Goal: Transaction & Acquisition: Purchase product/service

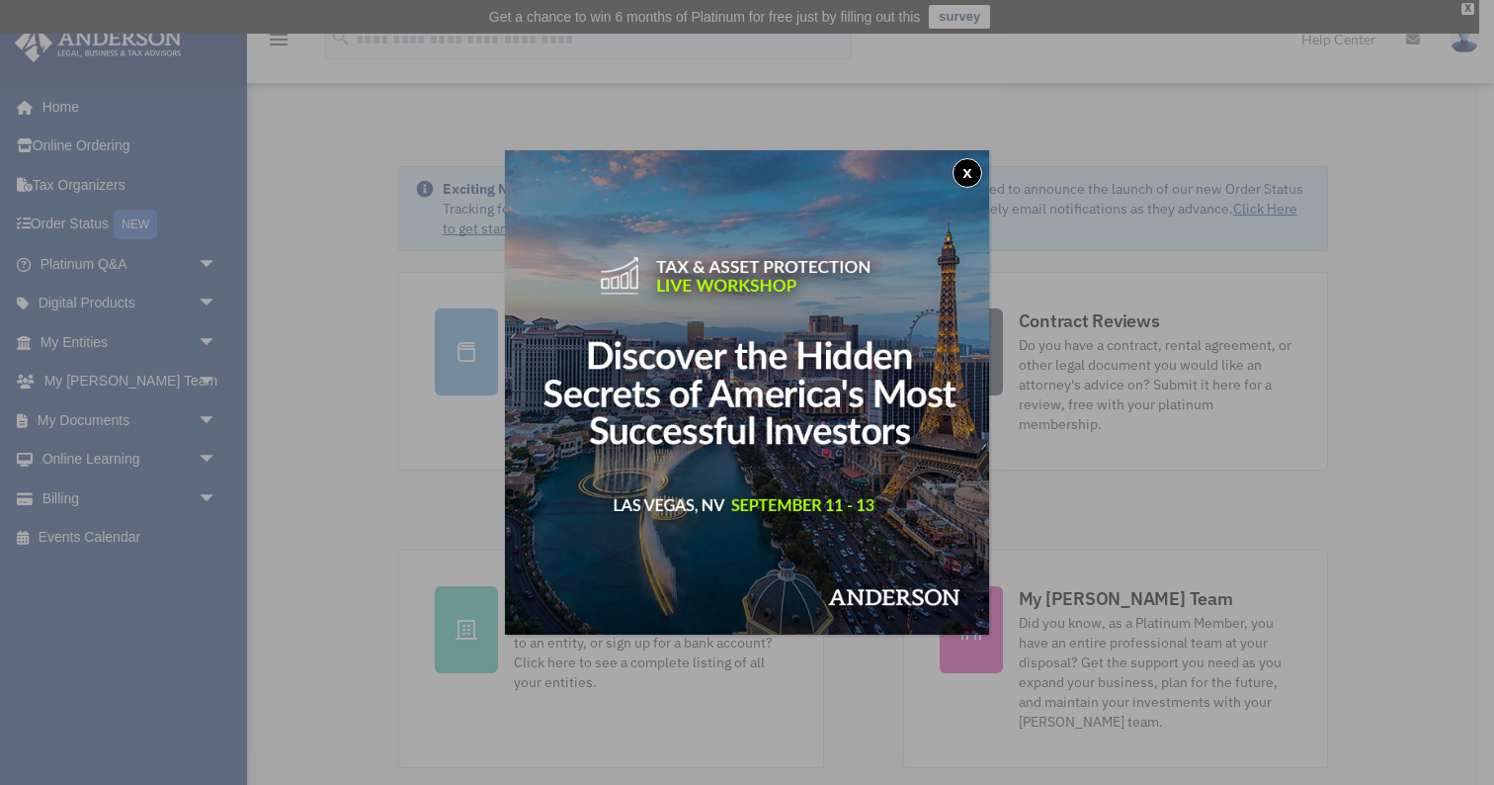
click at [967, 173] on button "x" at bounding box center [968, 173] width 30 height 30
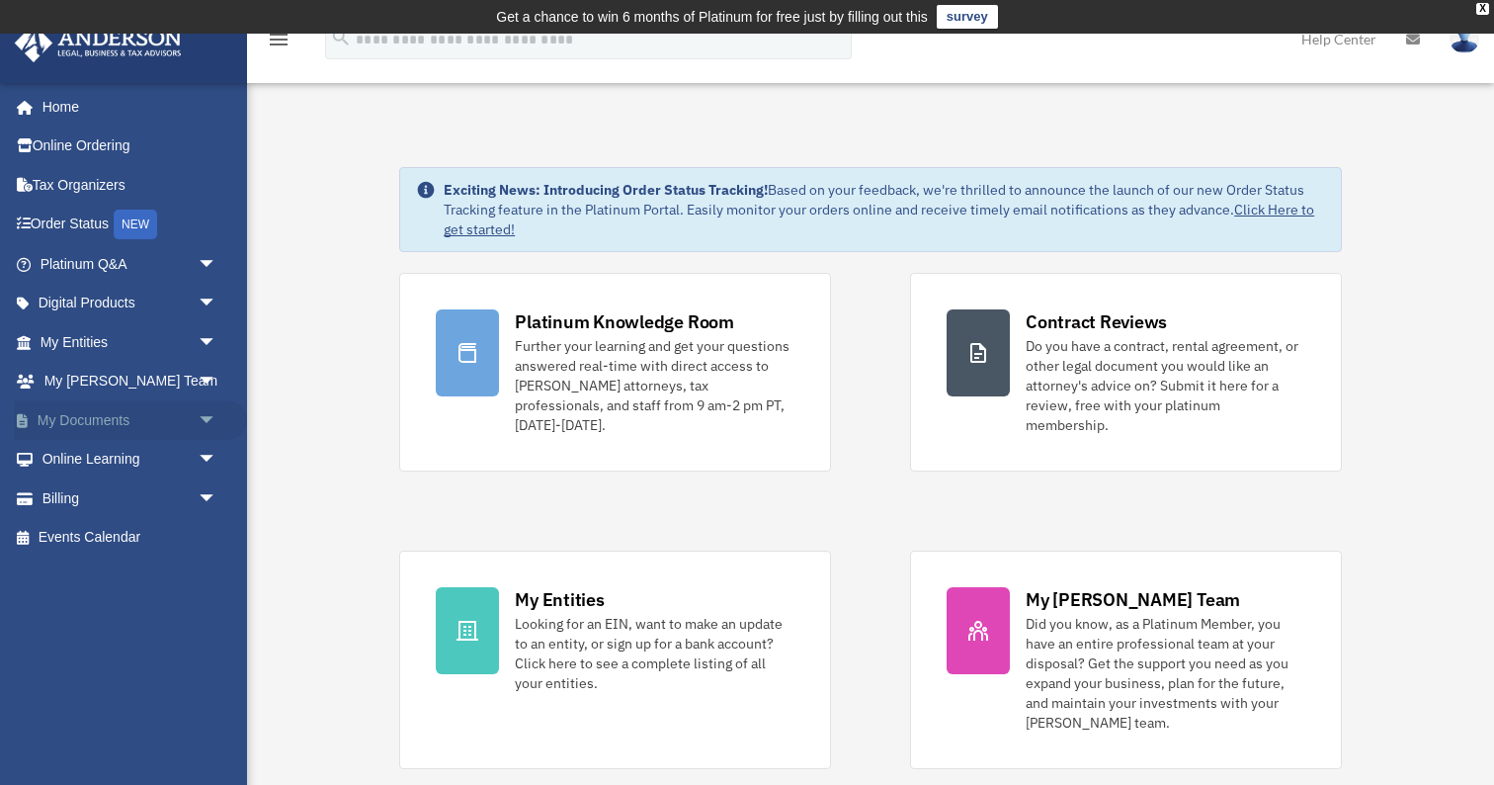
click at [91, 417] on link "My Documents arrow_drop_down" at bounding box center [130, 420] width 233 height 40
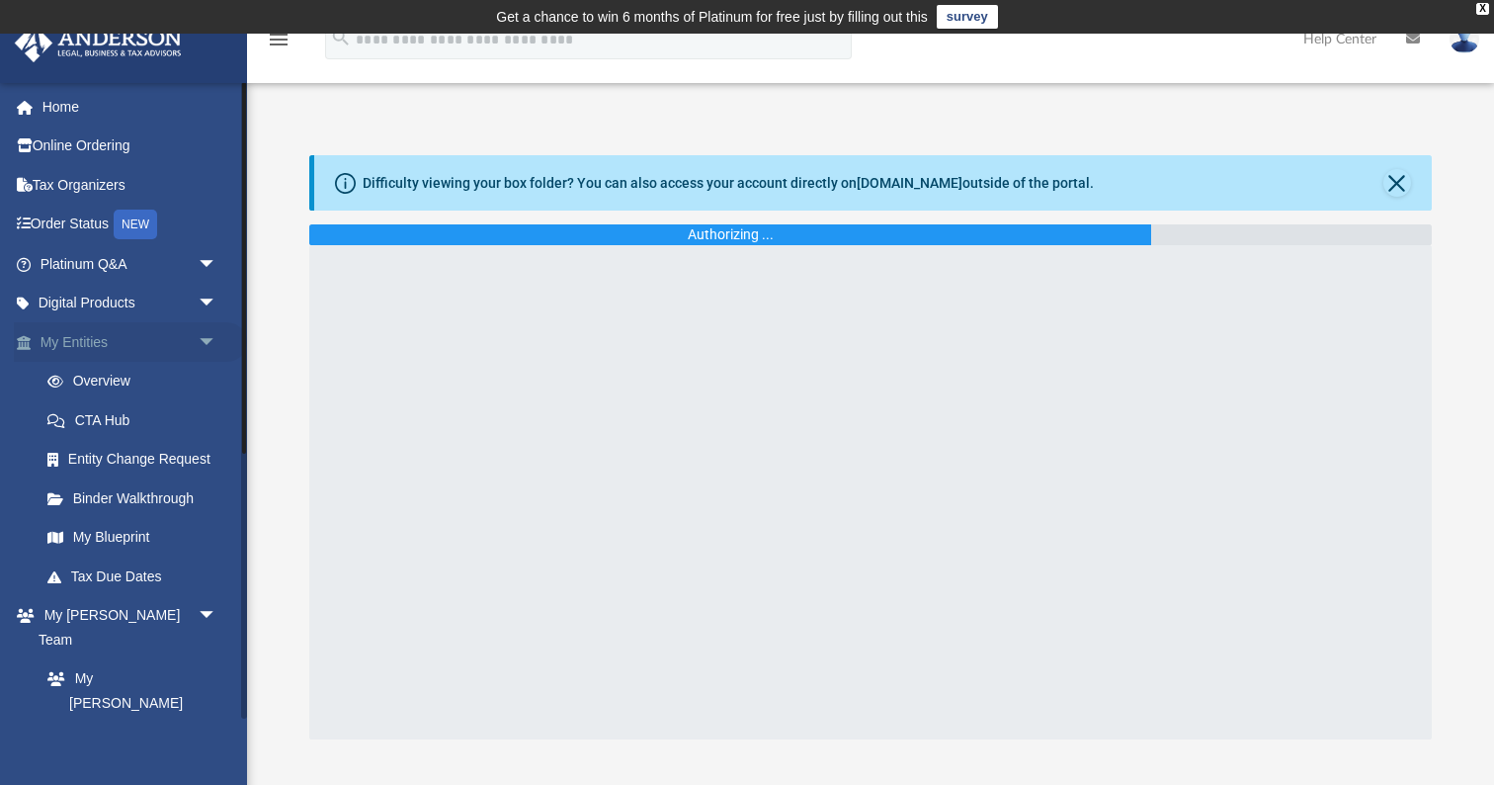
click at [207, 336] on span "arrow_drop_down" at bounding box center [218, 342] width 40 height 41
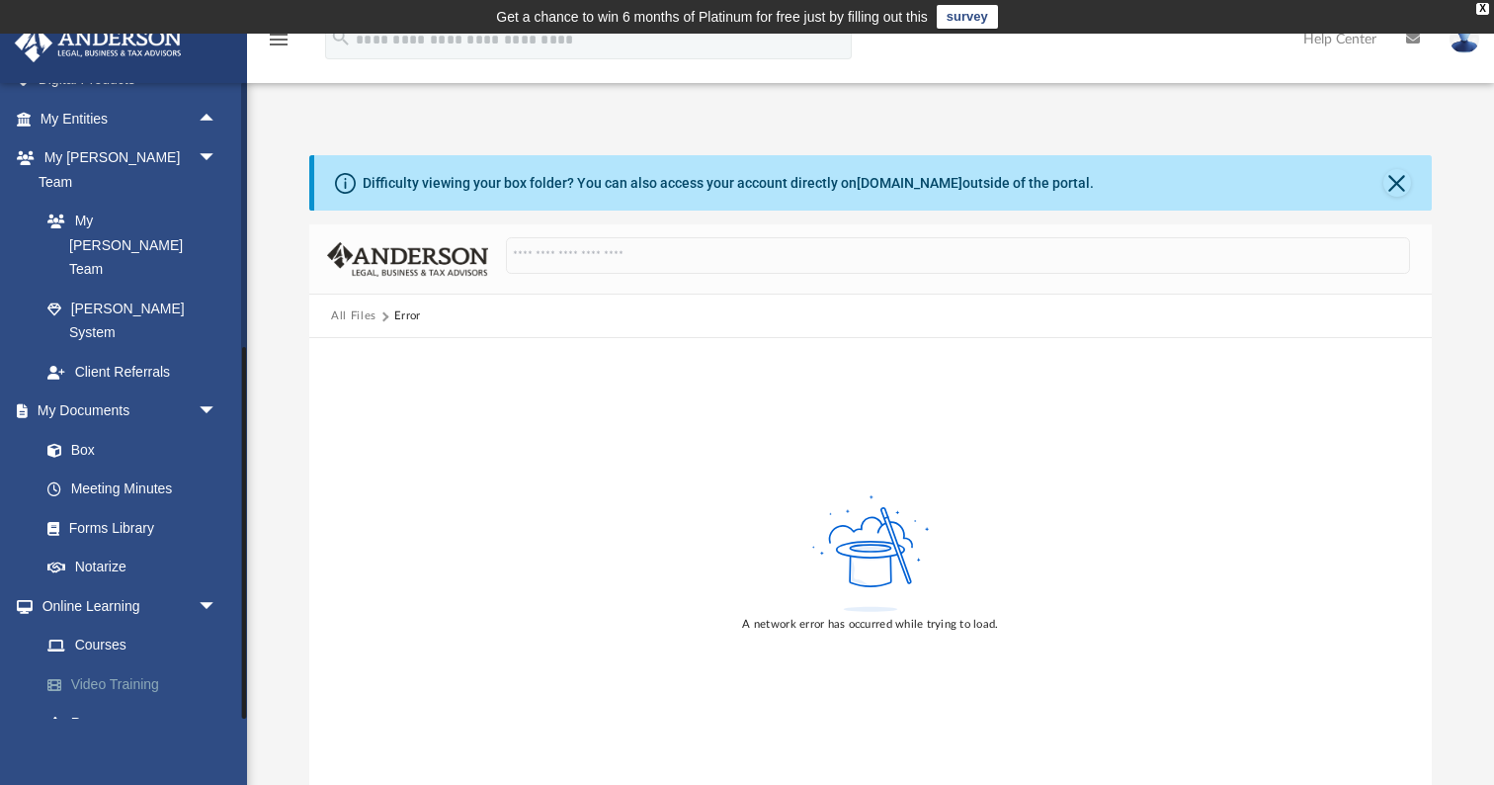
scroll to position [222, 0]
click at [58, 743] on link "Billing arrow_drop_down" at bounding box center [130, 763] width 233 height 40
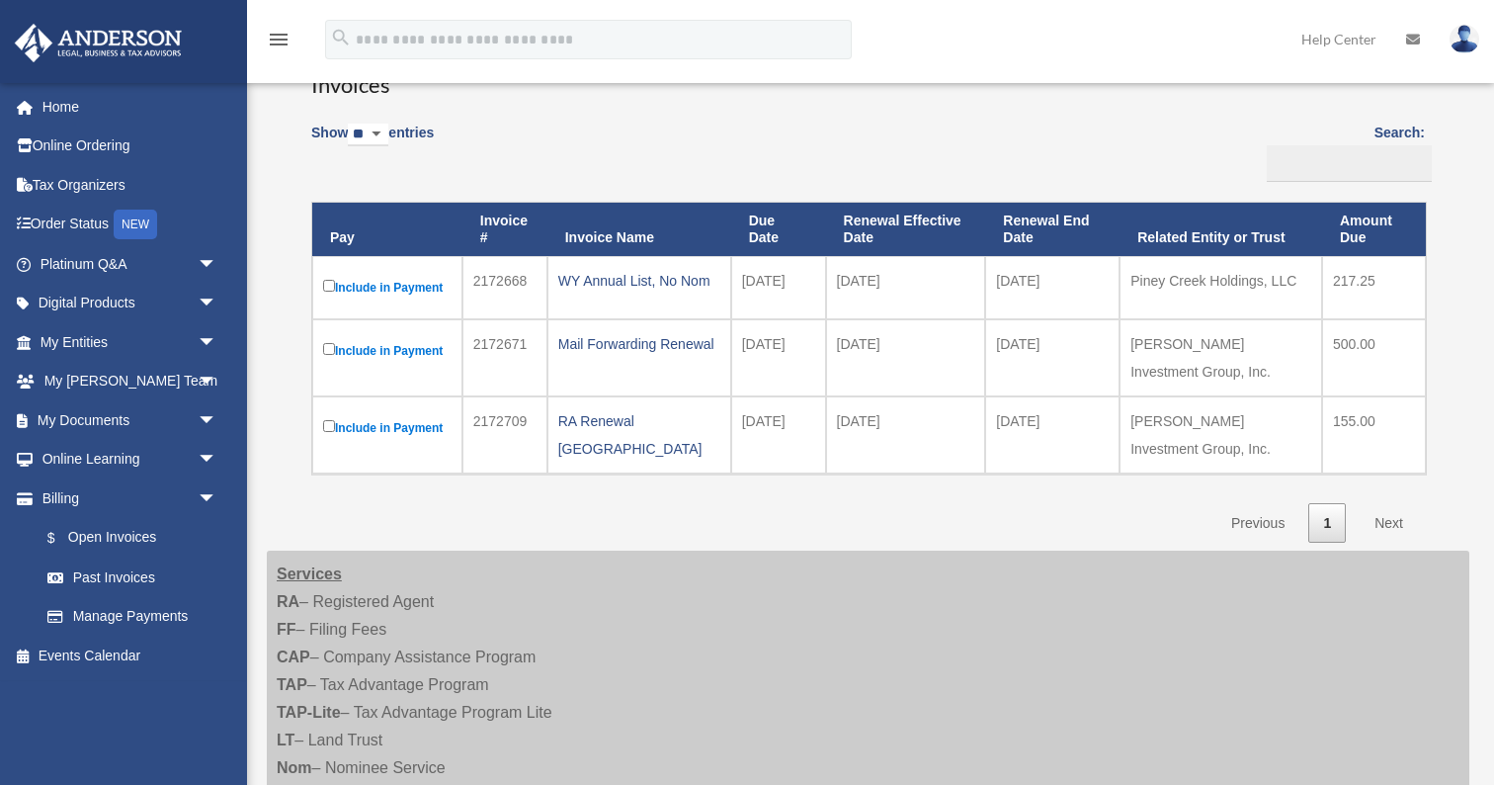
scroll to position [194, 0]
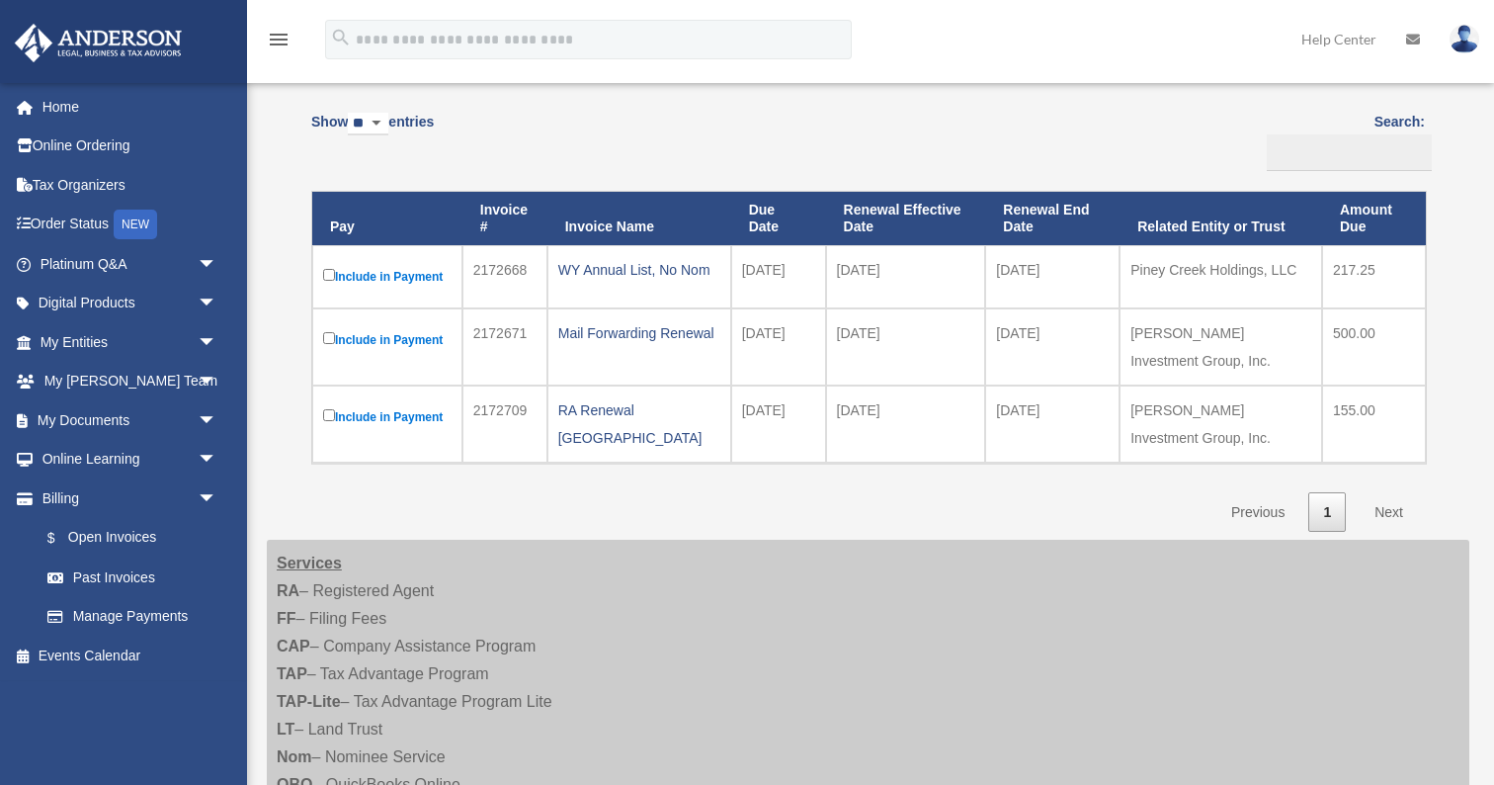
click at [324, 259] on td "Include in Payment" at bounding box center [387, 276] width 150 height 63
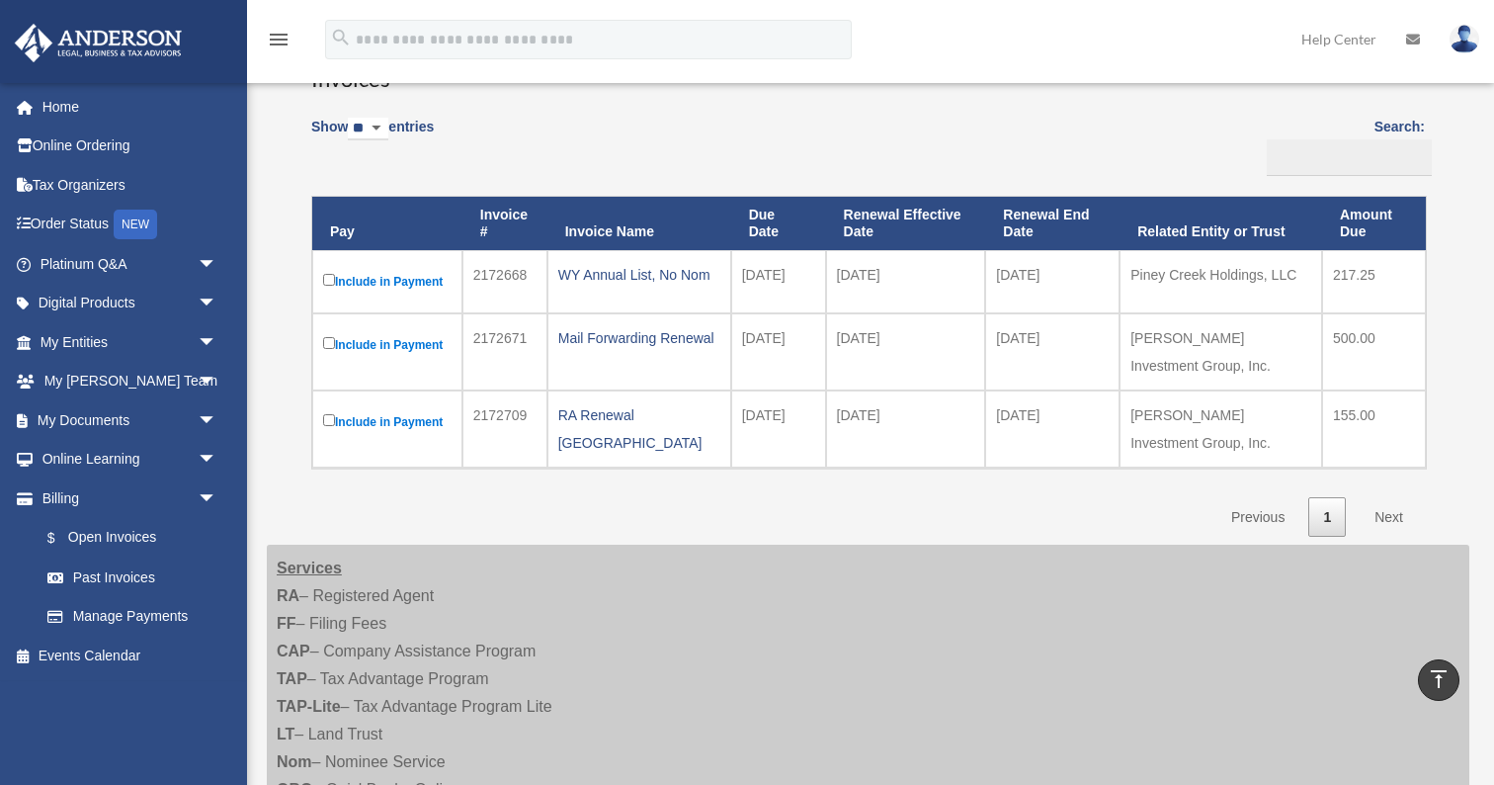
scroll to position [209, 0]
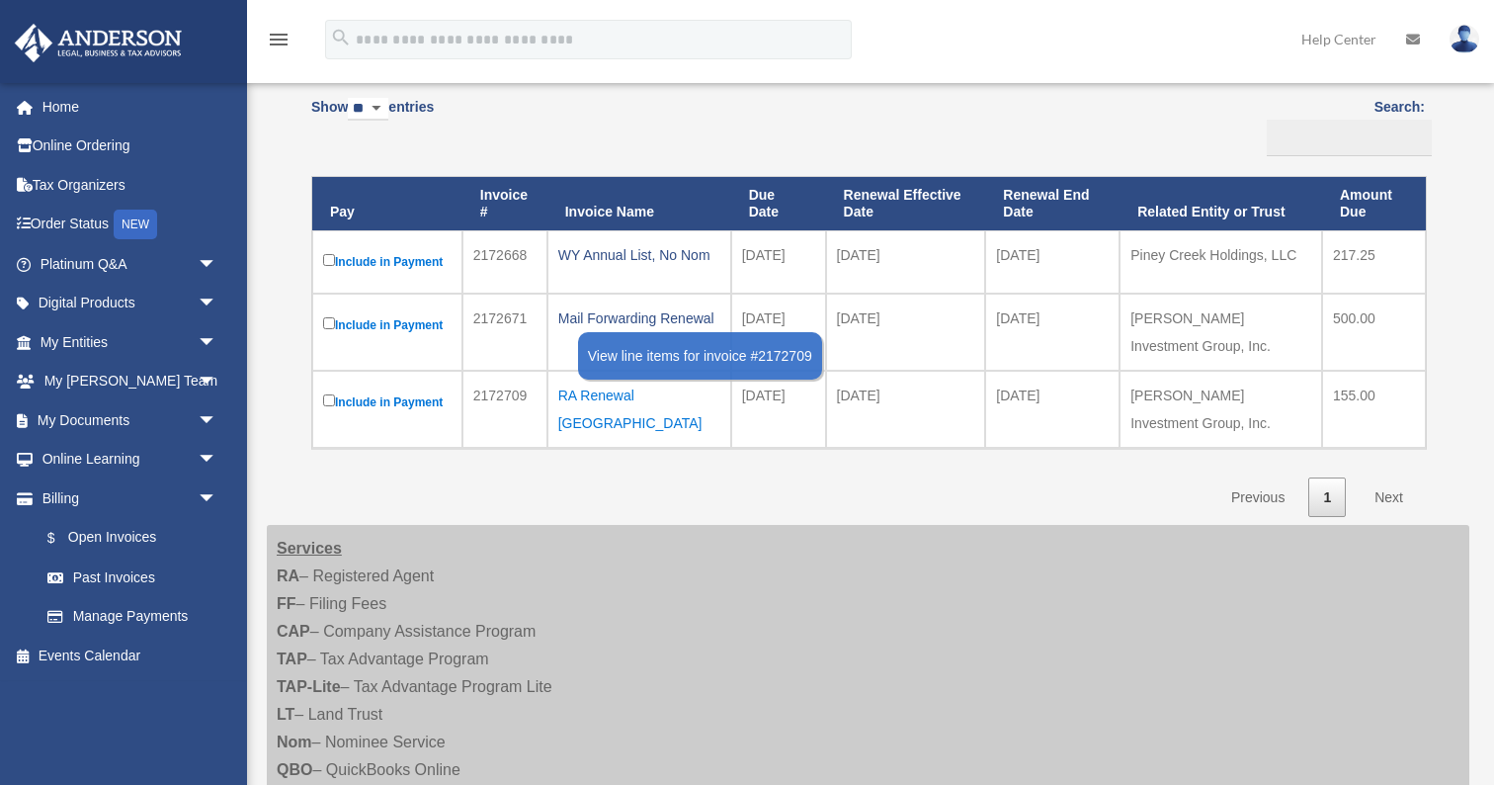
click at [634, 382] on div "RA Renewal TX" at bounding box center [639, 409] width 162 height 55
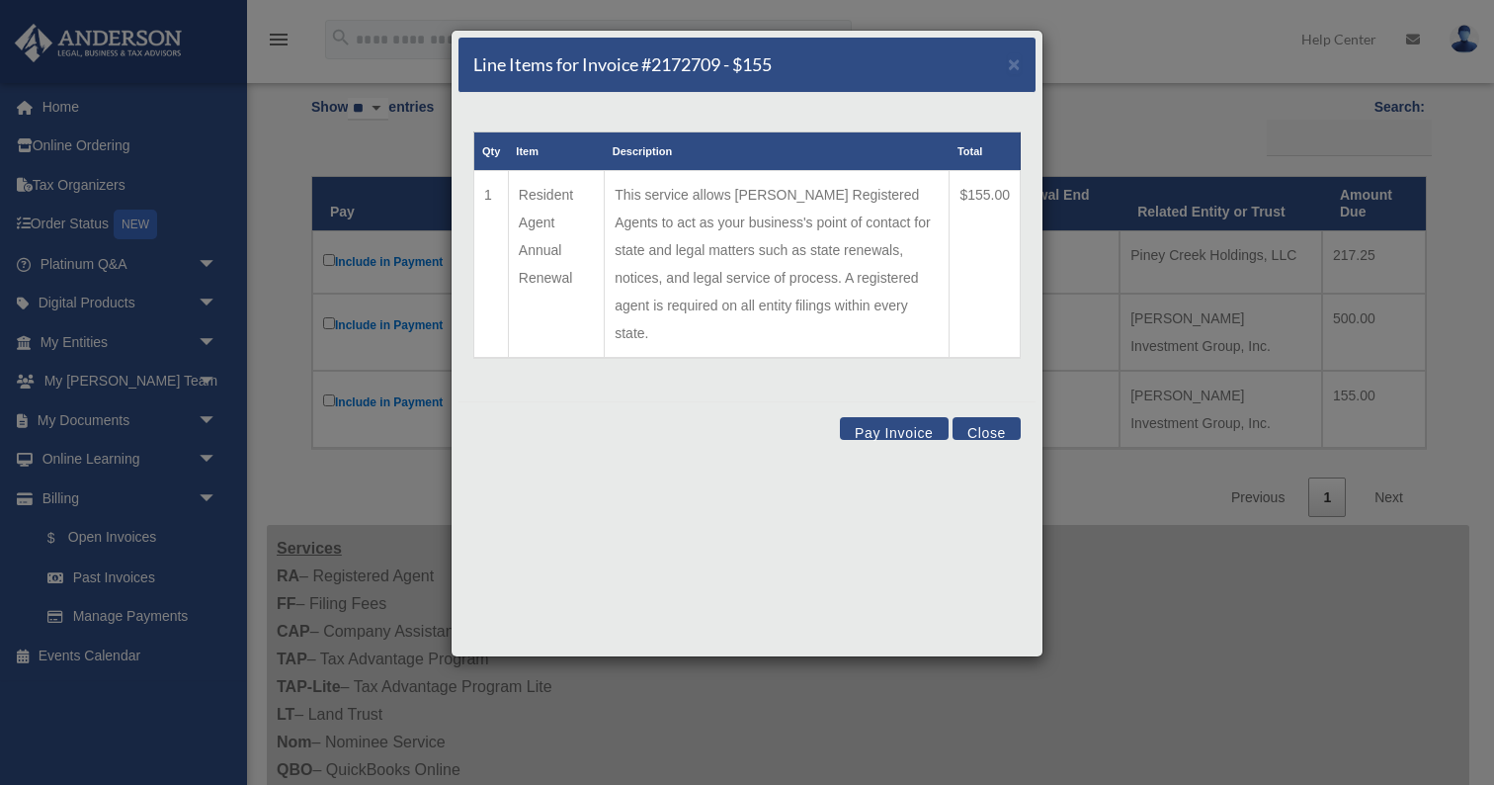
click at [998, 417] on button "Close" at bounding box center [987, 428] width 68 height 23
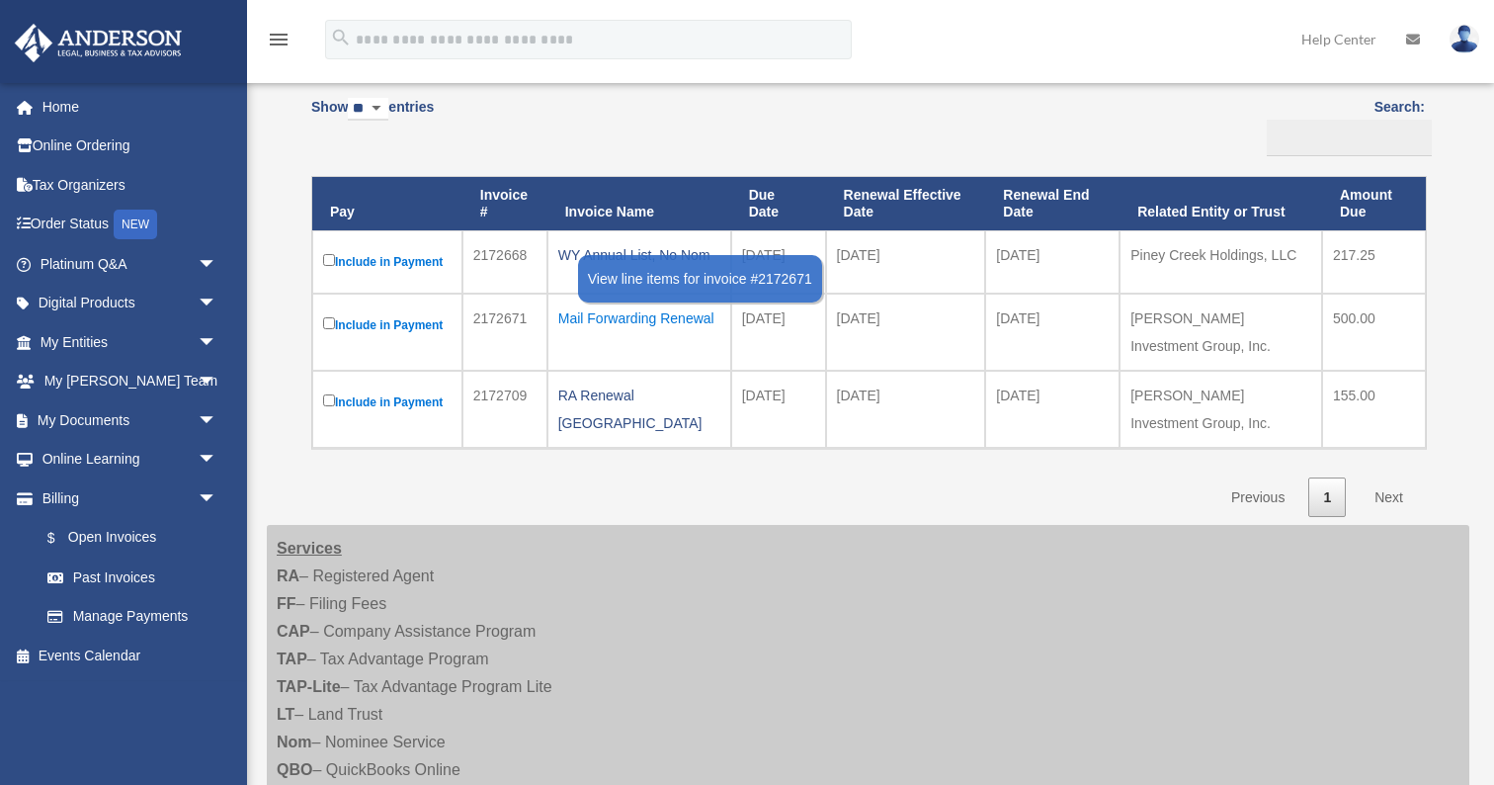
click at [596, 314] on div "Mail Forwarding Renewal" at bounding box center [639, 318] width 162 height 28
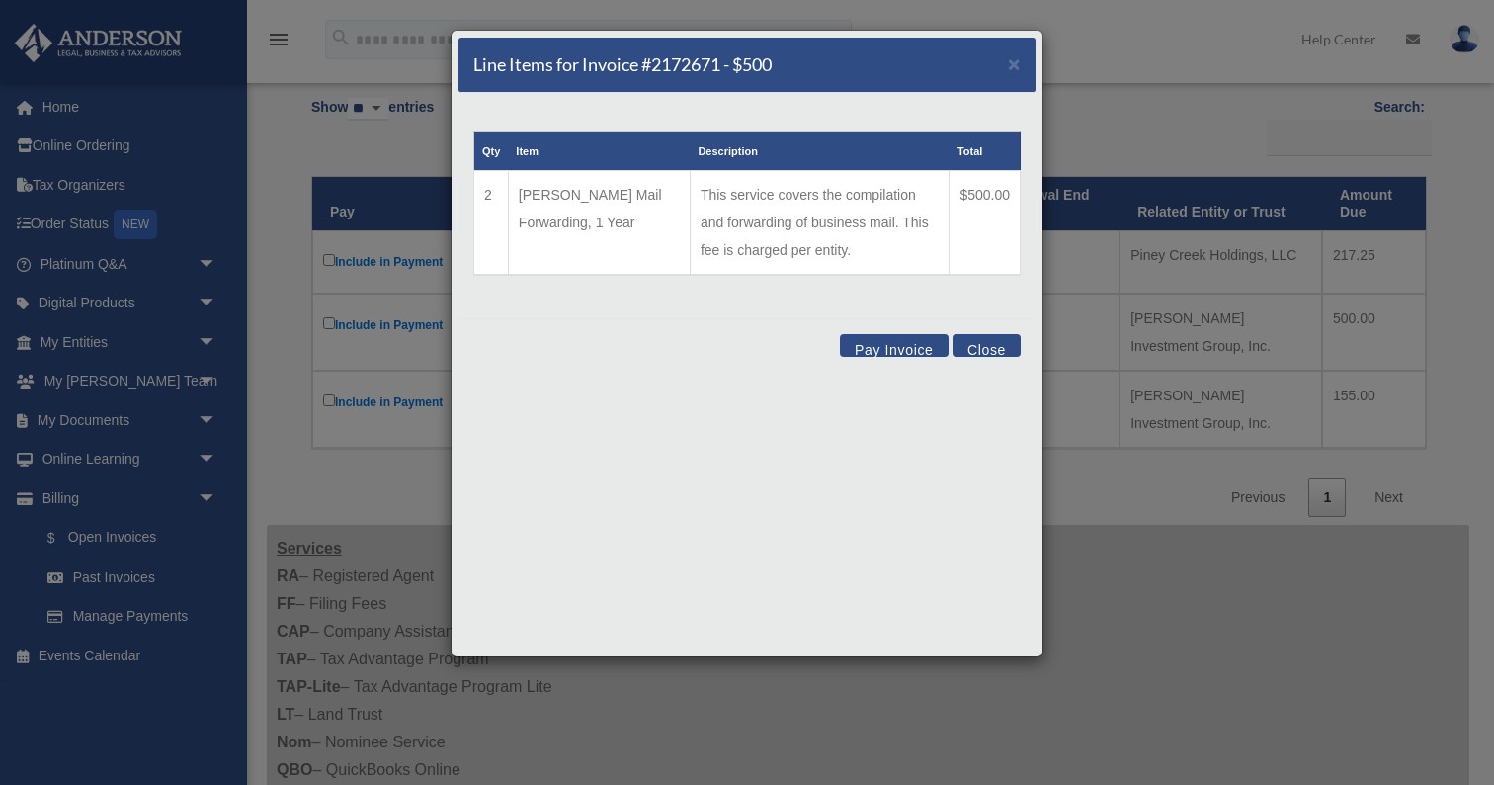
click at [924, 345] on button "Pay Invoice" at bounding box center [894, 345] width 109 height 23
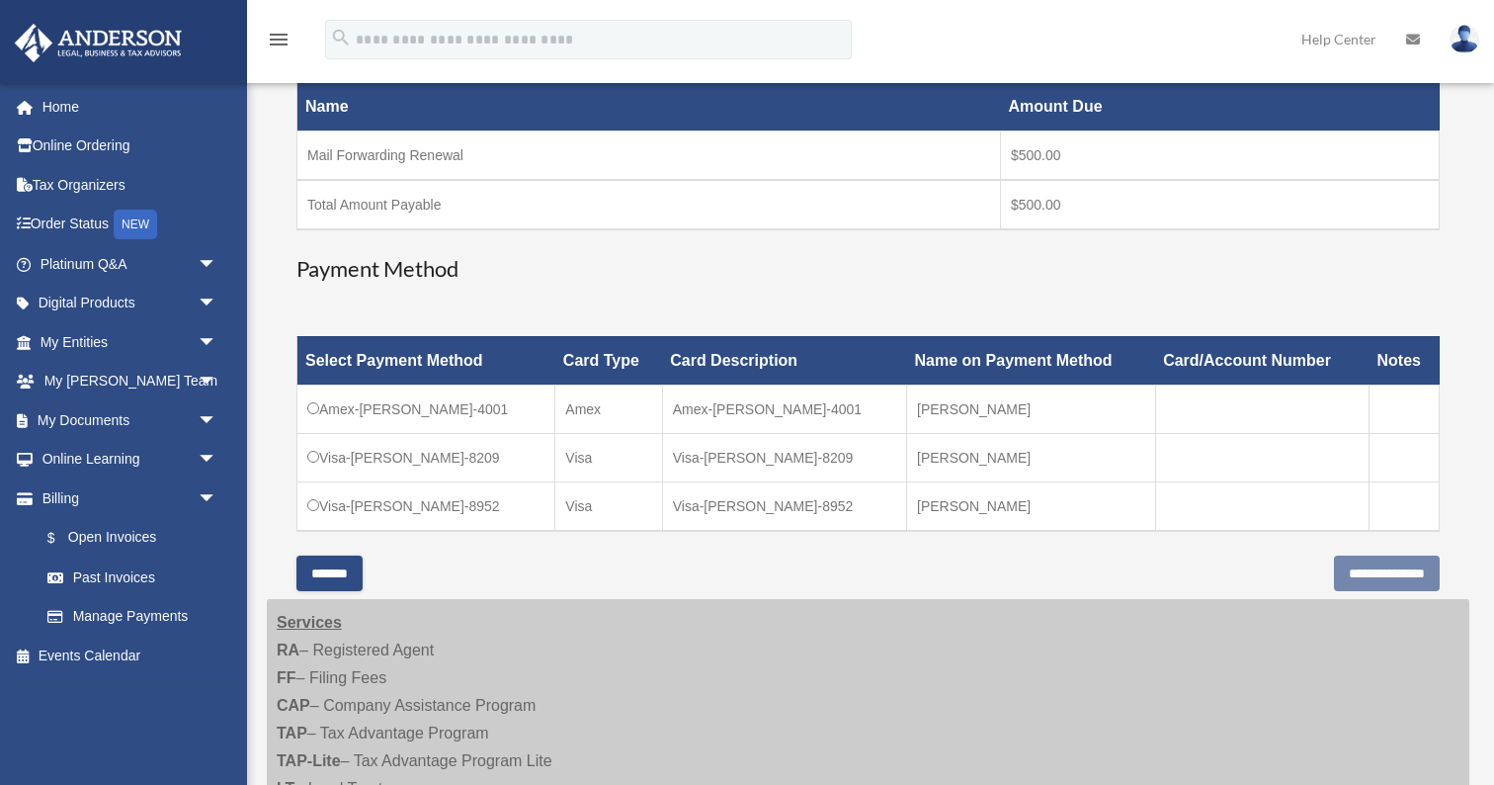
scroll to position [383, 0]
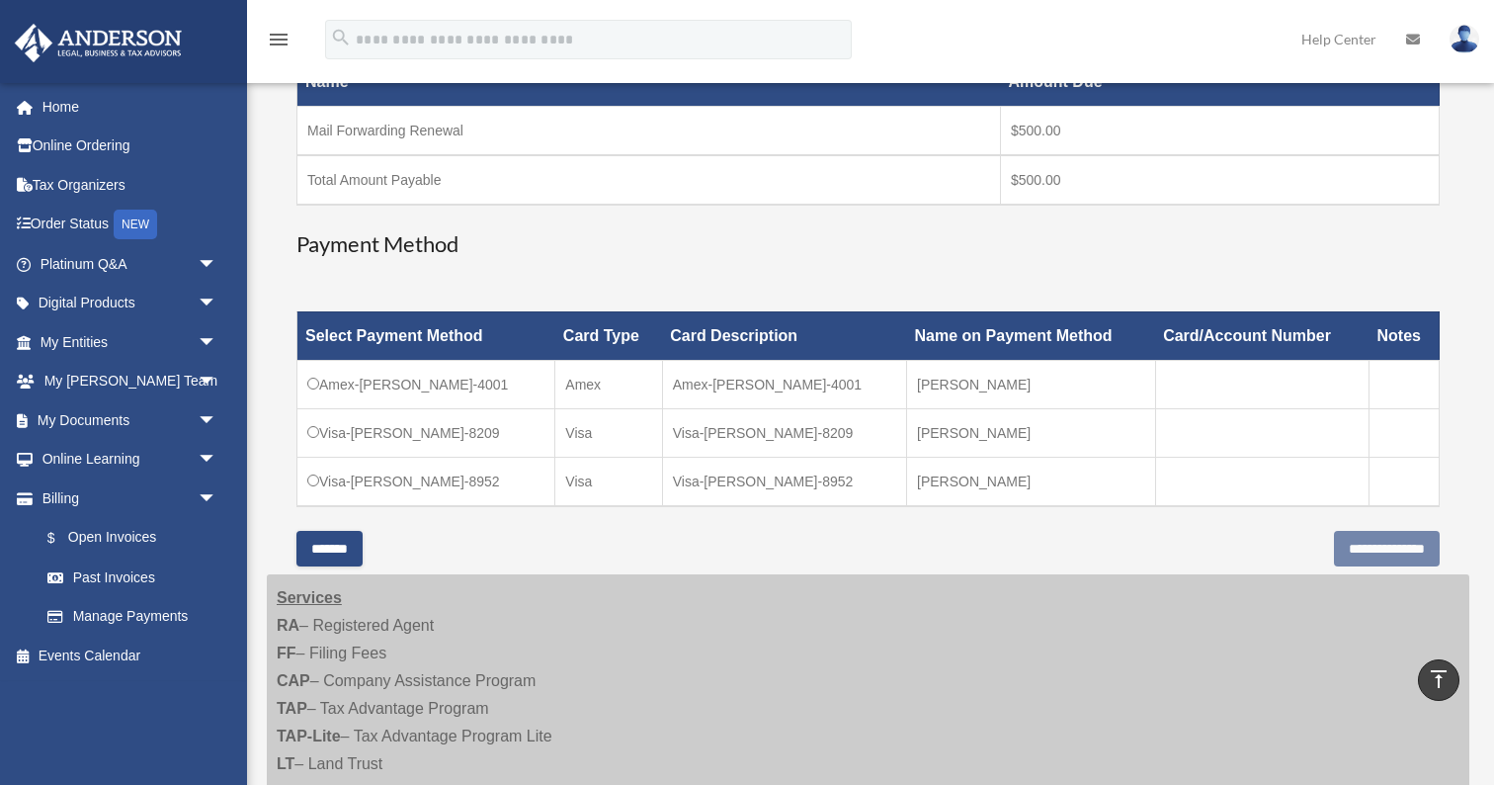
click at [306, 436] on td "Visa-Patrick-Kelly-8209" at bounding box center [427, 432] width 258 height 48
click at [1353, 543] on input "**********" at bounding box center [1387, 549] width 106 height 36
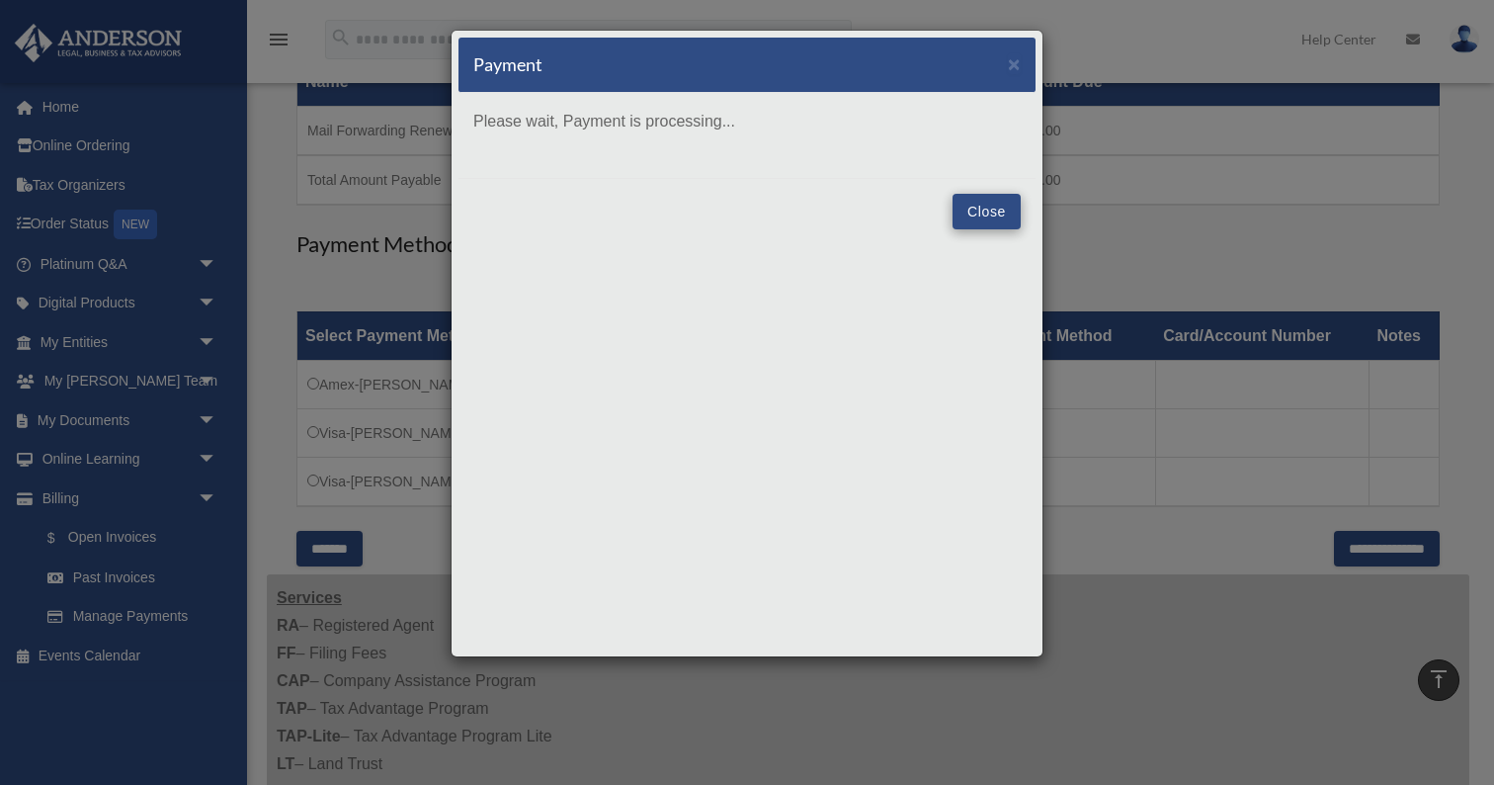
click at [986, 212] on button "Close" at bounding box center [987, 212] width 68 height 36
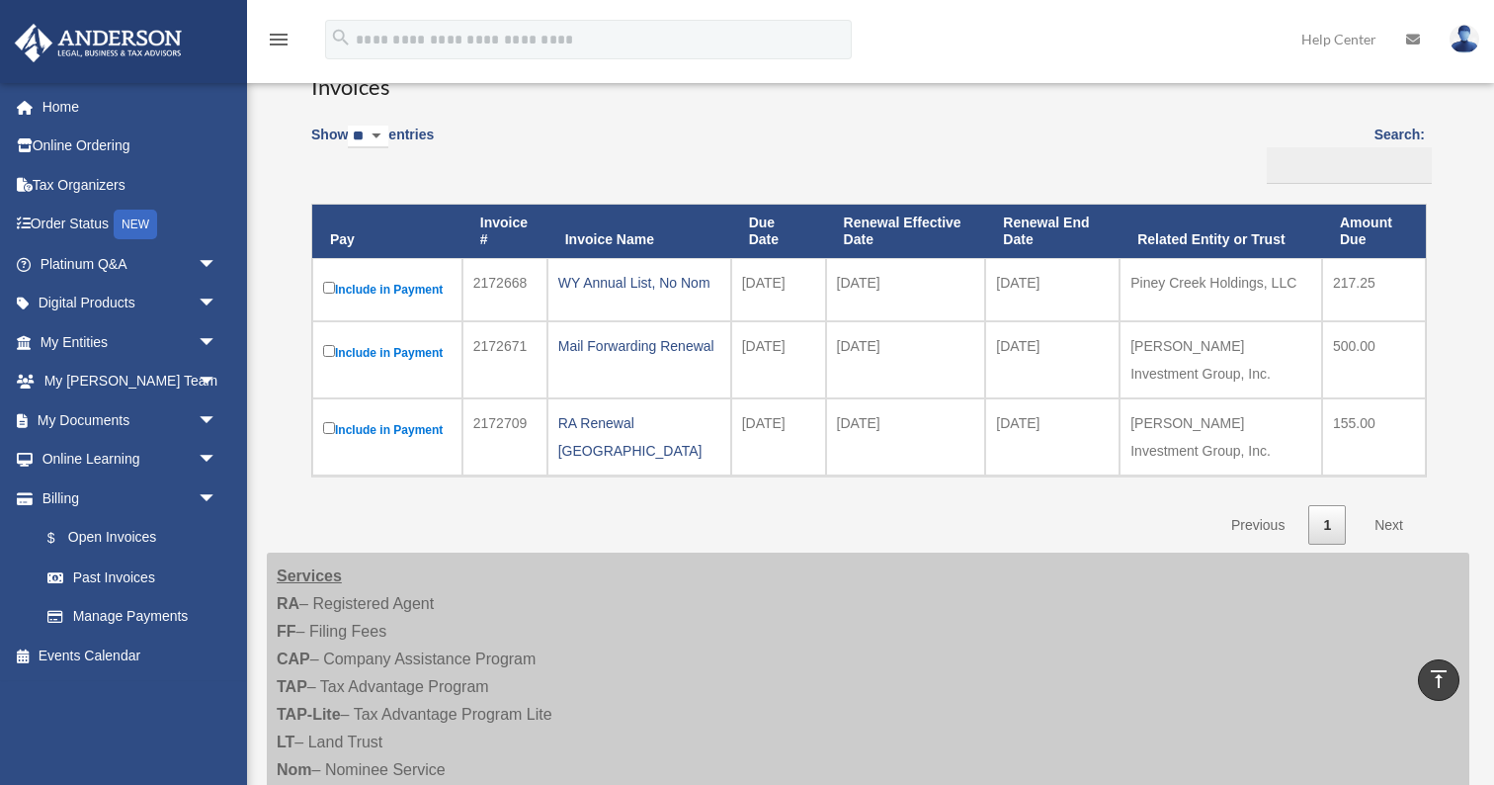
scroll to position [179, 0]
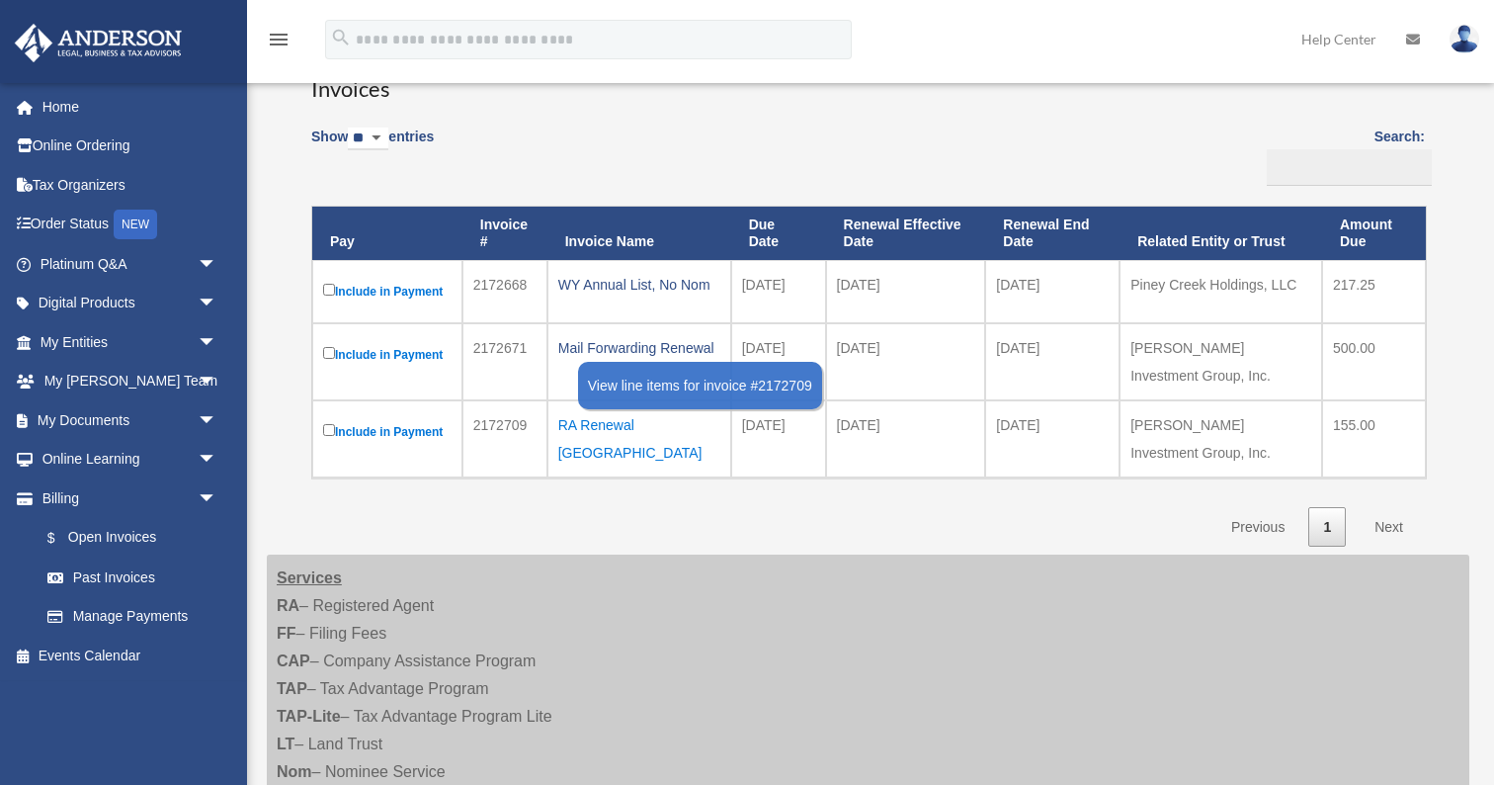
click at [628, 412] on div "RA Renewal [GEOGRAPHIC_DATA]" at bounding box center [639, 438] width 162 height 55
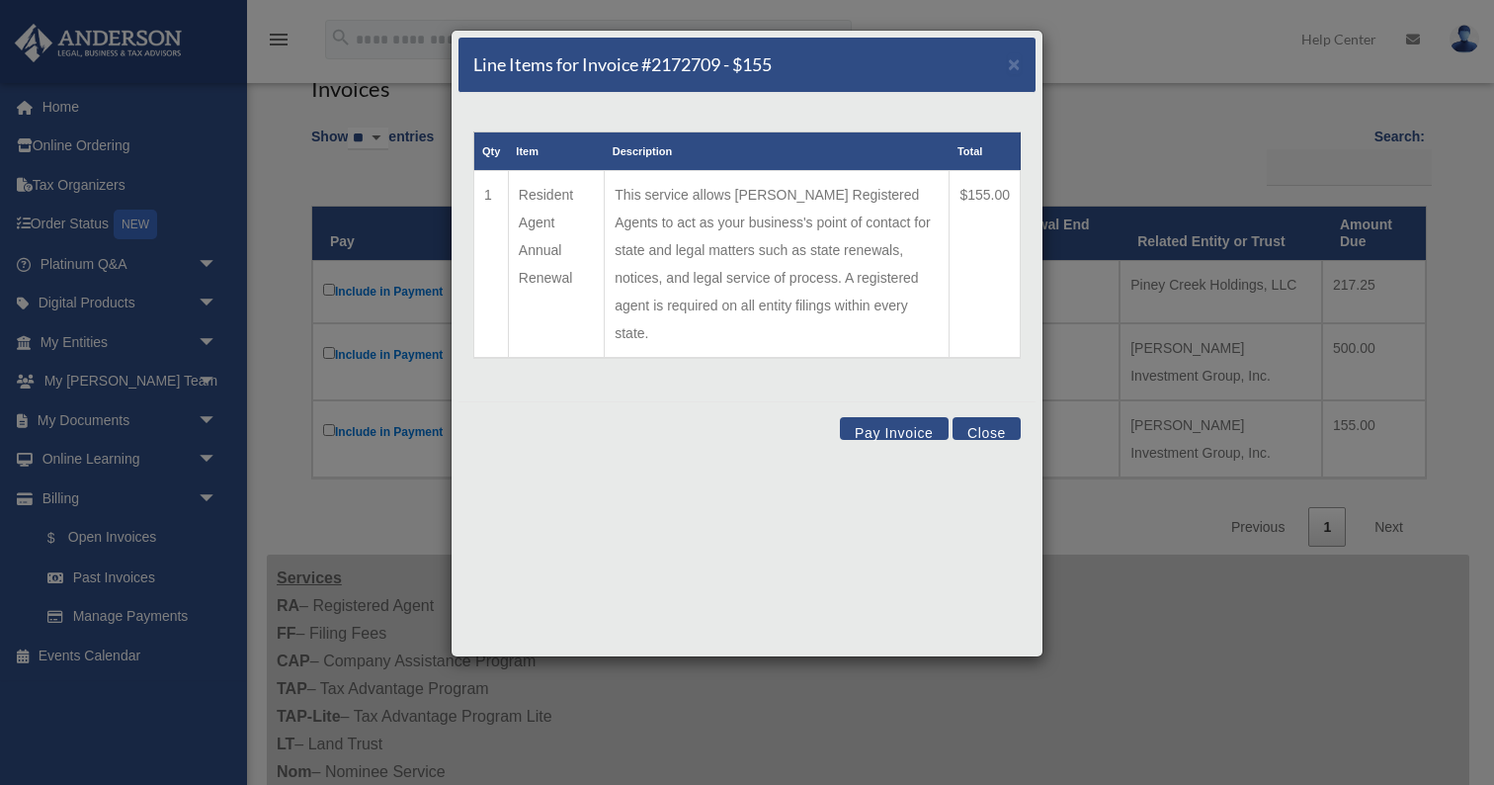
click at [874, 417] on button "Pay Invoice" at bounding box center [894, 428] width 109 height 23
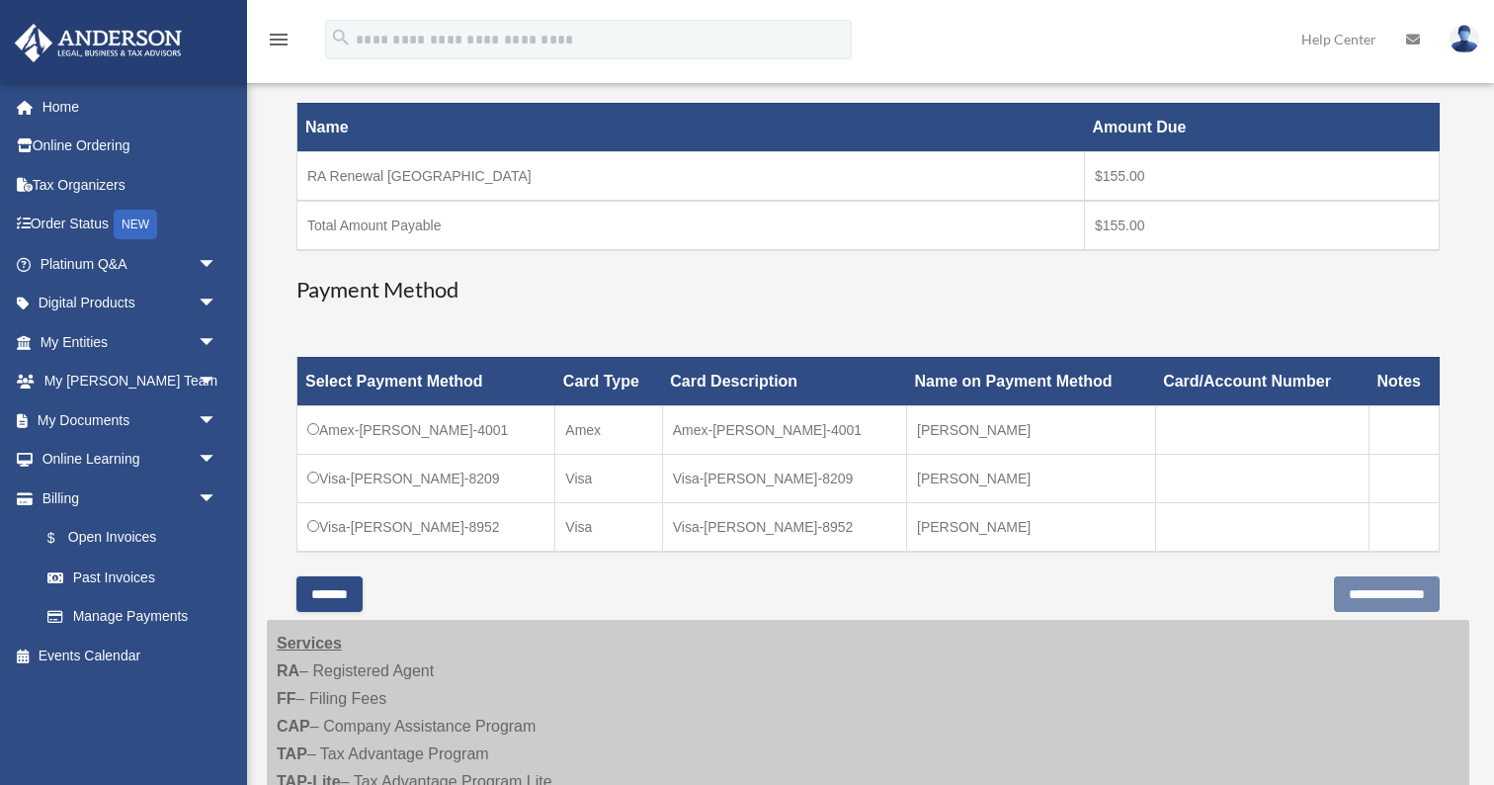
scroll to position [379, 0]
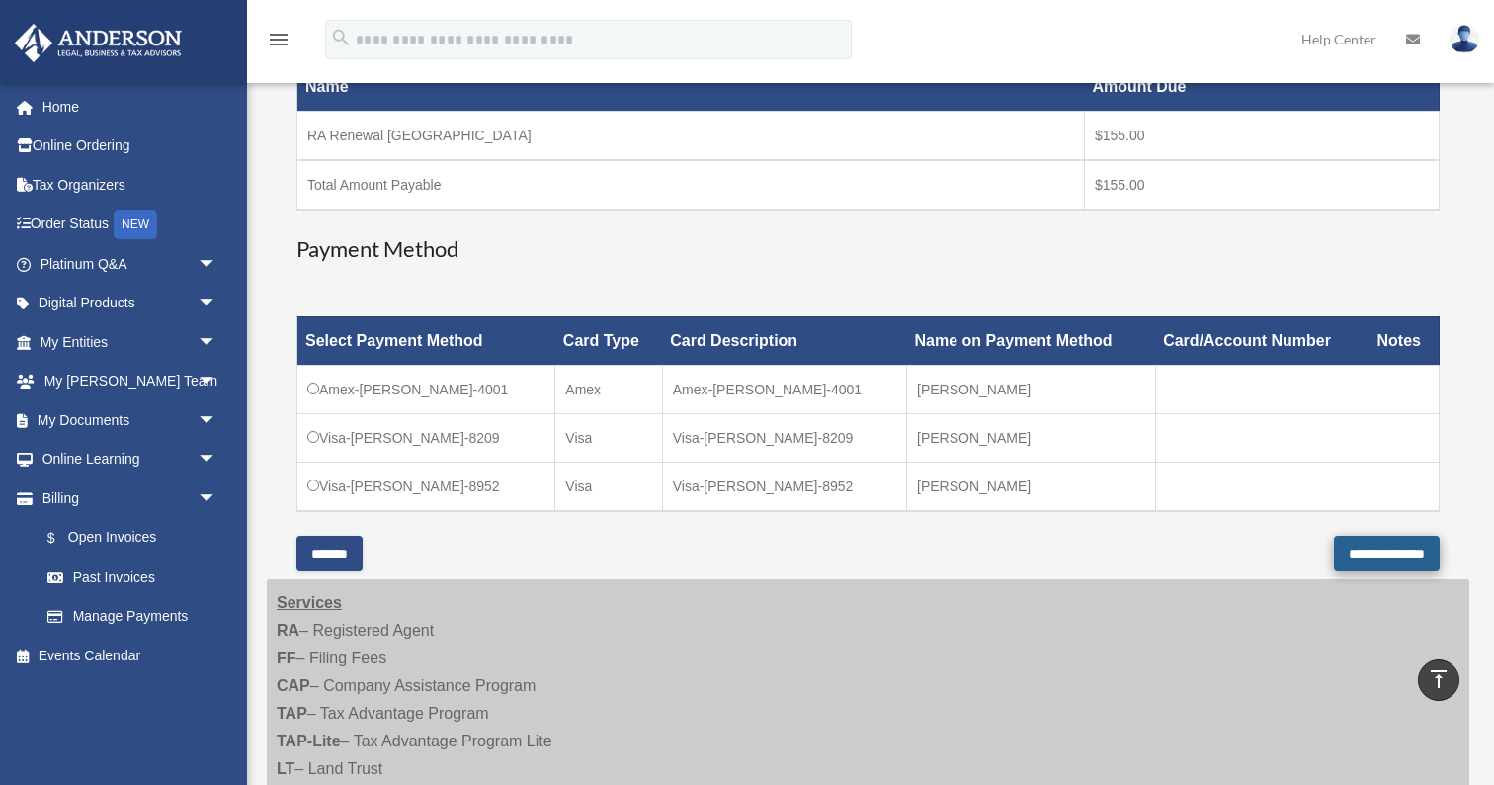
click at [1364, 549] on input "**********" at bounding box center [1387, 554] width 106 height 36
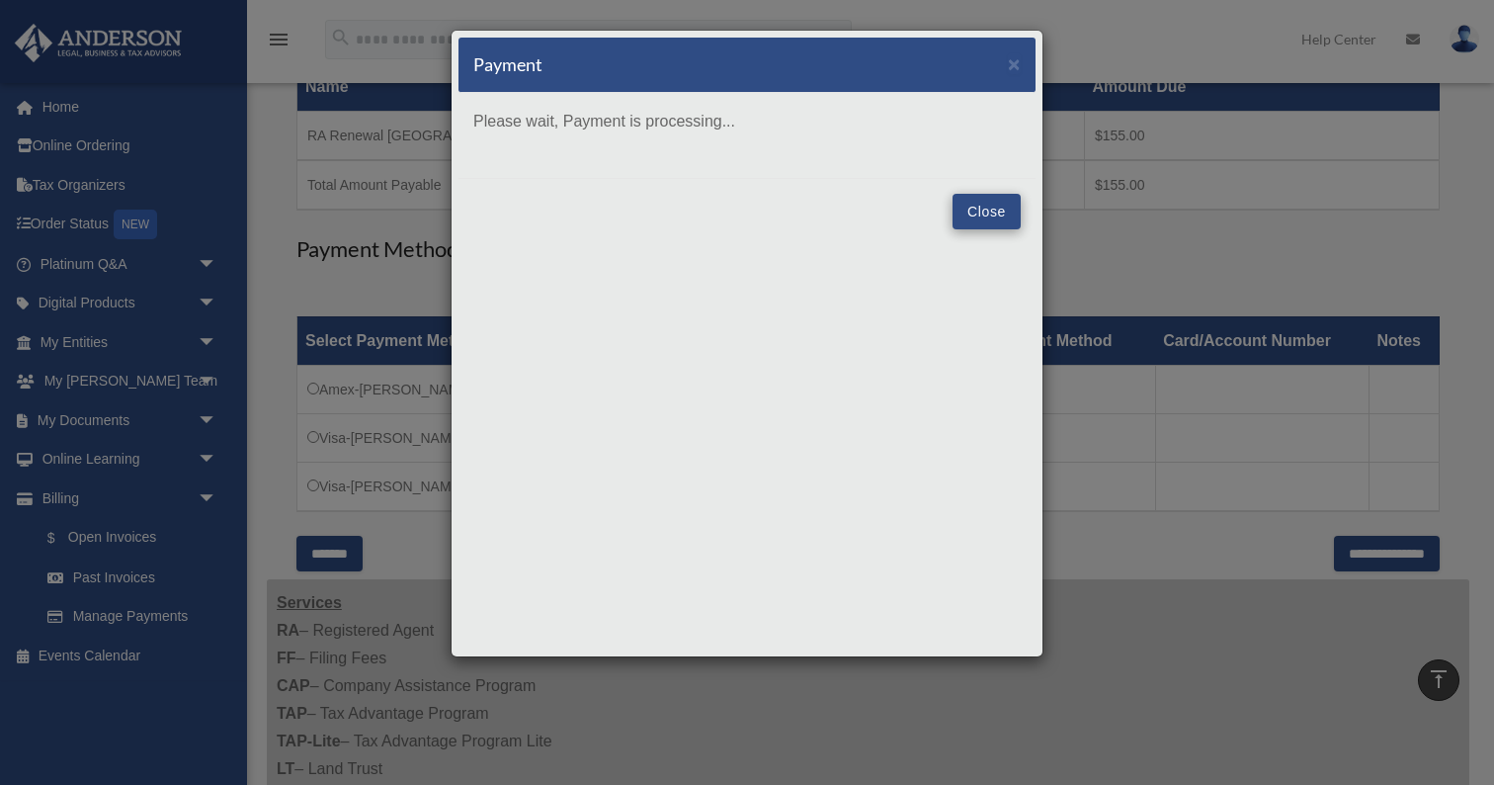
click at [998, 197] on button "Close" at bounding box center [987, 212] width 68 height 36
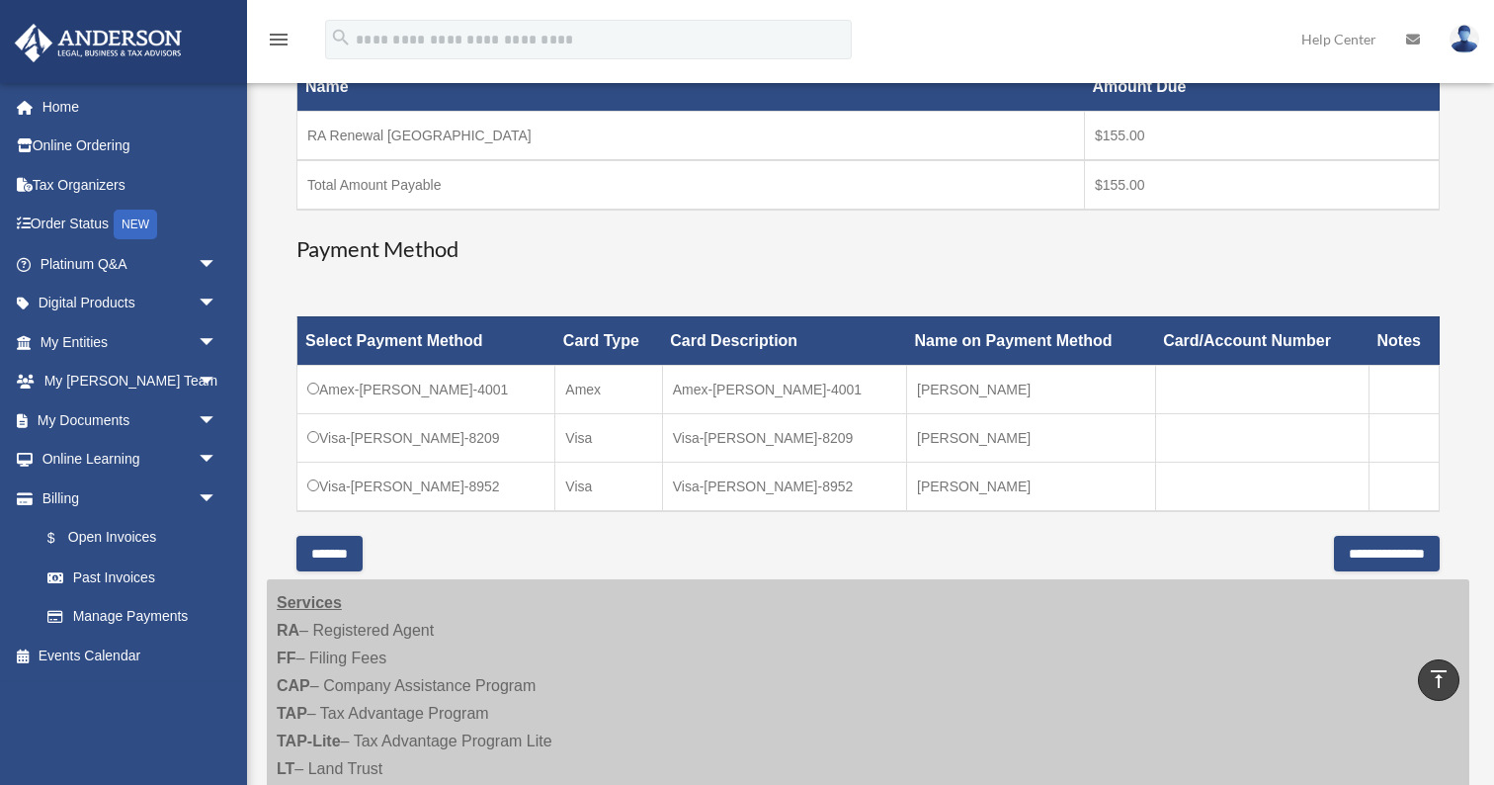
click at [993, 213] on div "Name Amount Due RA Renewal TX $155.00 Total Amount Payable $155.00" at bounding box center [869, 137] width 1144 height 196
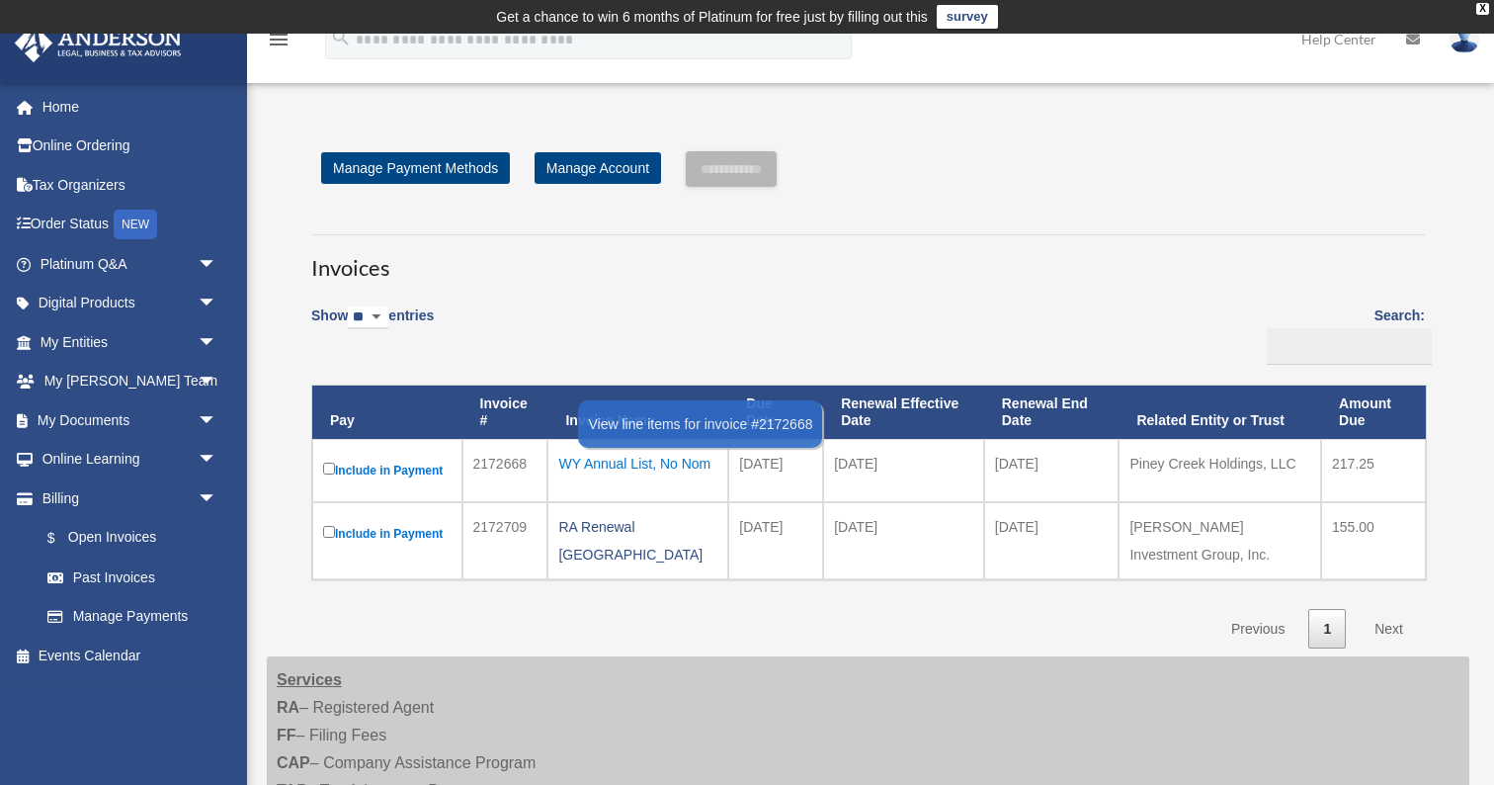
click at [610, 459] on div "WY Annual List, No Nom" at bounding box center [637, 464] width 159 height 28
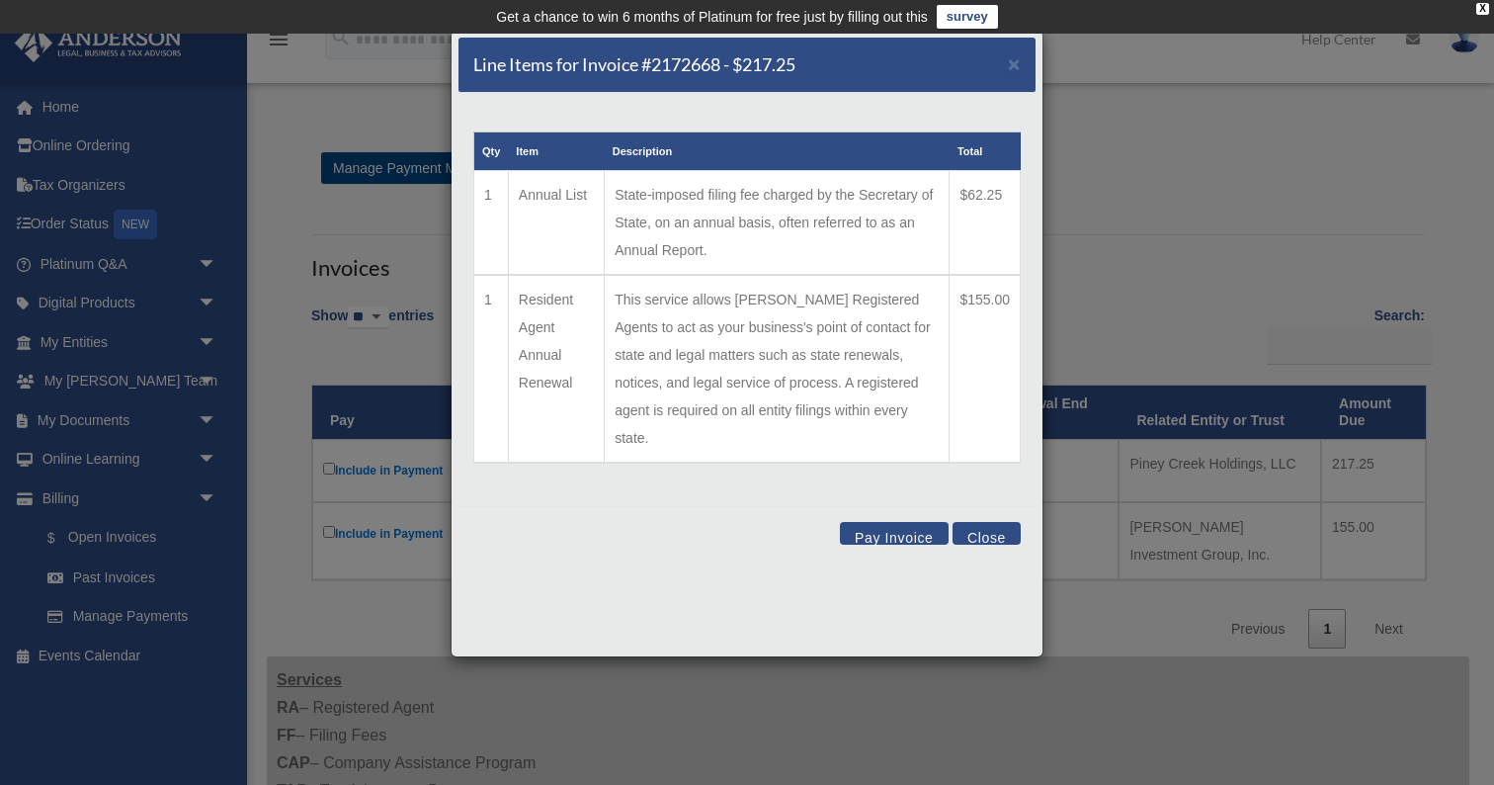
click at [922, 522] on button "Pay Invoice" at bounding box center [894, 533] width 109 height 23
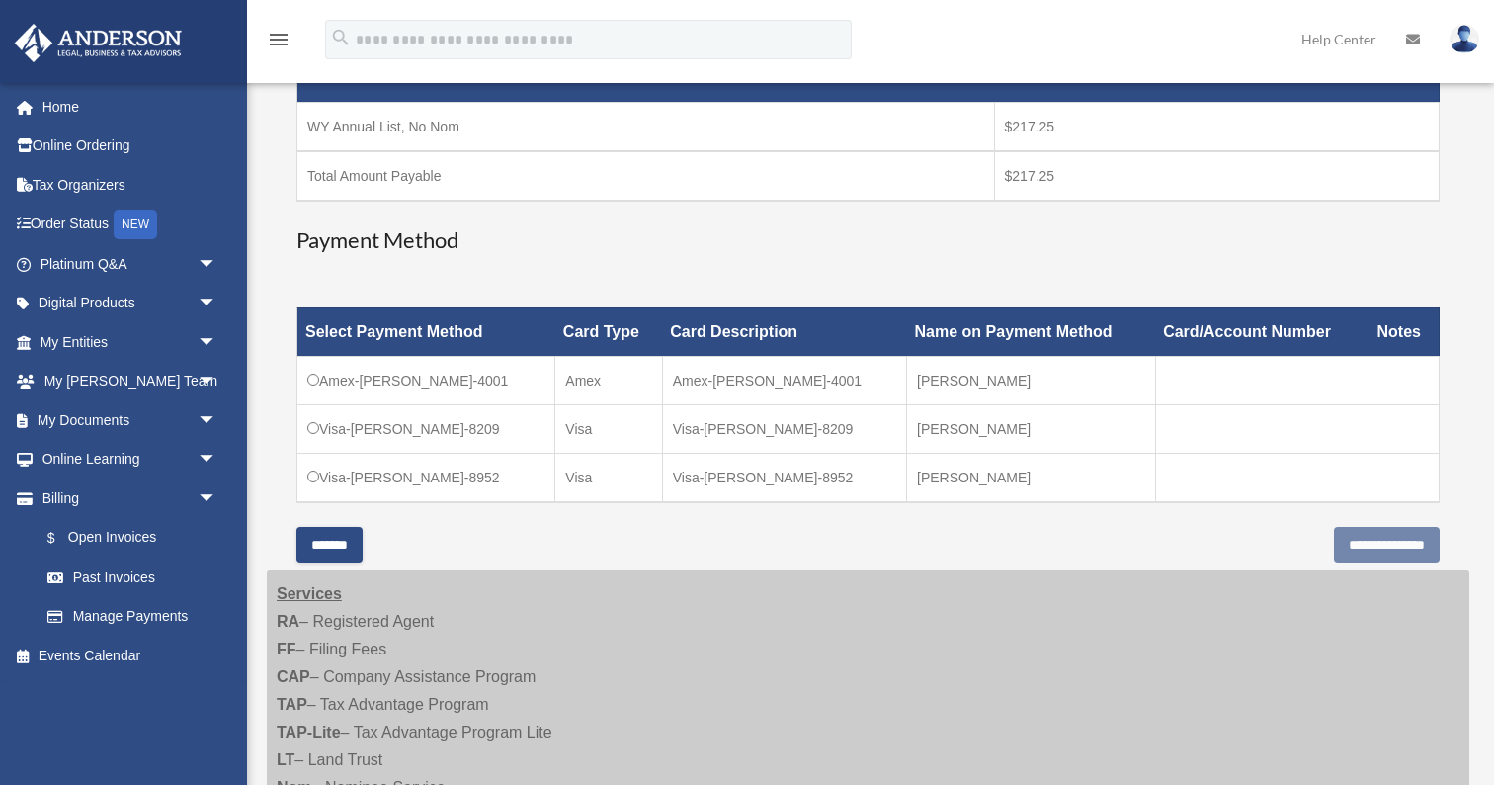
scroll to position [385, 0]
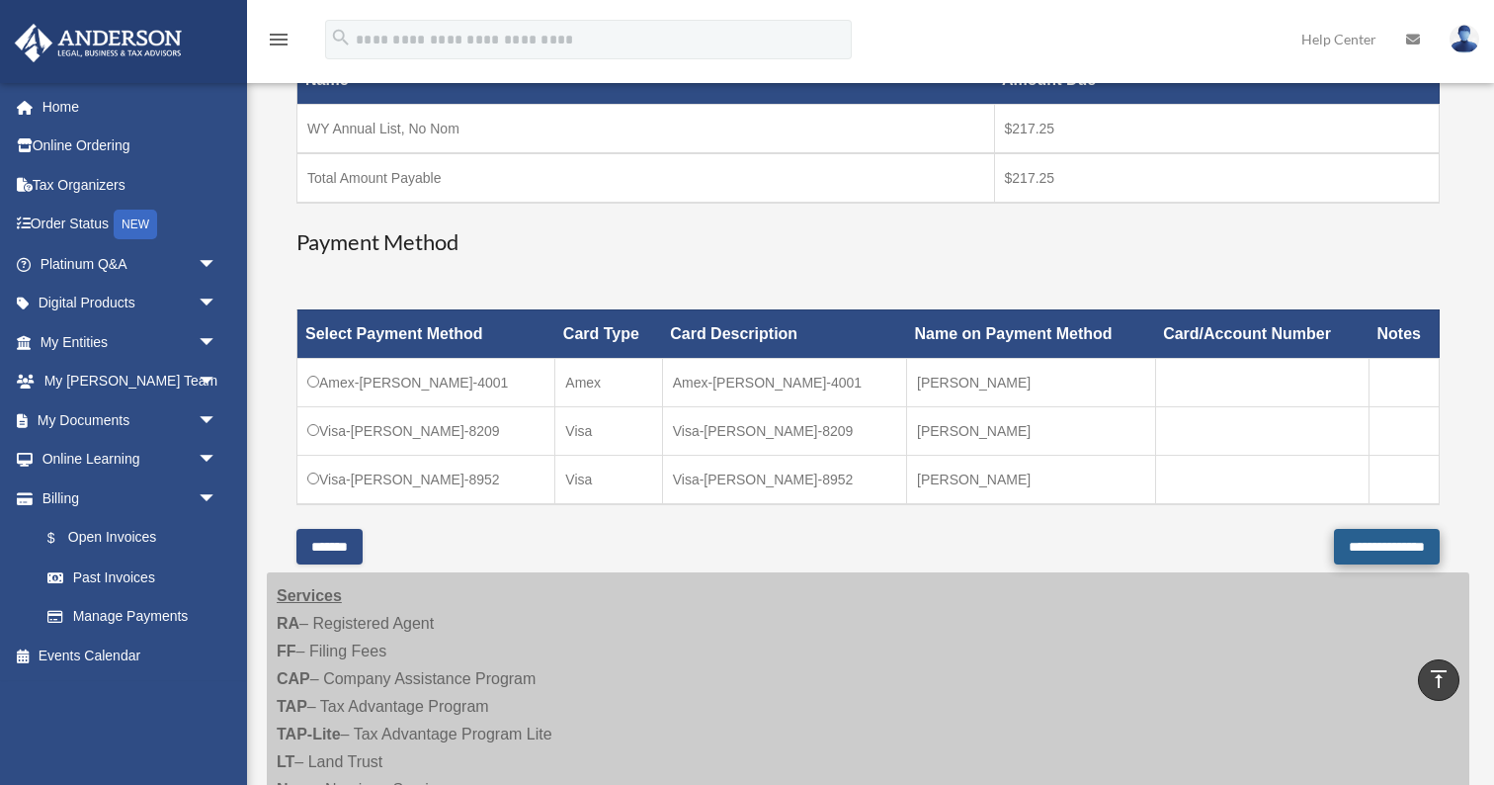
click at [1334, 545] on input "**********" at bounding box center [1387, 547] width 106 height 36
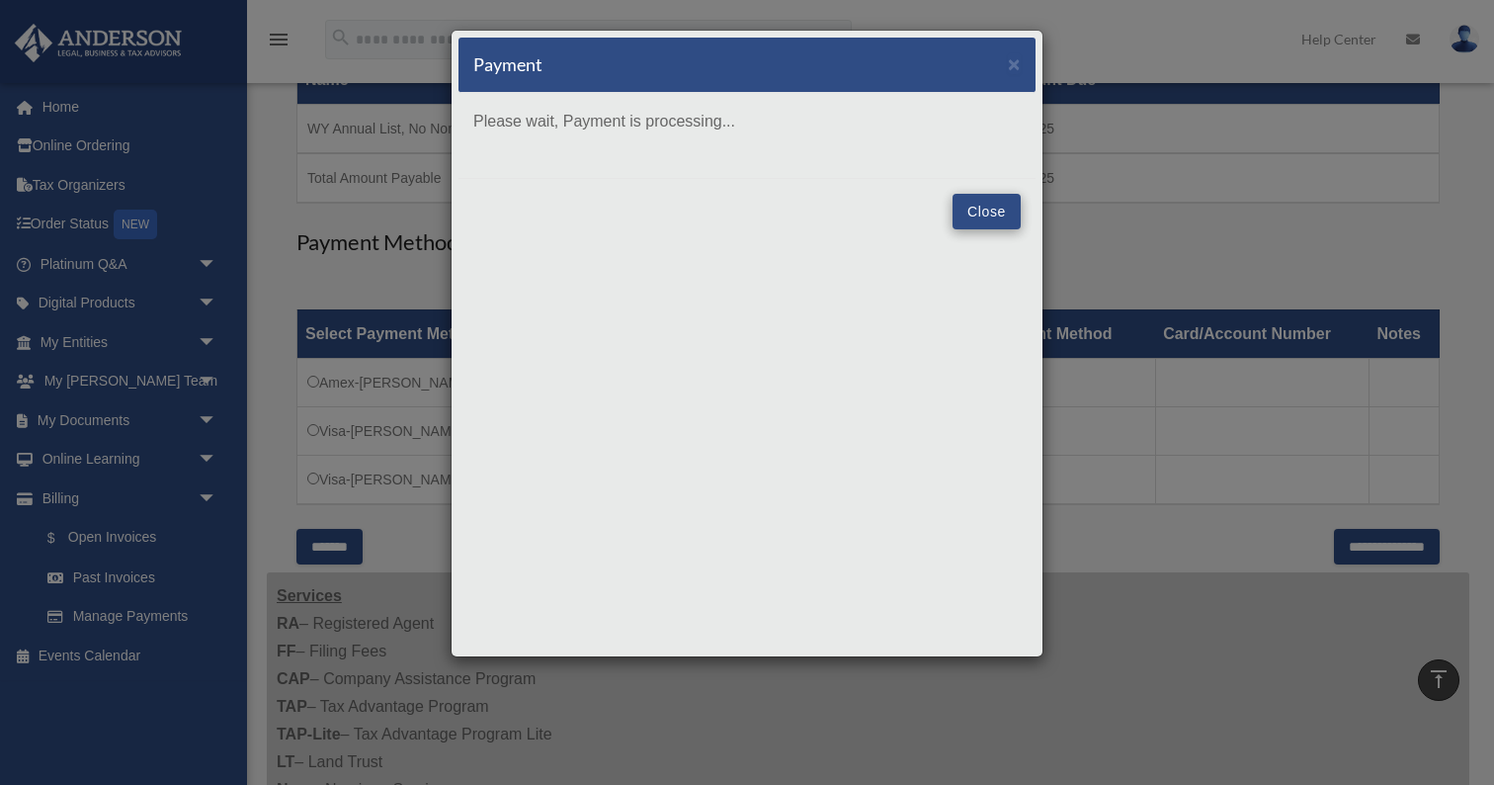
click at [994, 213] on button "Close" at bounding box center [987, 212] width 68 height 36
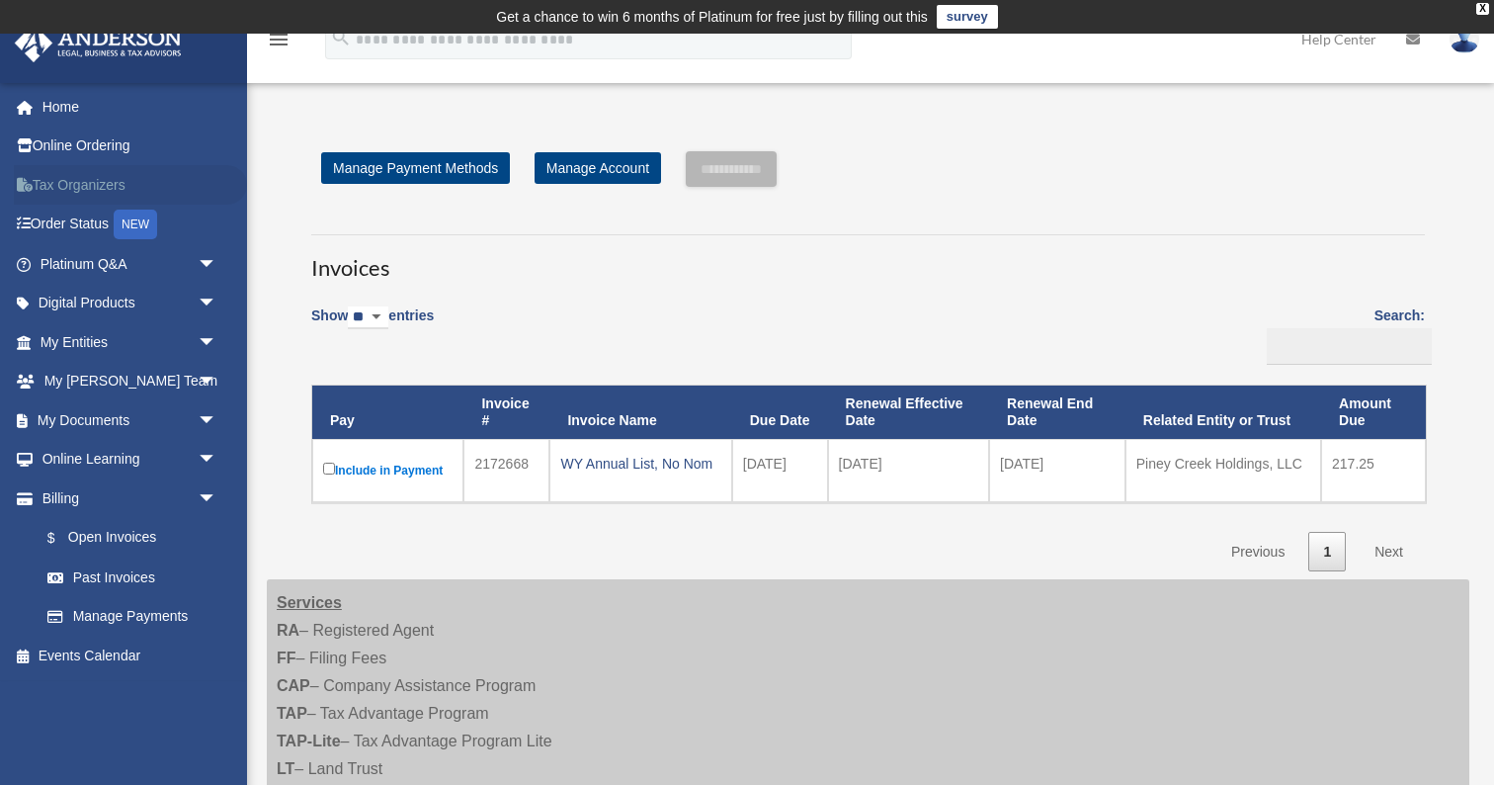
click at [95, 184] on link "Tax Organizers" at bounding box center [130, 185] width 233 height 40
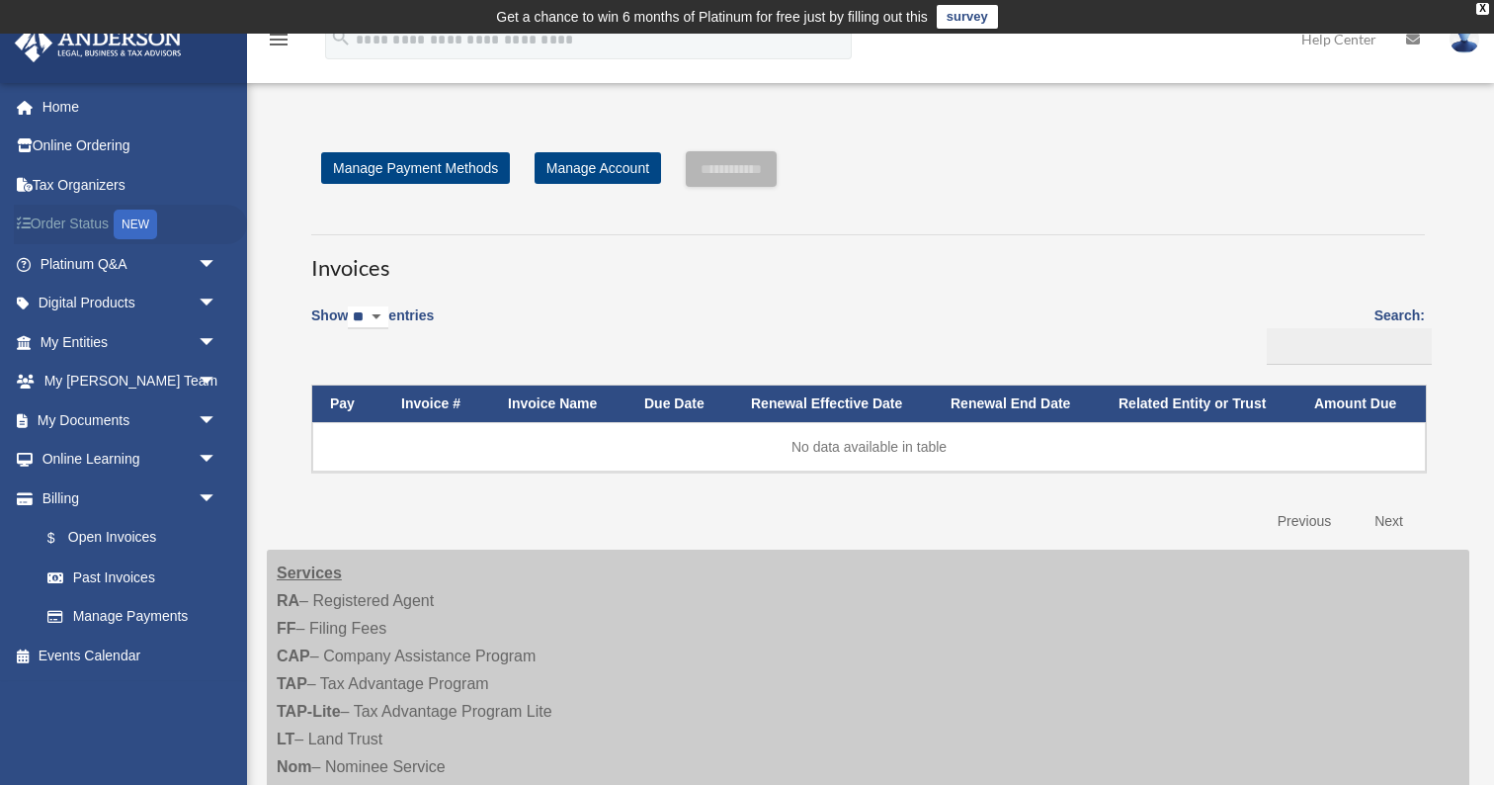
click at [89, 222] on link "Order Status NEW" at bounding box center [130, 225] width 233 height 41
click at [209, 497] on span "arrow_drop_down" at bounding box center [218, 498] width 40 height 41
click at [128, 534] on link "Events Calendar" at bounding box center [130, 538] width 233 height 40
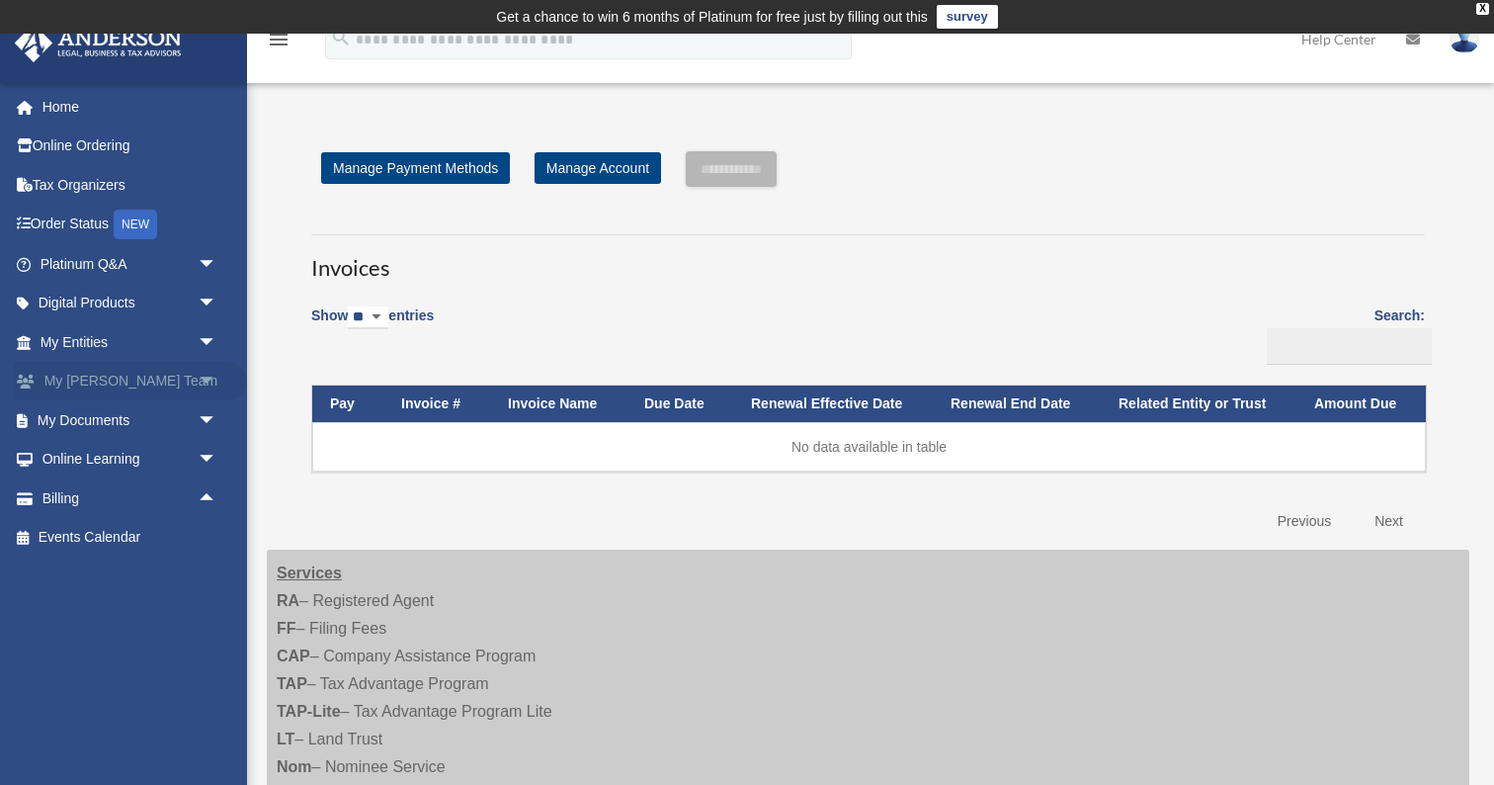
click at [209, 373] on span "arrow_drop_down" at bounding box center [218, 382] width 40 height 41
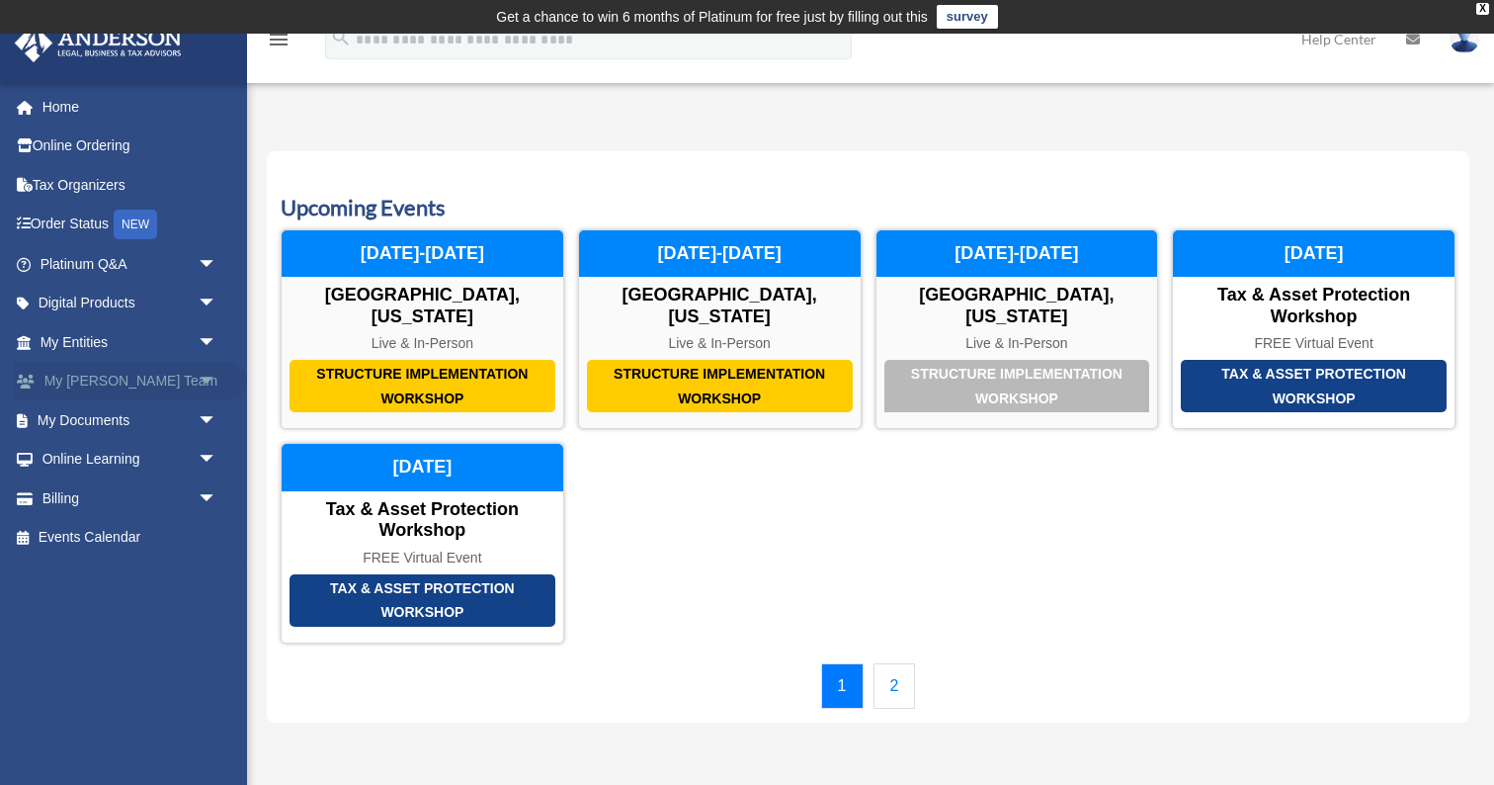
click at [207, 378] on span "arrow_drop_down" at bounding box center [218, 382] width 40 height 41
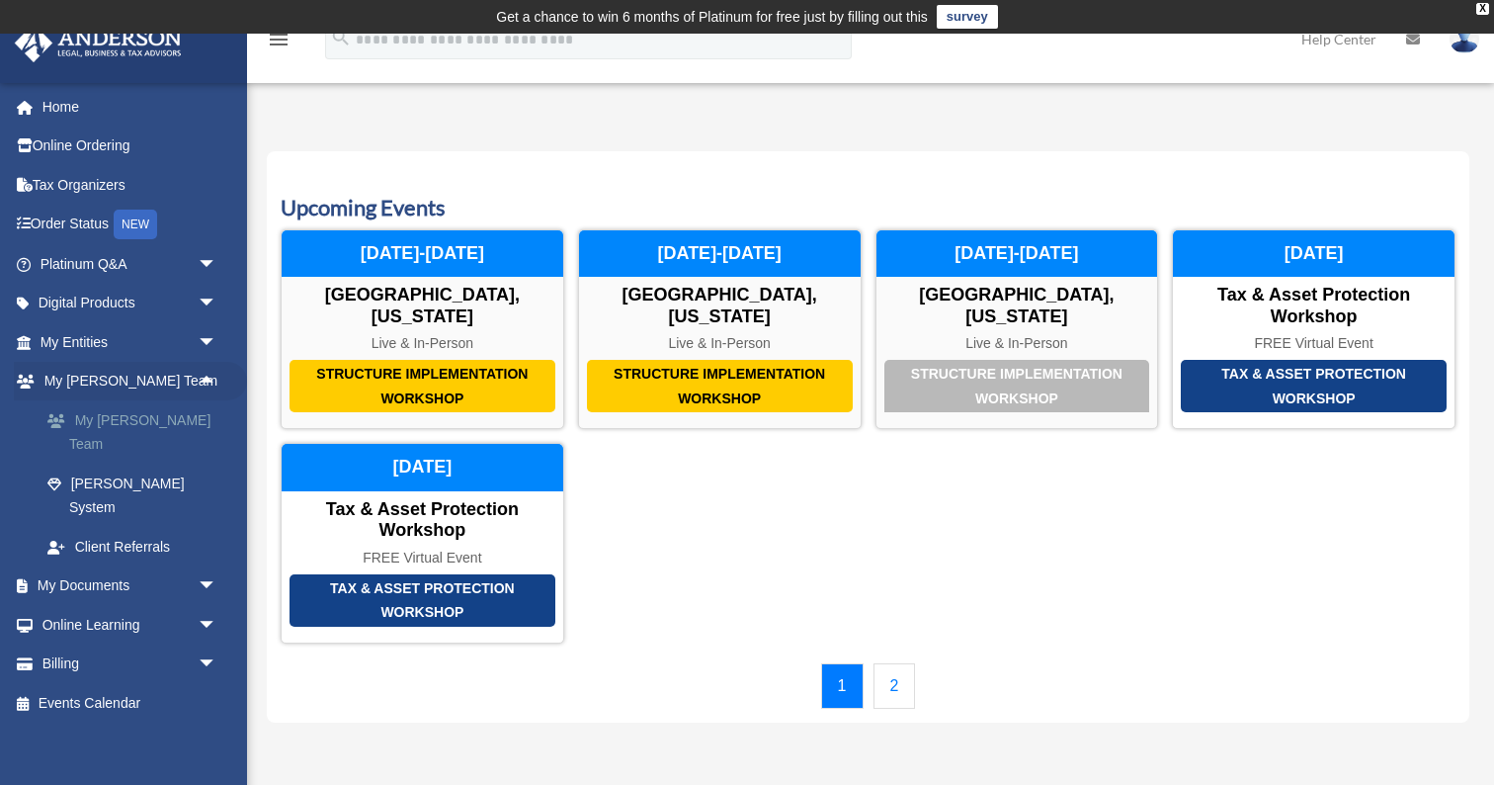
click at [173, 420] on link "My [PERSON_NAME] Team" at bounding box center [137, 431] width 219 height 63
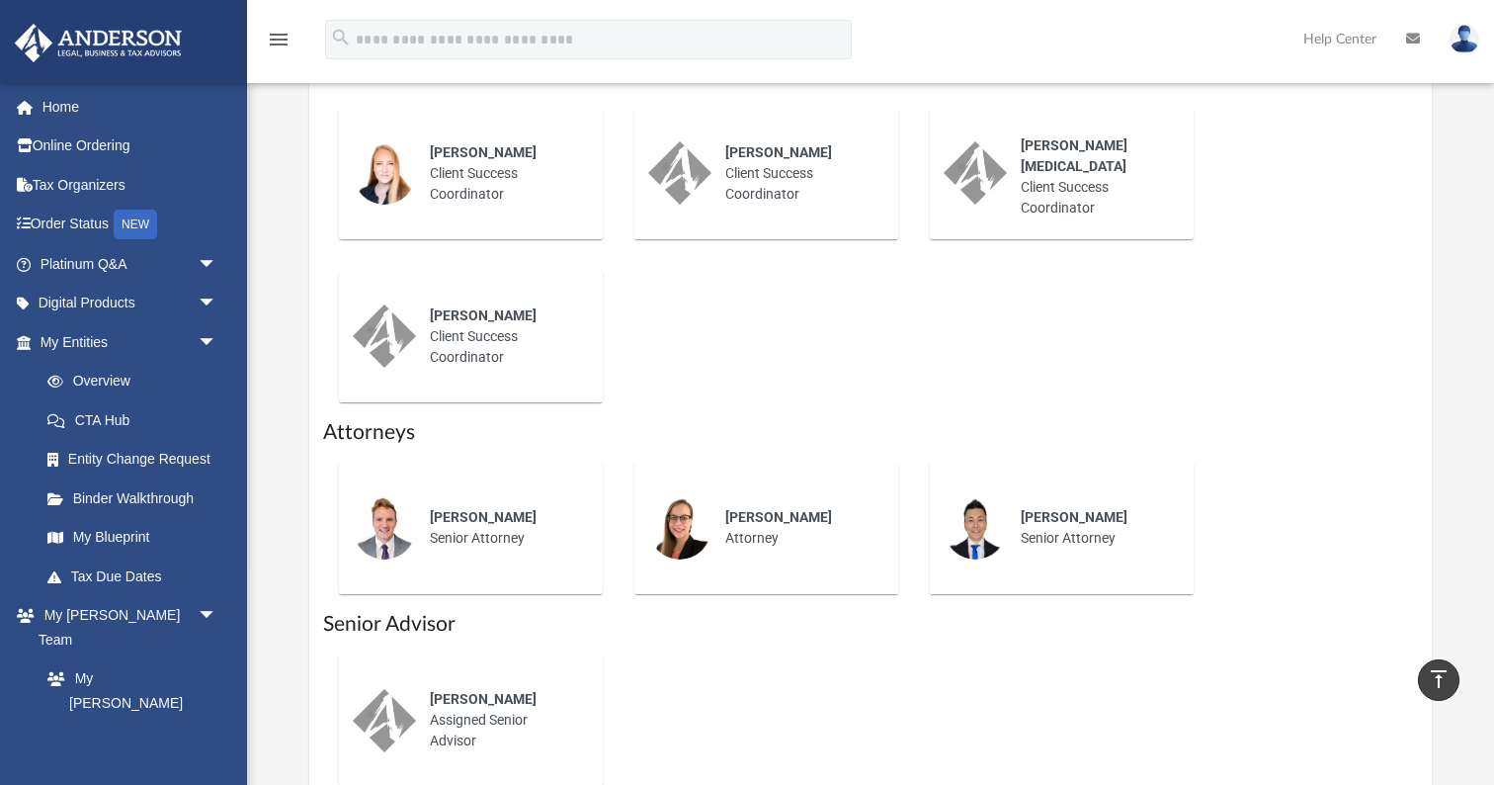
scroll to position [1043, 0]
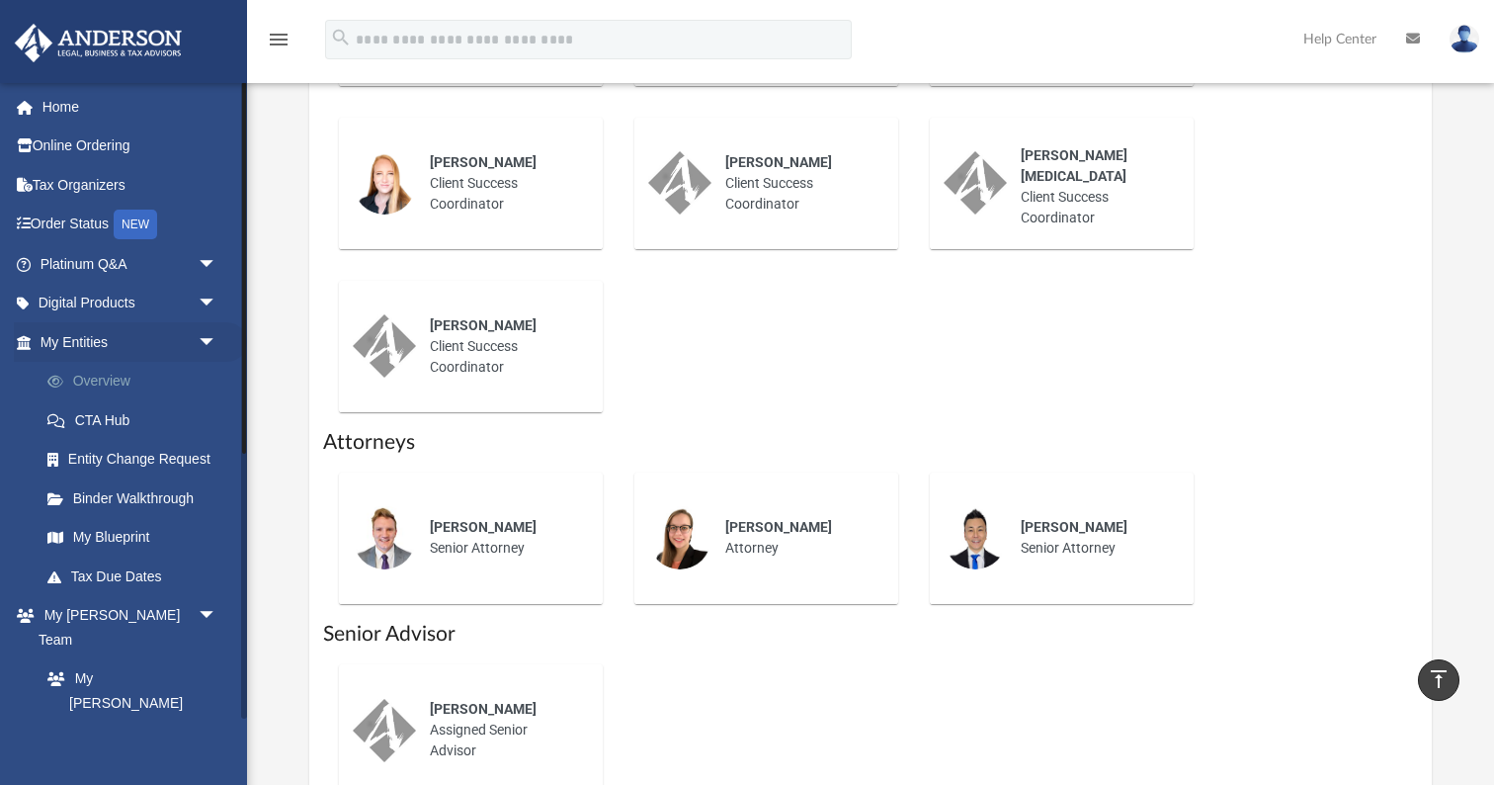
click at [113, 379] on link "Overview" at bounding box center [137, 382] width 219 height 40
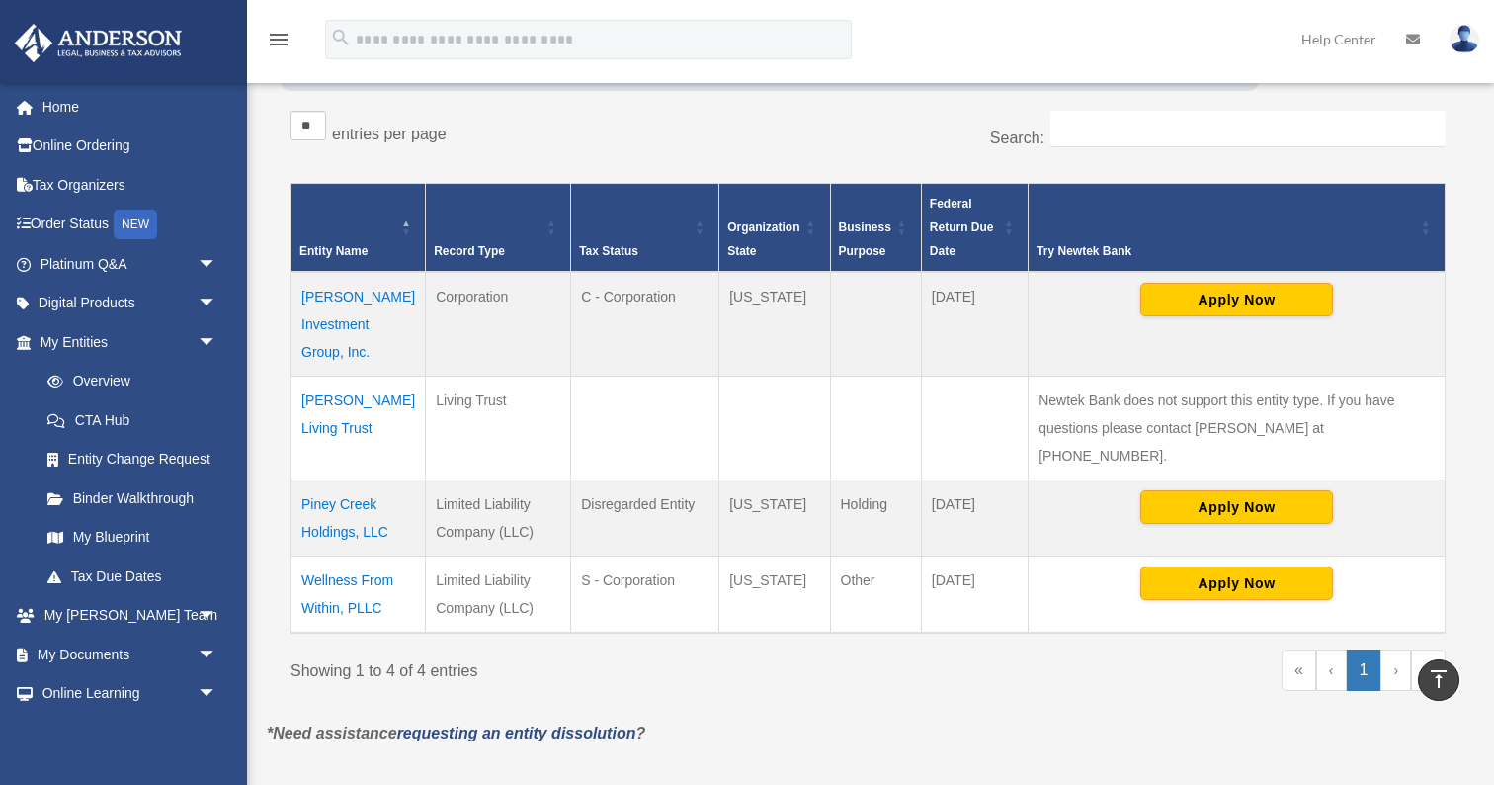
scroll to position [345, 0]
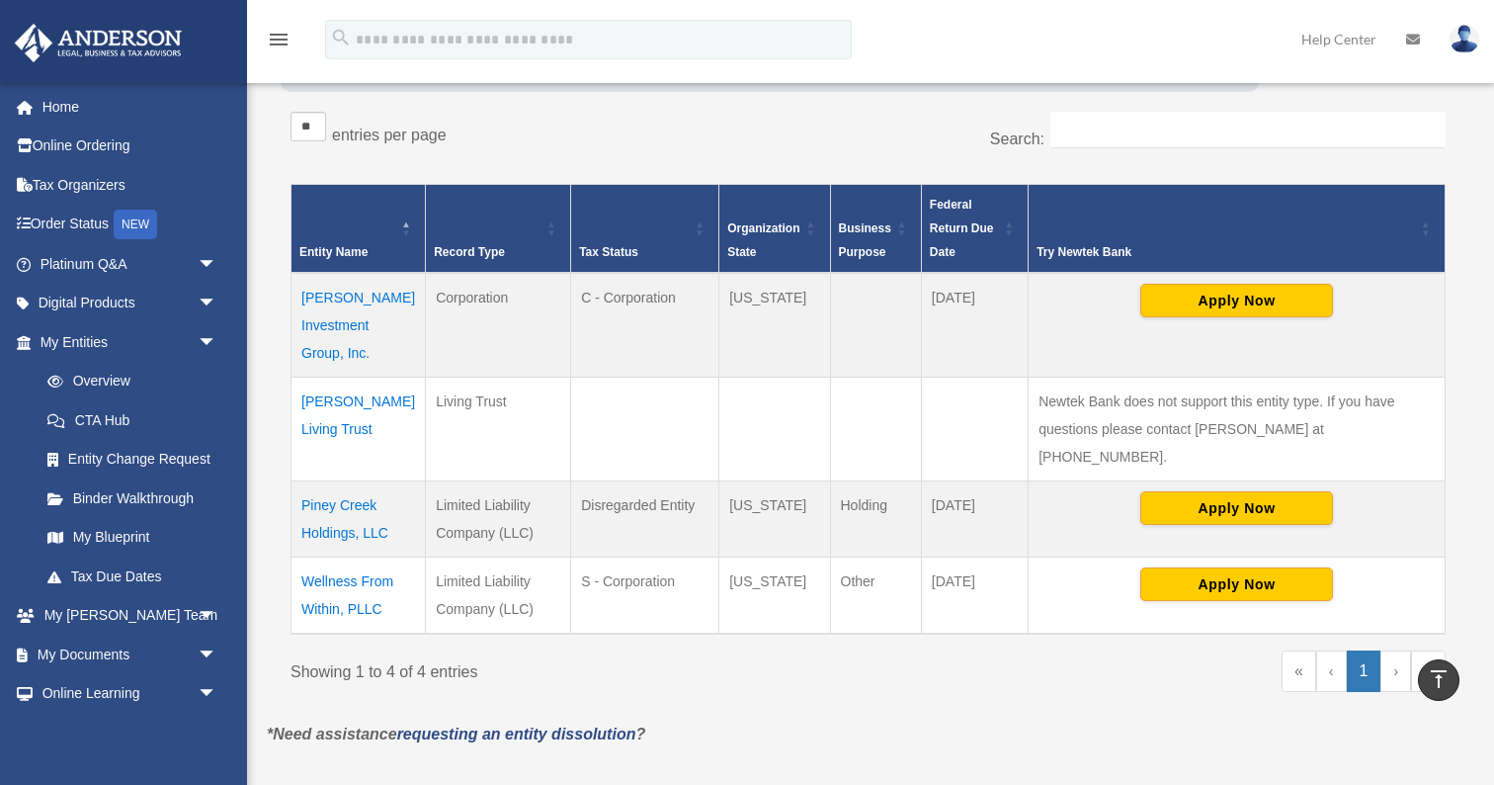
click at [360, 481] on td "Piney Creek Holdings, LLC" at bounding box center [359, 519] width 134 height 76
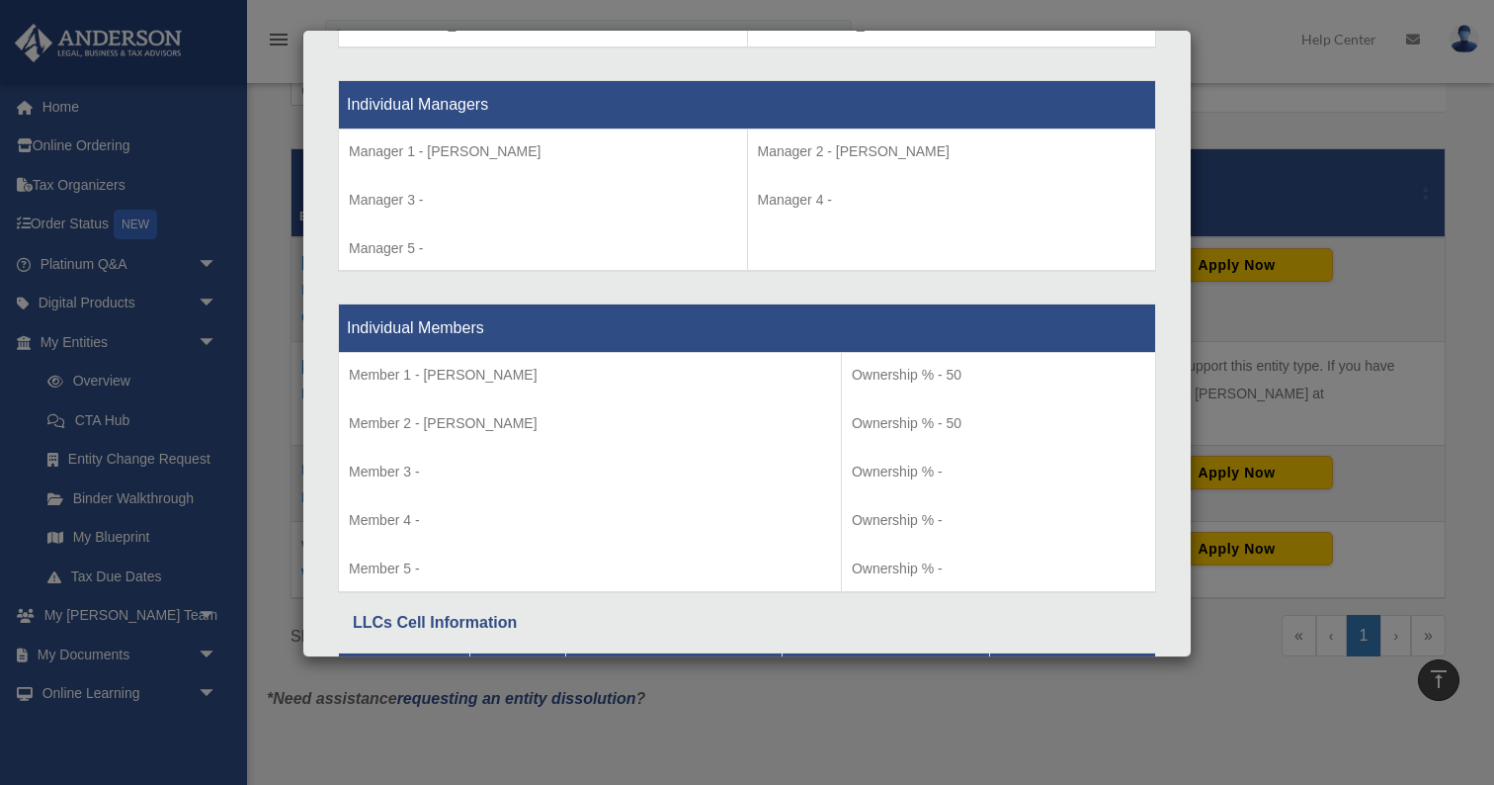
scroll to position [1807, 0]
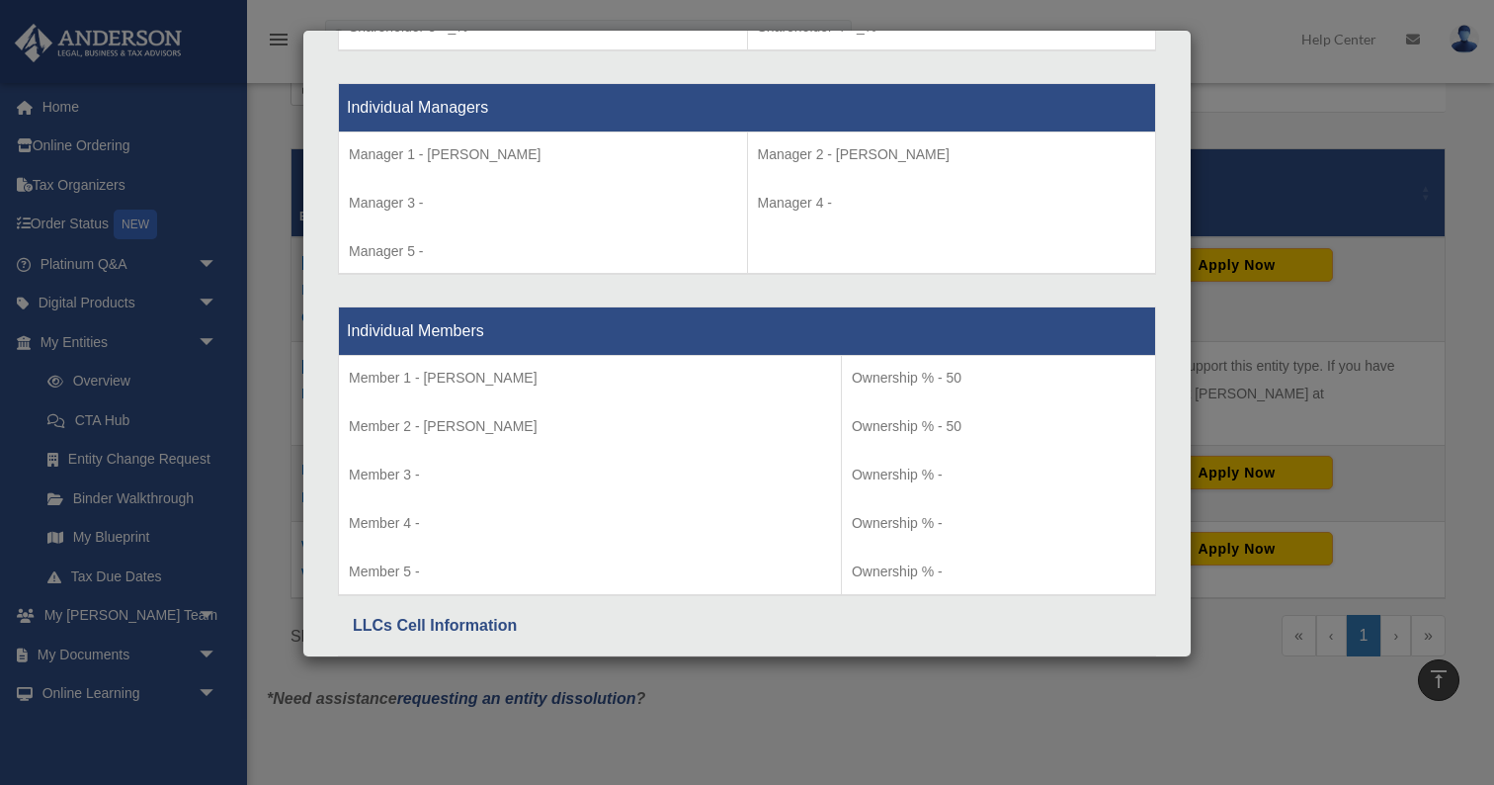
click at [293, 176] on div "Details × Articles Sent Organizational Date" at bounding box center [747, 392] width 1494 height 785
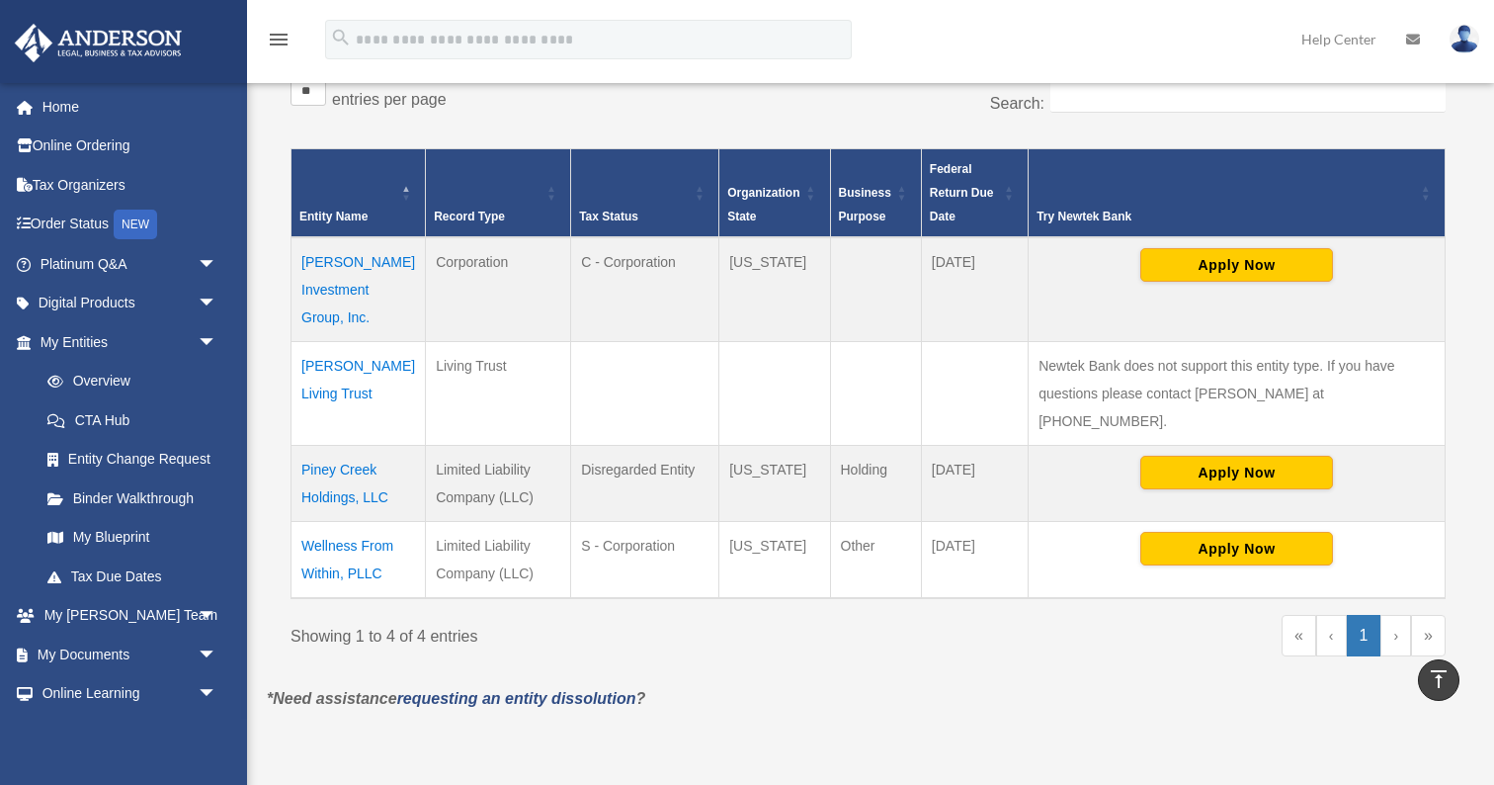
click at [371, 260] on td "Kelly Investment Group, Inc." at bounding box center [359, 289] width 134 height 105
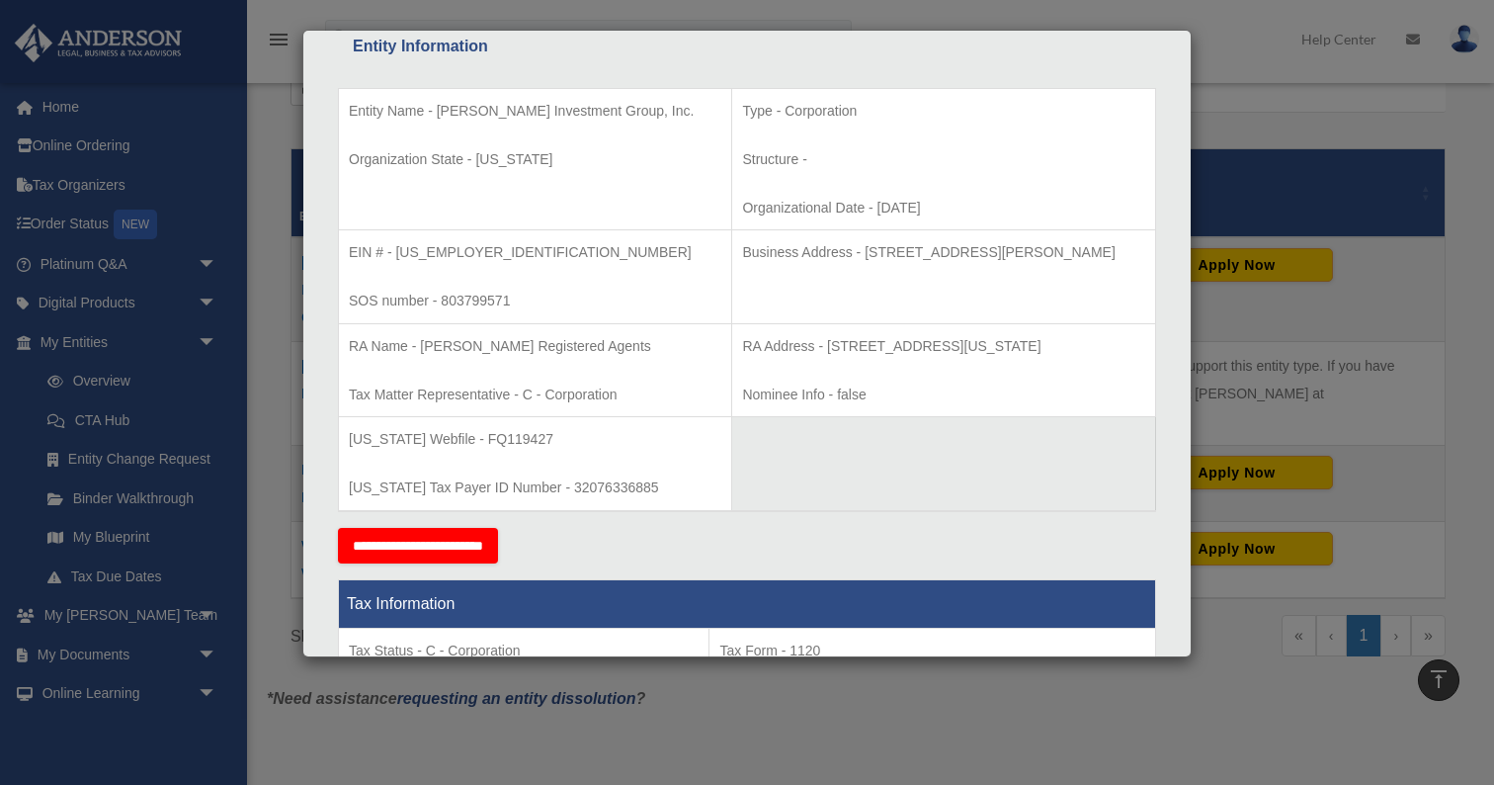
scroll to position [377, 0]
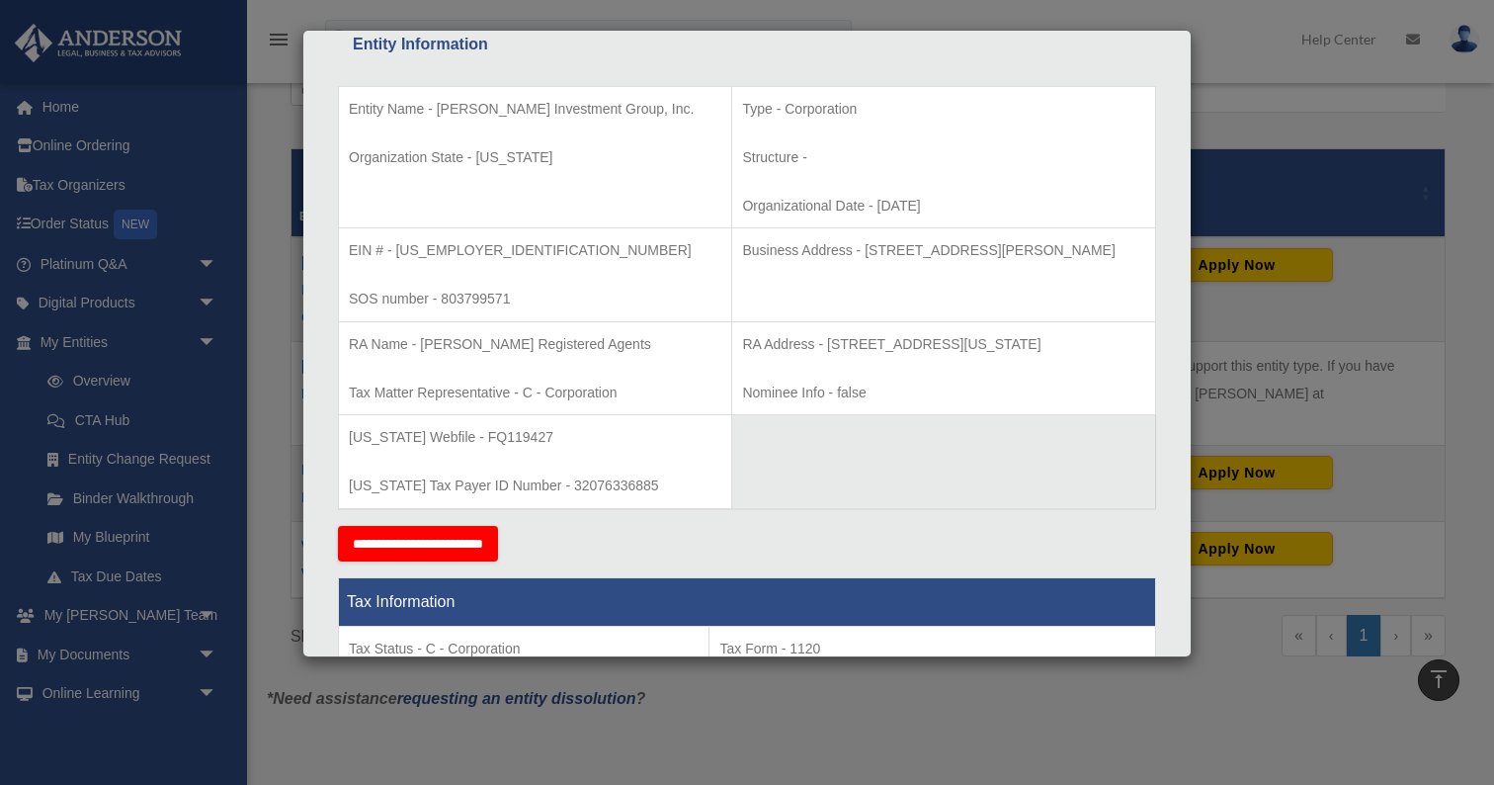
click at [282, 349] on div "Details × Articles Sent Organizational Date" at bounding box center [747, 392] width 1494 height 785
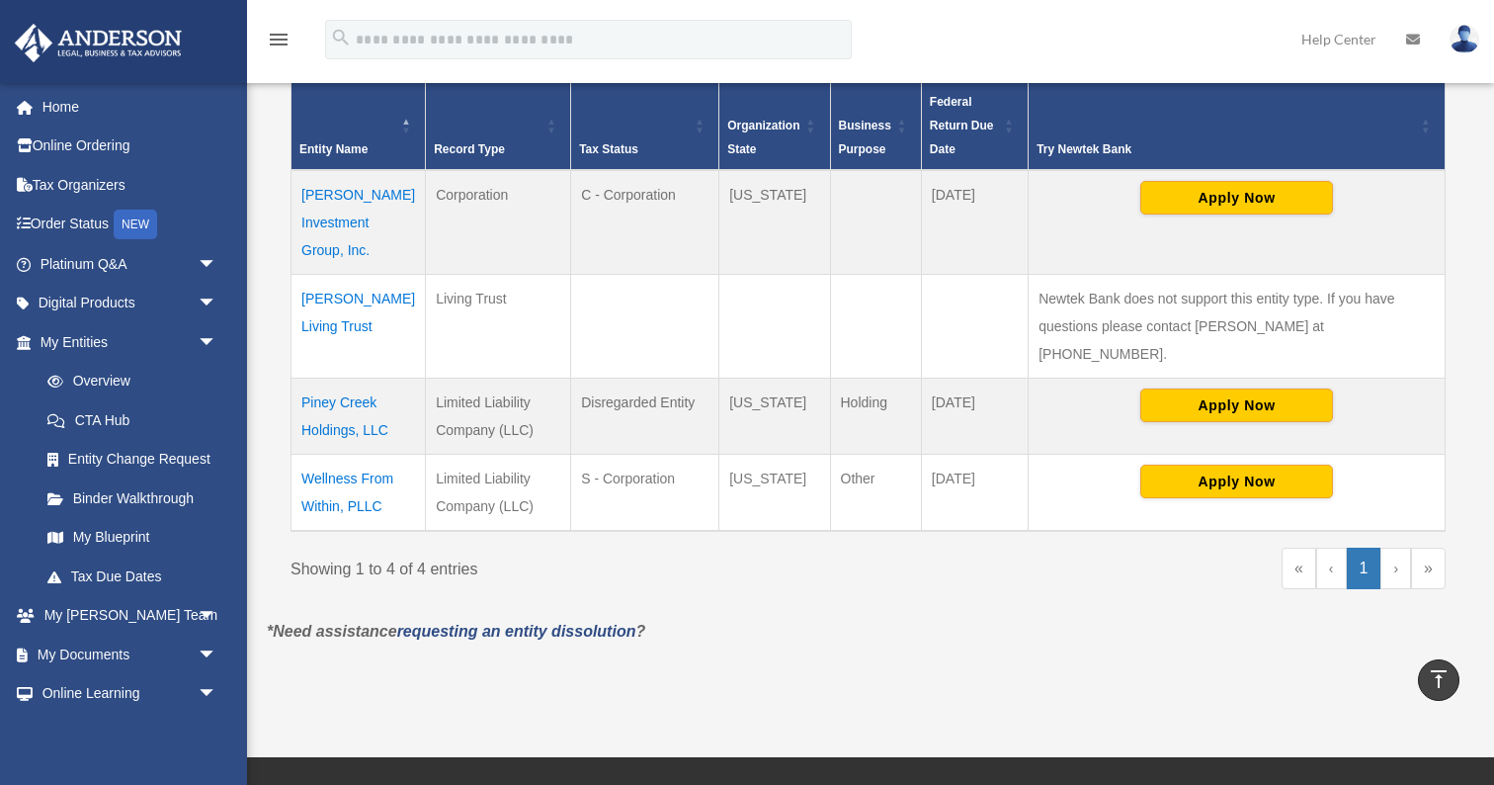
scroll to position [457, 0]
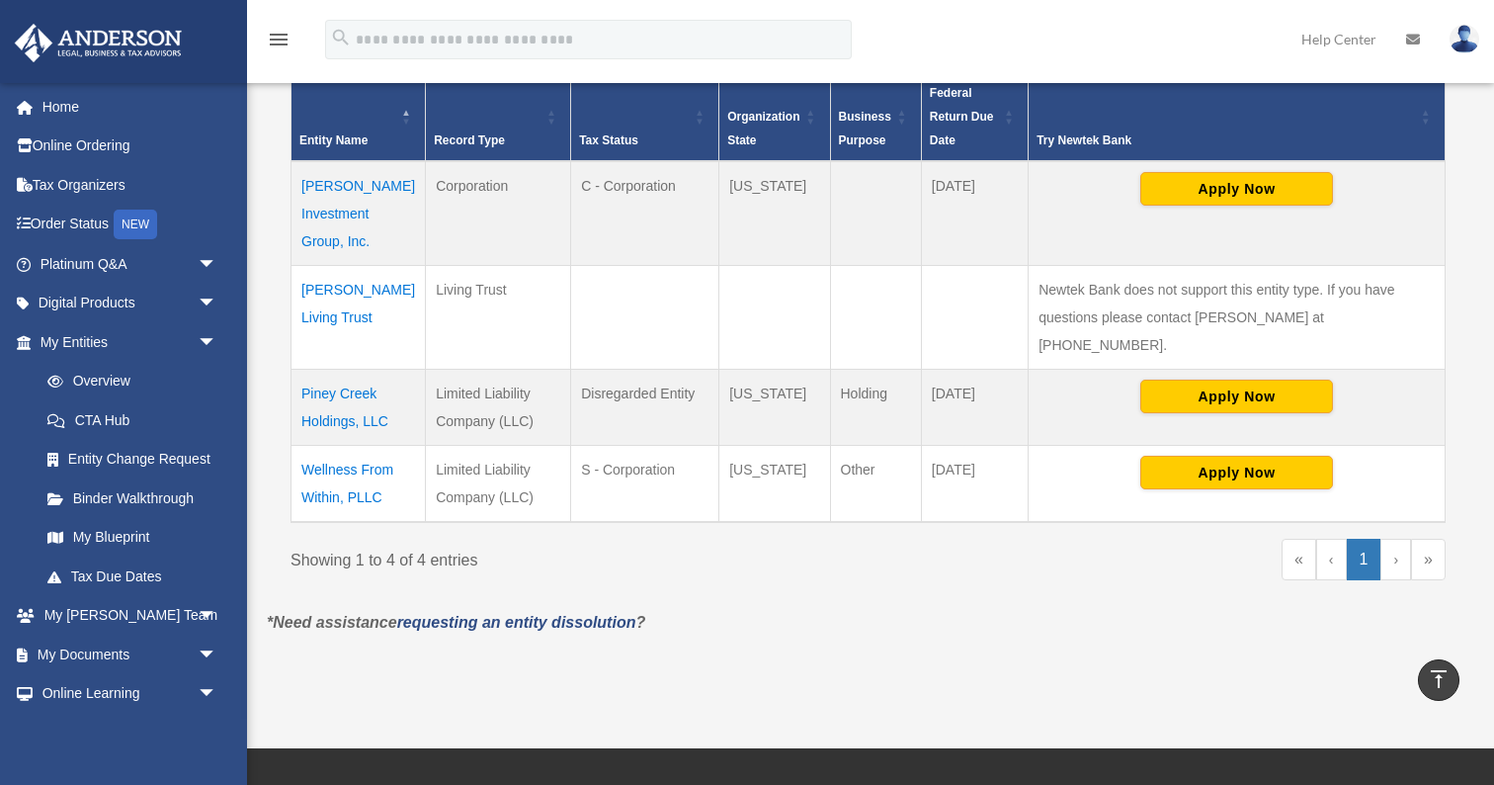
click at [364, 266] on td "Kelly Living Trust" at bounding box center [359, 318] width 134 height 104
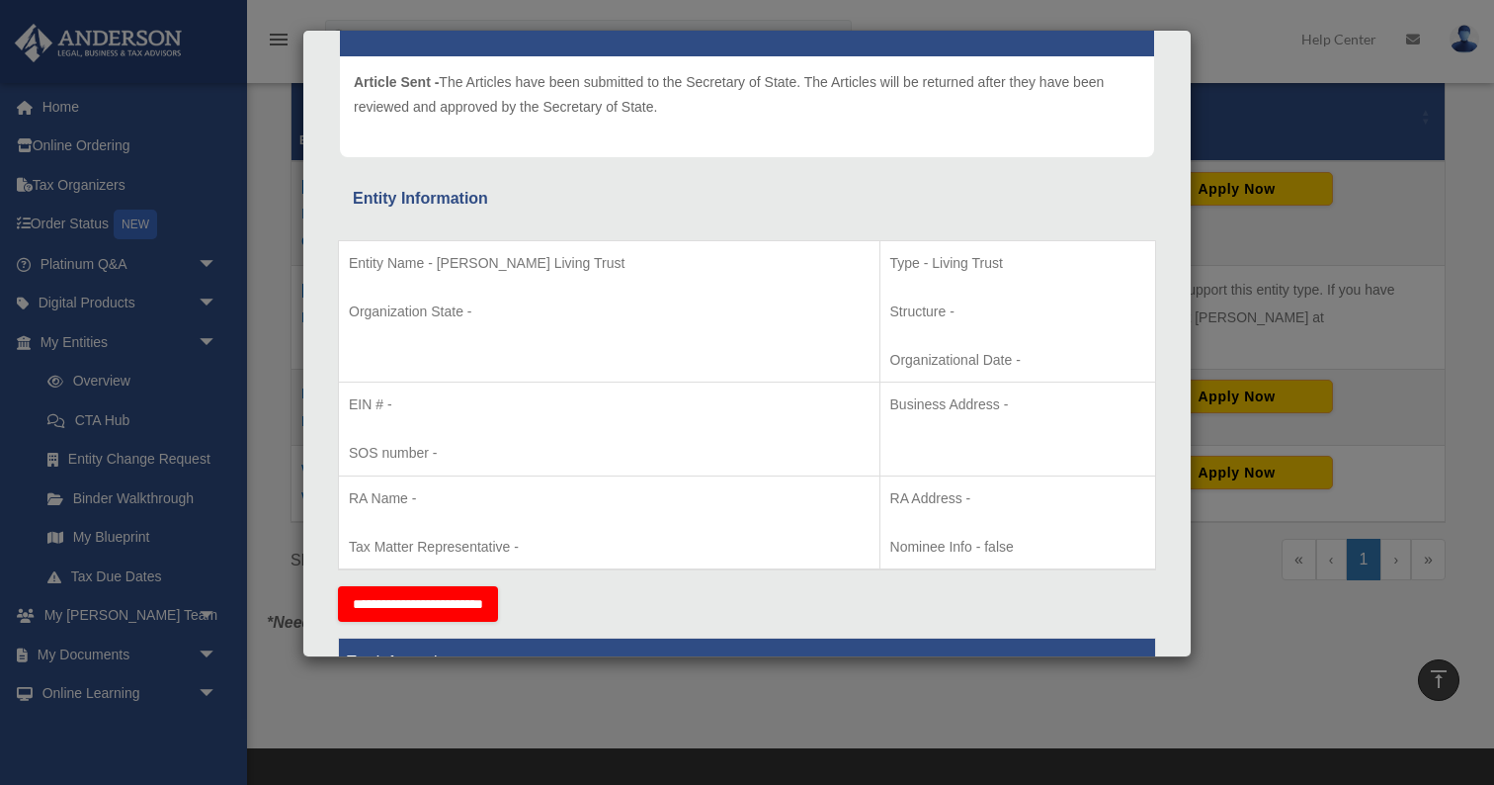
scroll to position [278, 0]
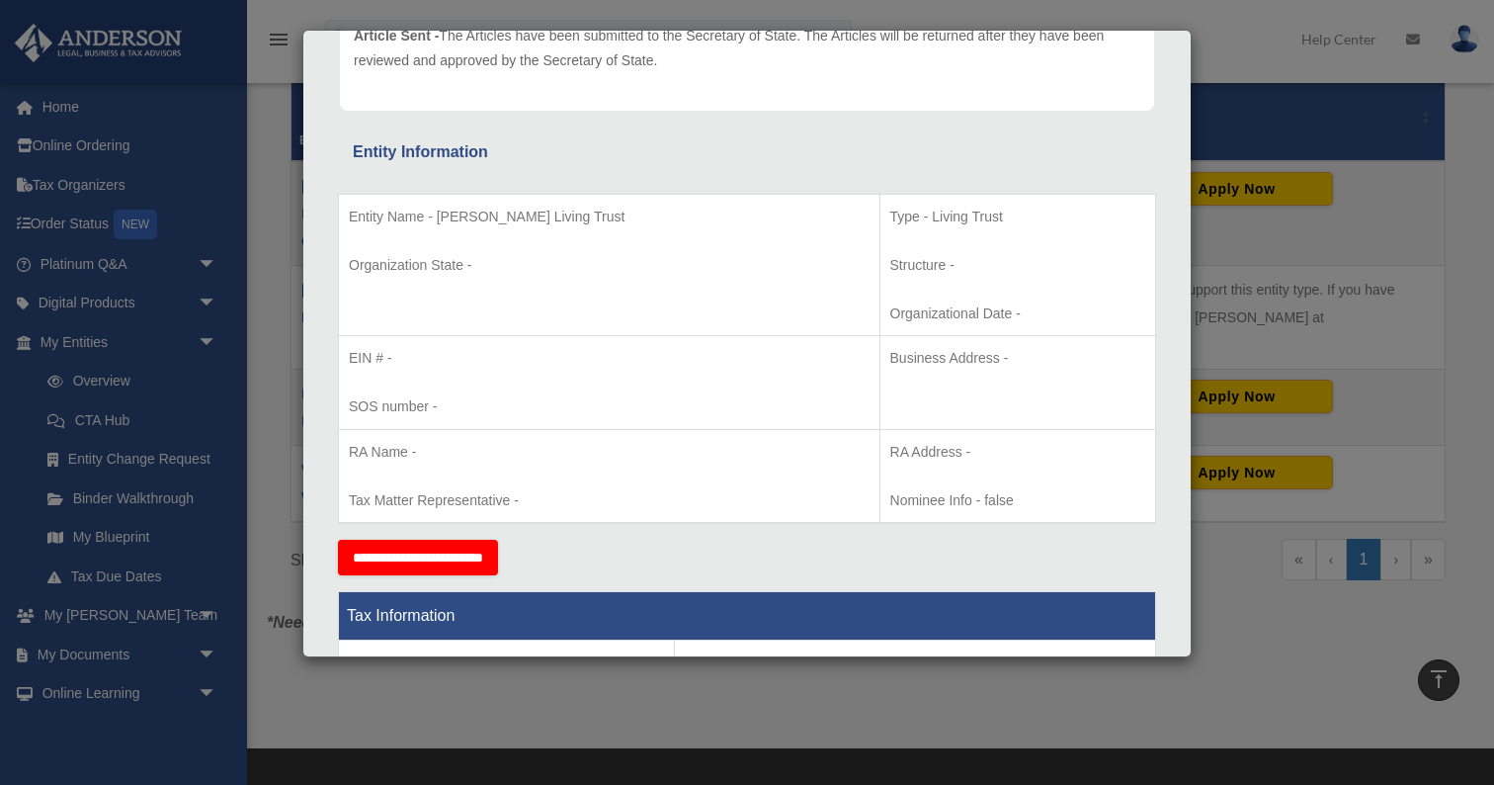
click at [277, 223] on div "Details × Articles Sent Organizational Date" at bounding box center [747, 392] width 1494 height 785
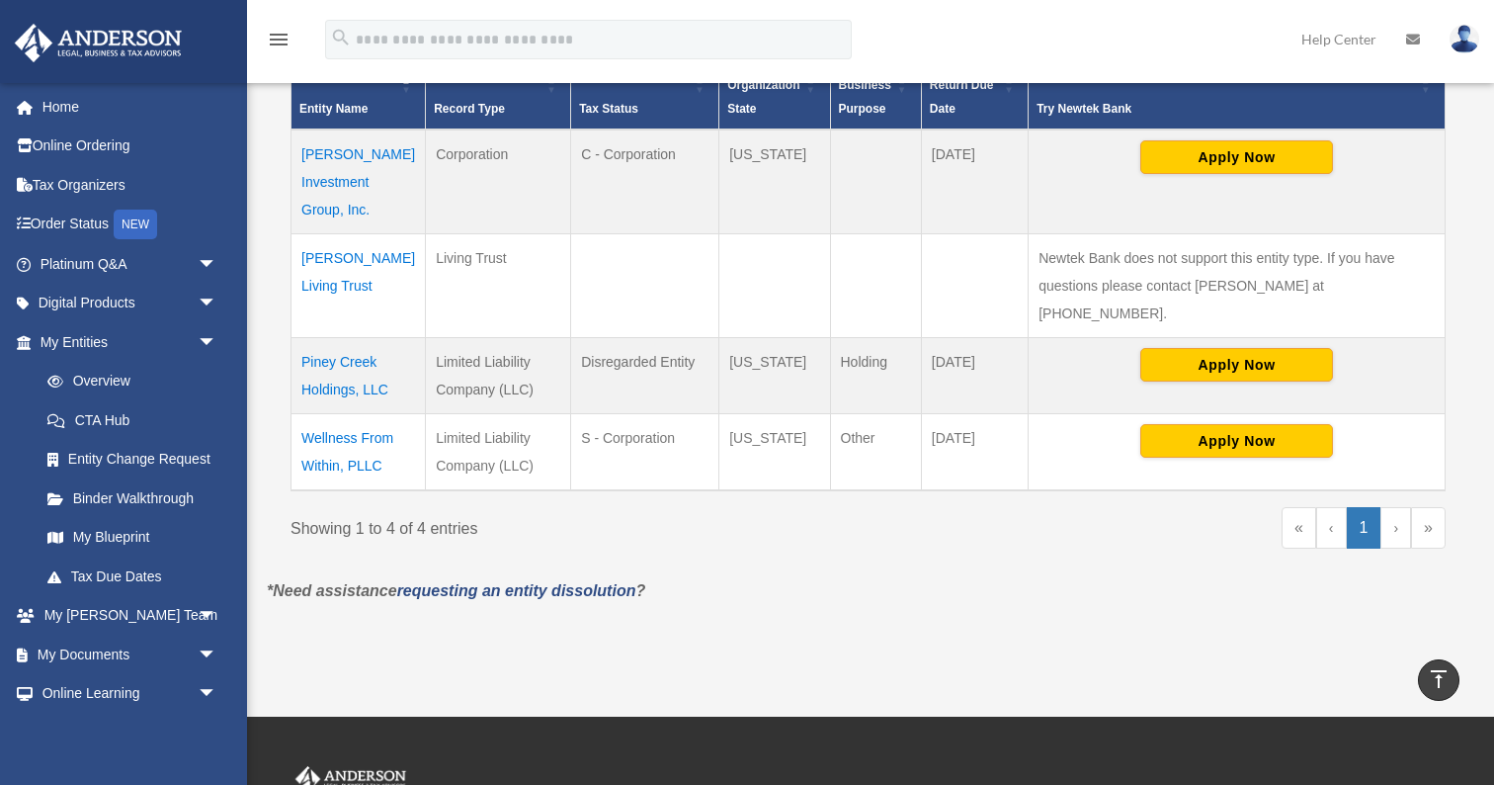
scroll to position [510, 0]
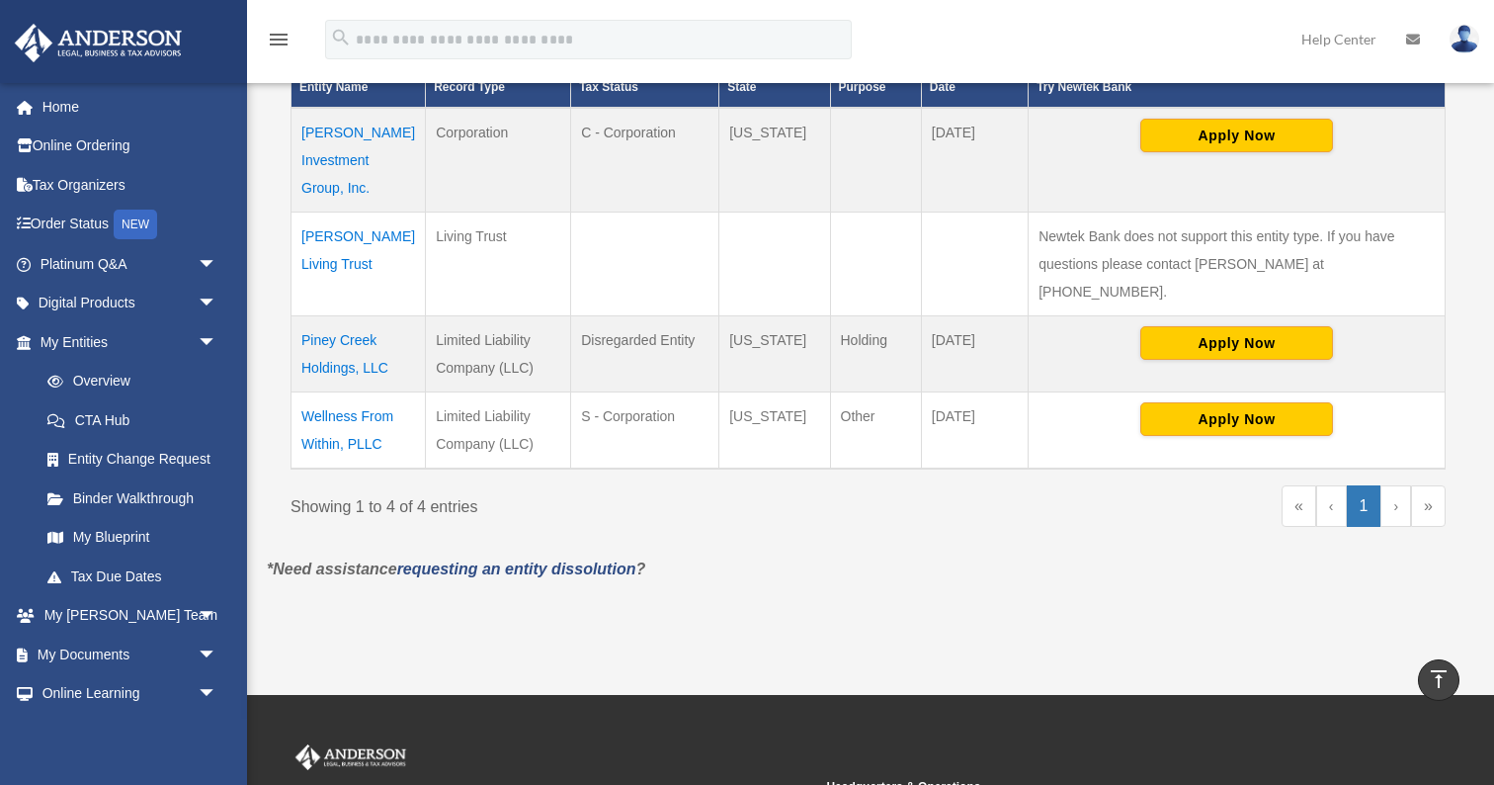
click at [344, 392] on td "Wellness From Within, PLLC" at bounding box center [359, 430] width 134 height 77
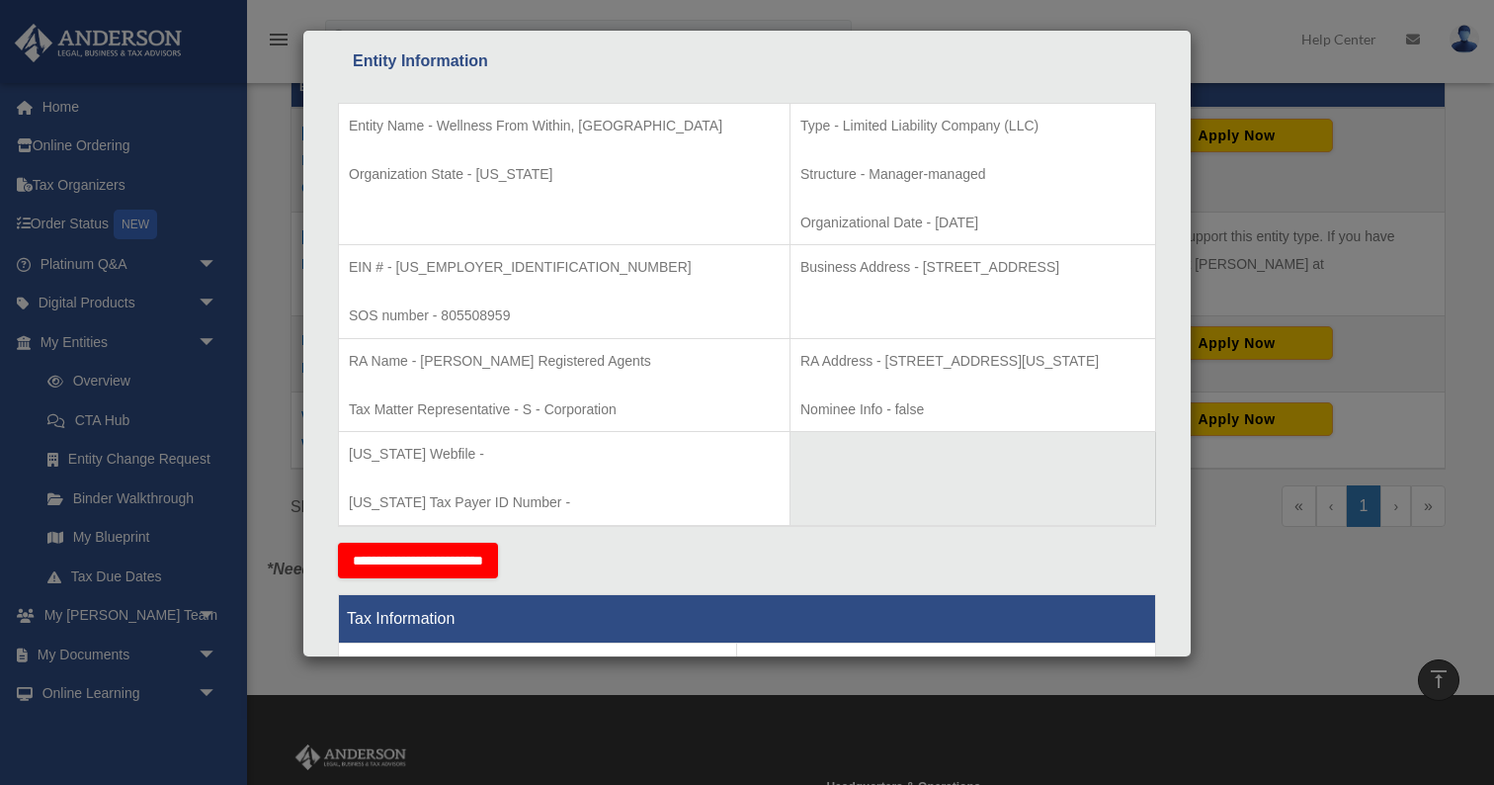
scroll to position [404, 0]
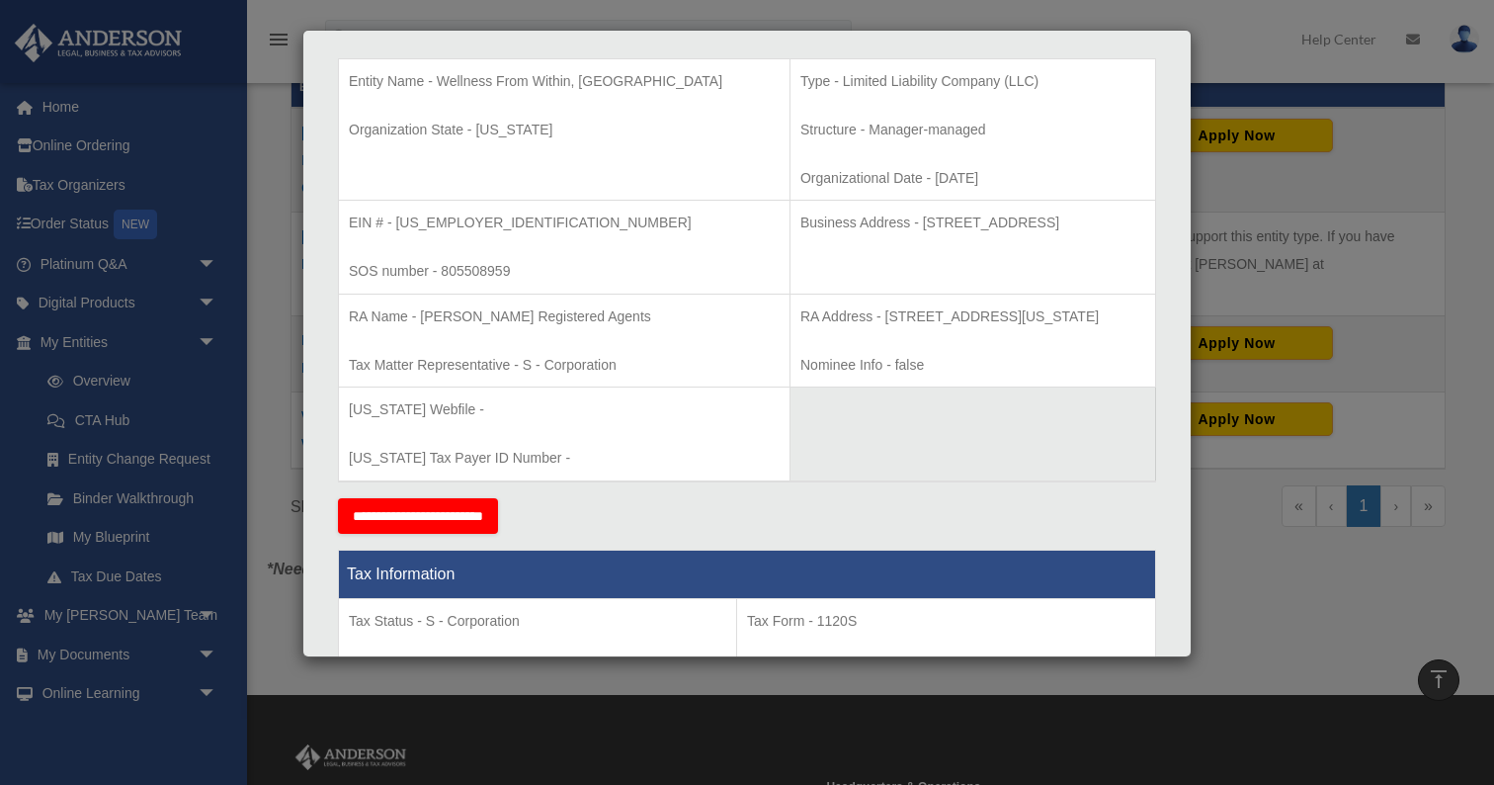
click at [290, 339] on div "Details × Articles Sent Organizational Date" at bounding box center [747, 392] width 1494 height 785
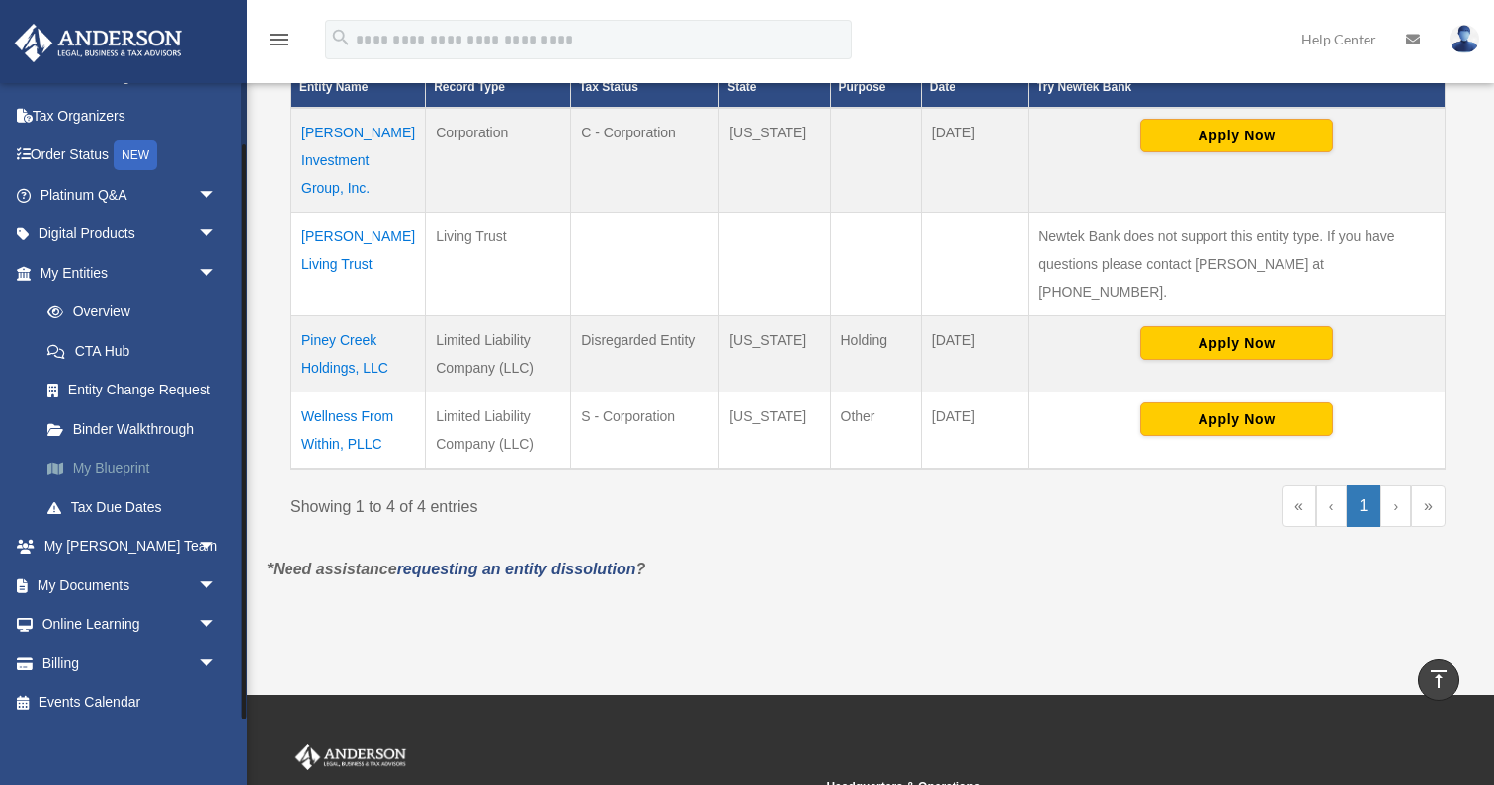
scroll to position [68, 0]
click at [127, 464] on link "My Blueprint" at bounding box center [137, 470] width 219 height 40
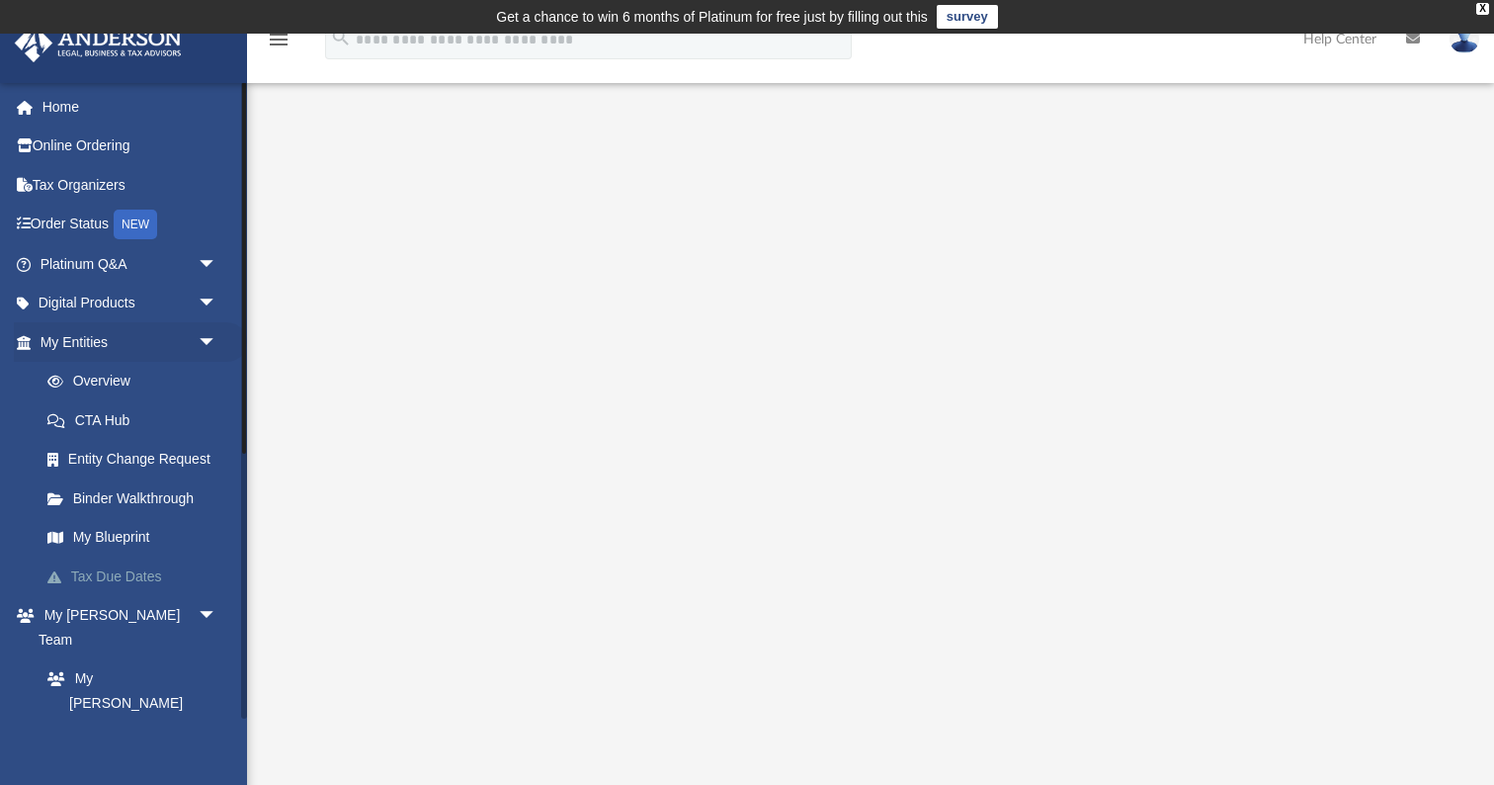
click at [138, 570] on link "Tax Due Dates" at bounding box center [137, 576] width 219 height 40
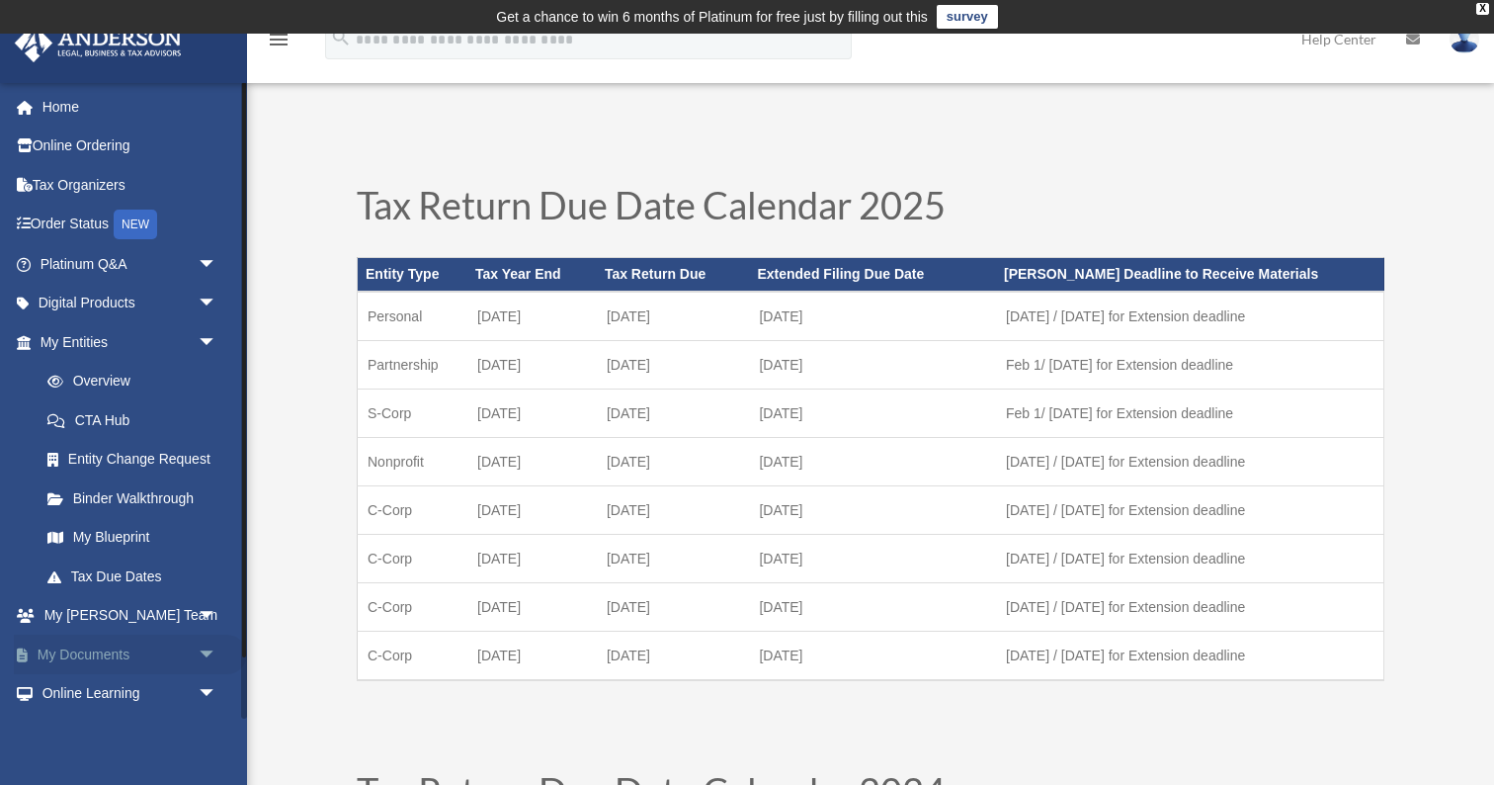
click at [128, 653] on link "My Documents arrow_drop_down" at bounding box center [130, 655] width 233 height 40
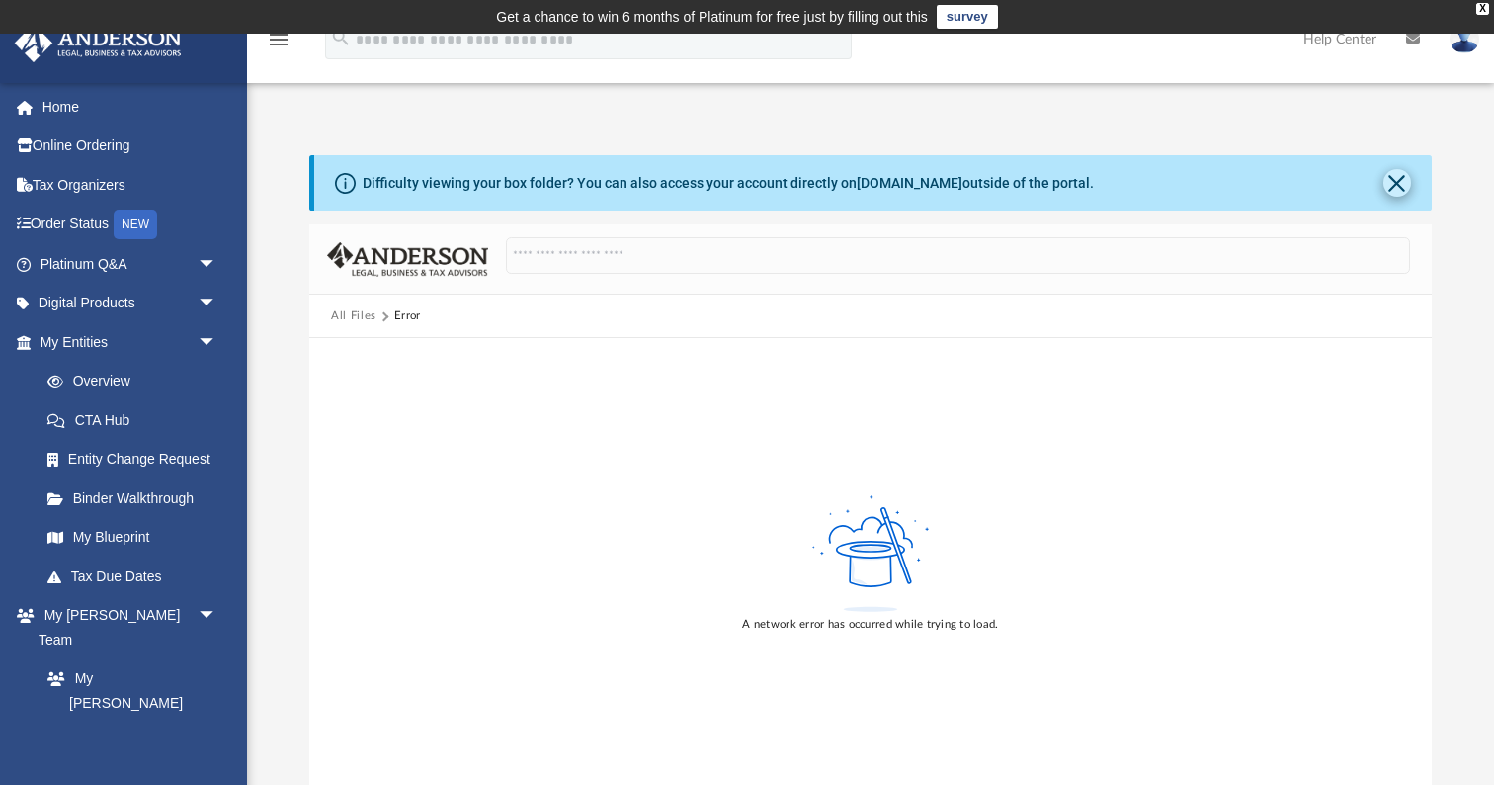
click at [1387, 187] on button "Close" at bounding box center [1398, 183] width 28 height 28
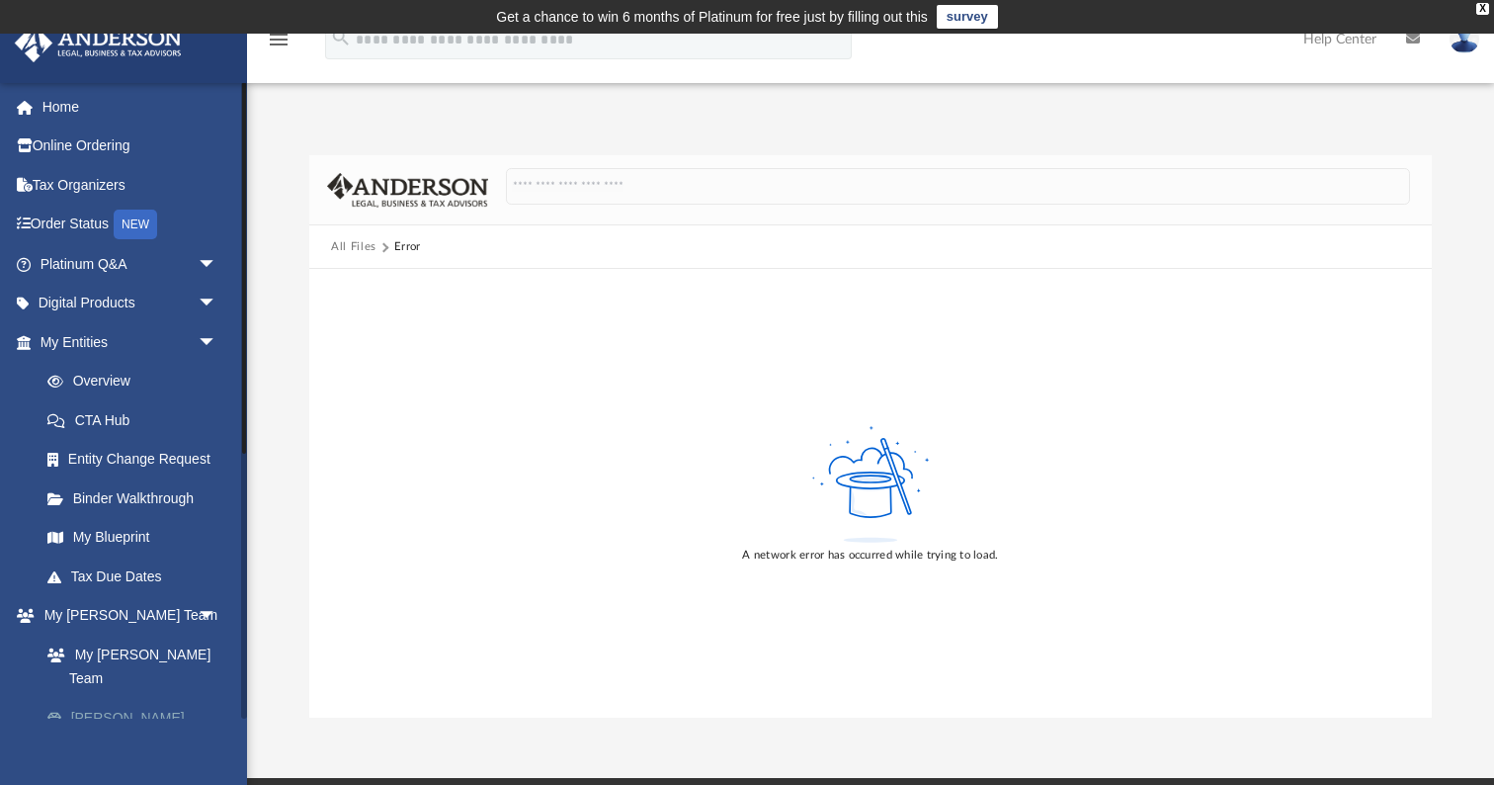
click at [141, 698] on link "[PERSON_NAME] System" at bounding box center [137, 729] width 219 height 63
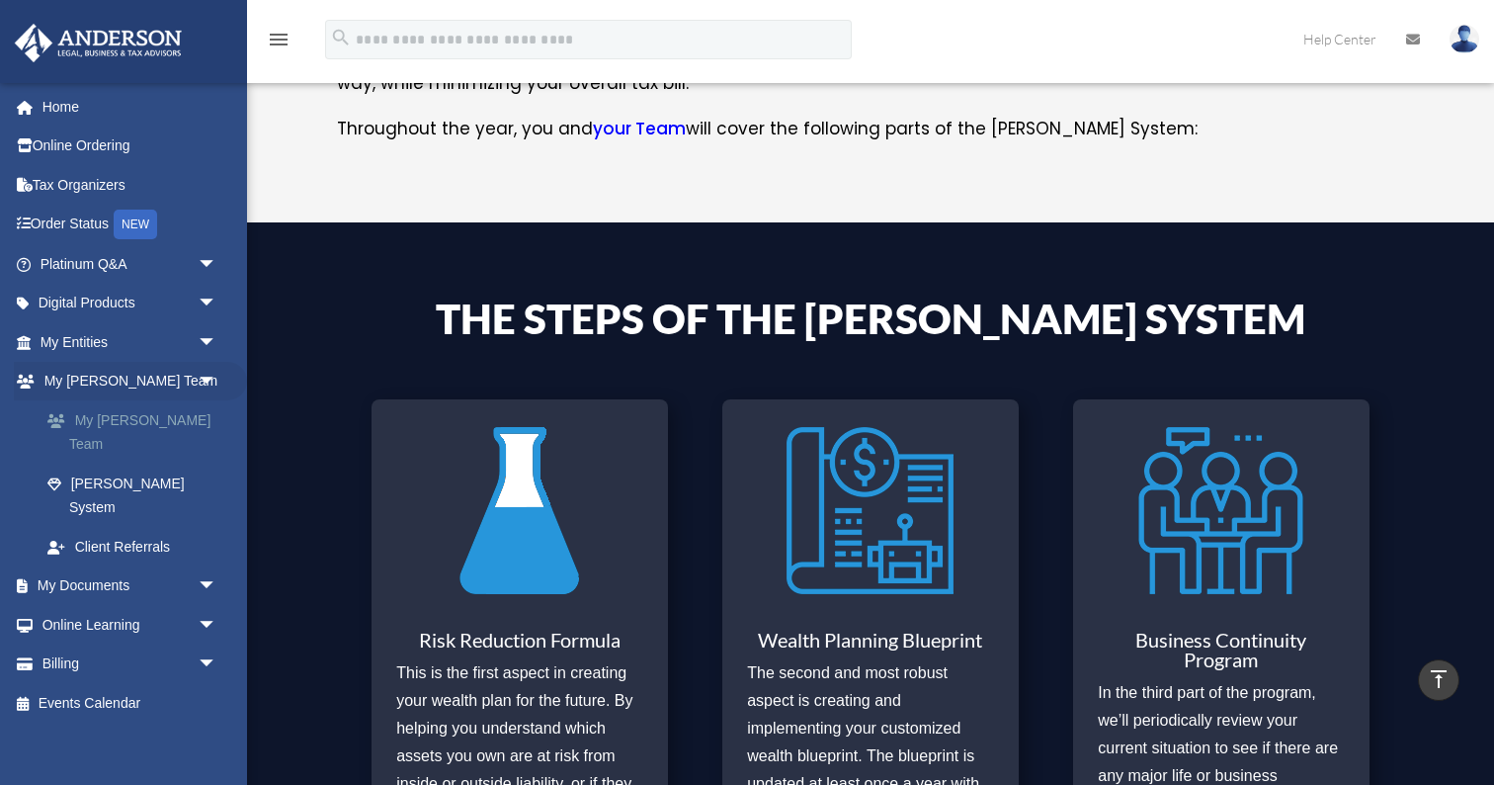
scroll to position [504, 0]
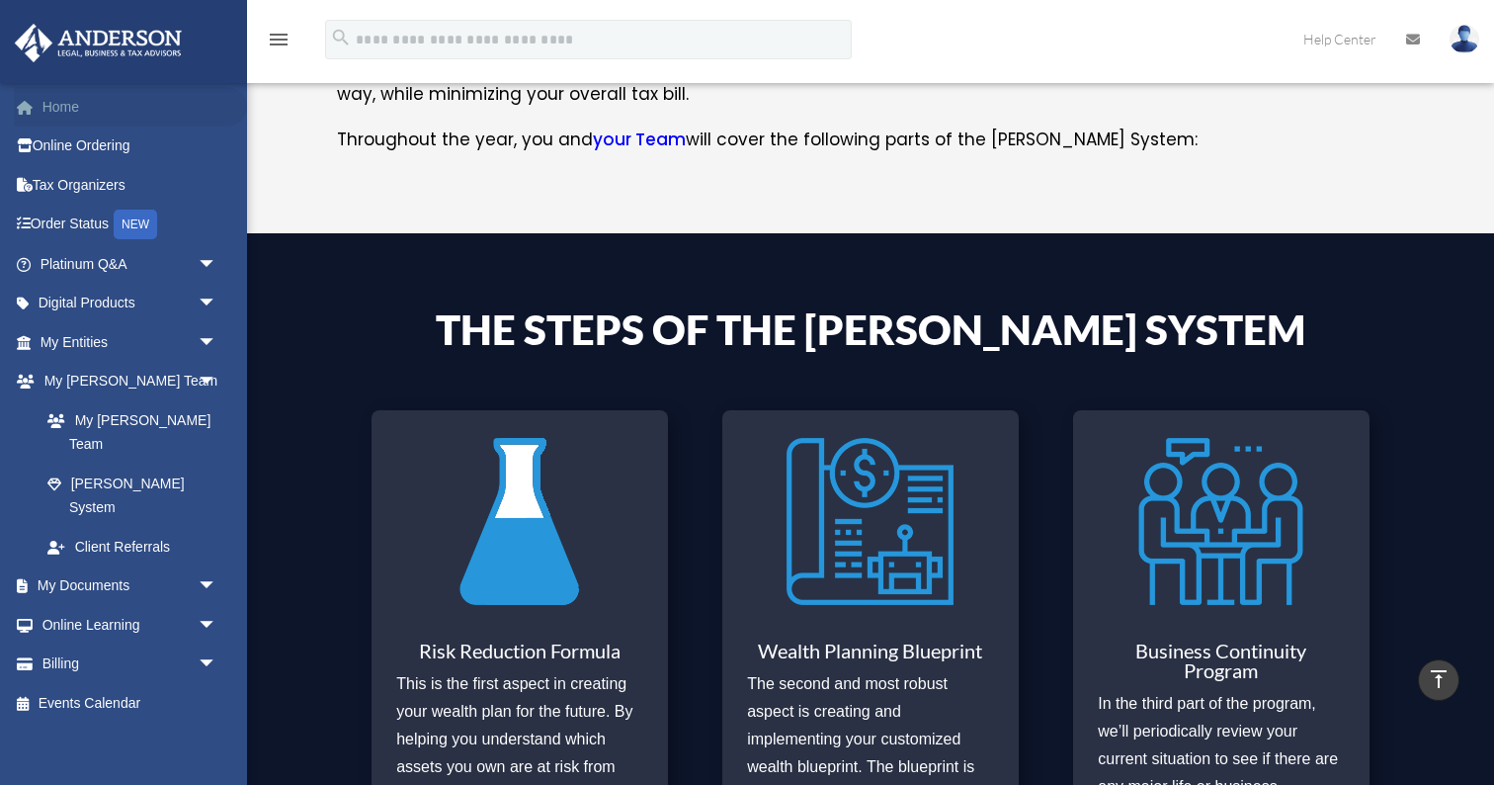
click at [60, 100] on link "Home" at bounding box center [130, 107] width 233 height 40
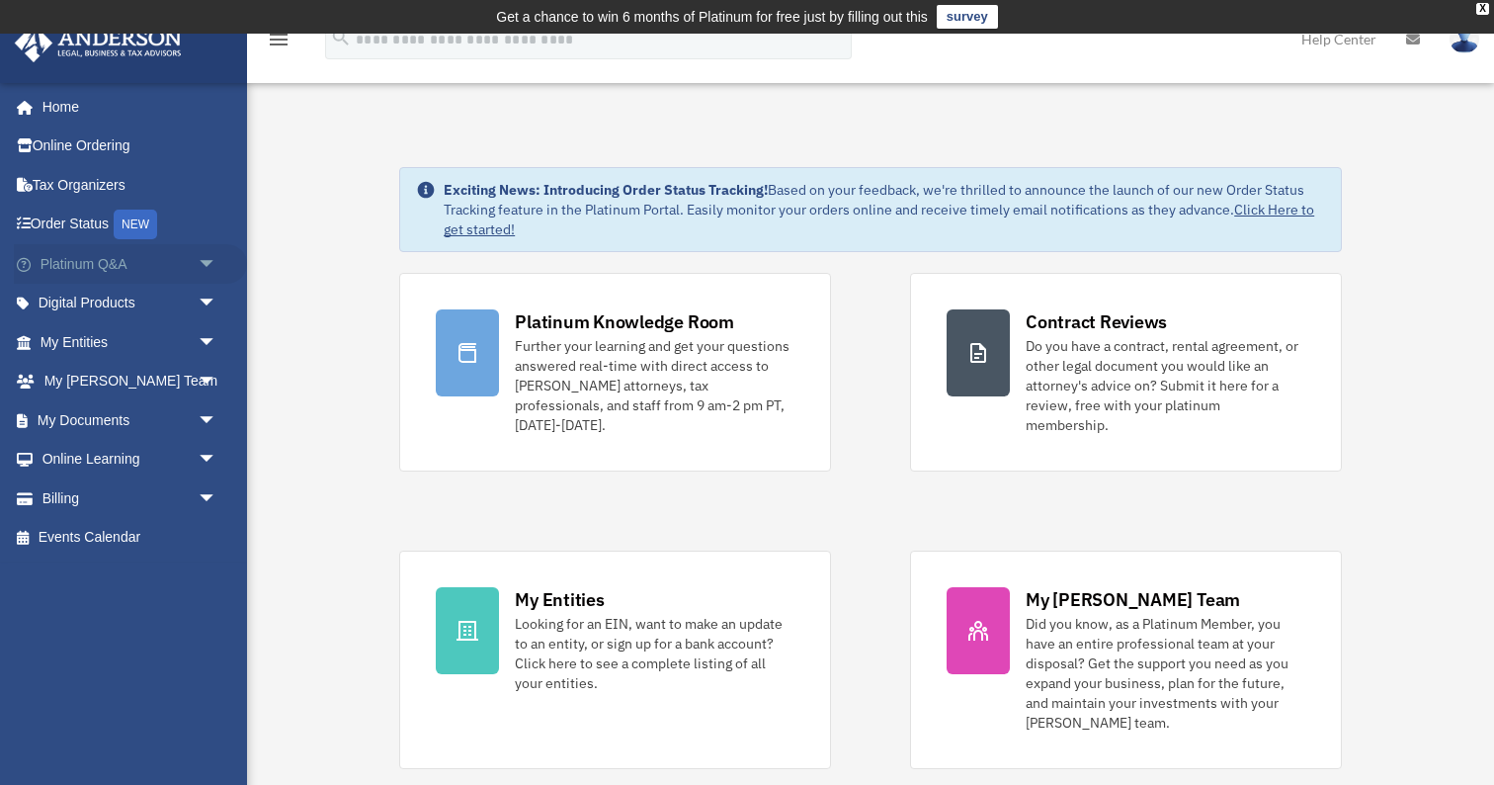
click at [208, 259] on span "arrow_drop_down" at bounding box center [218, 264] width 40 height 41
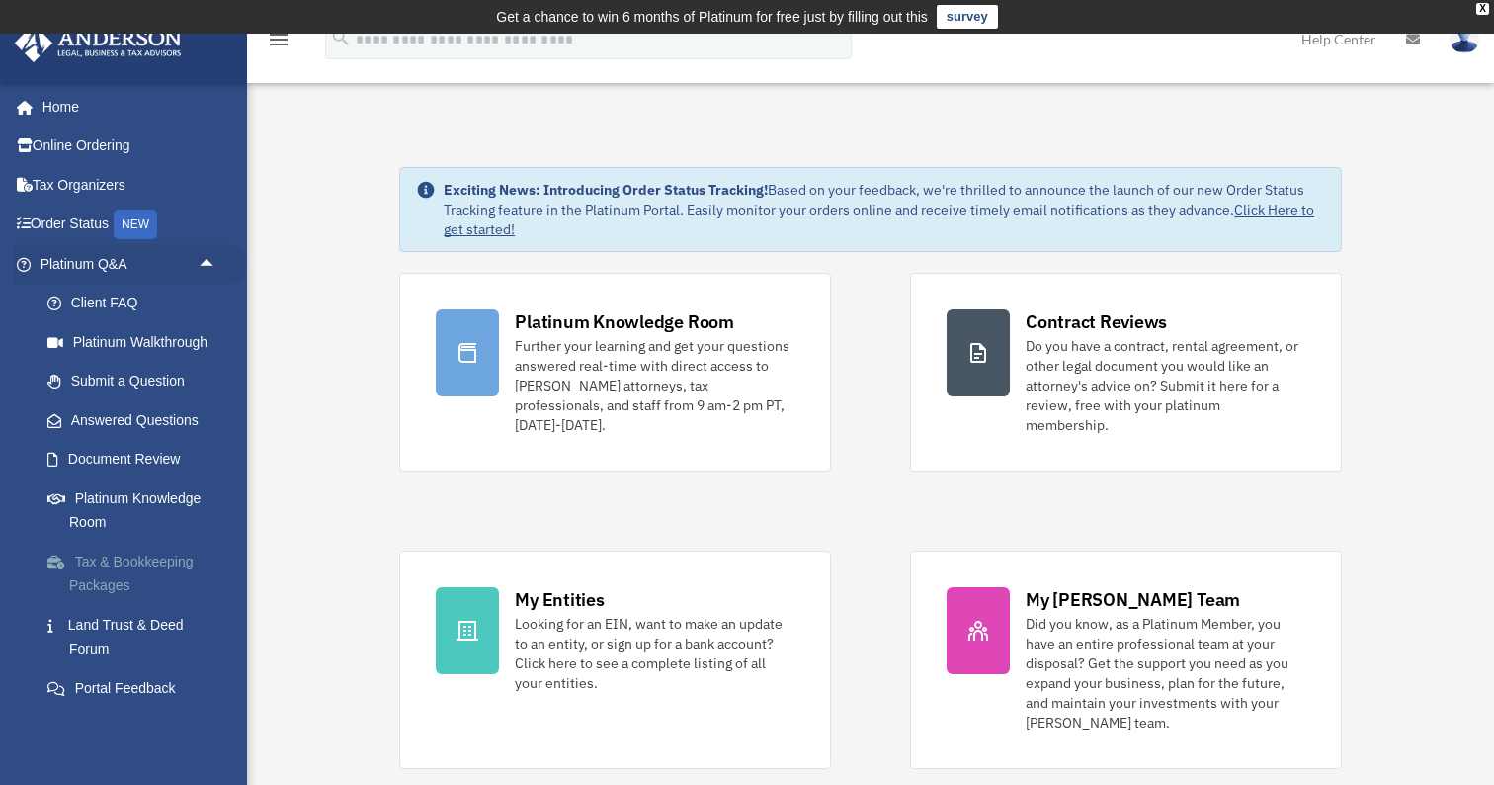
click at [142, 557] on link "Tax & Bookkeeping Packages" at bounding box center [137, 573] width 219 height 63
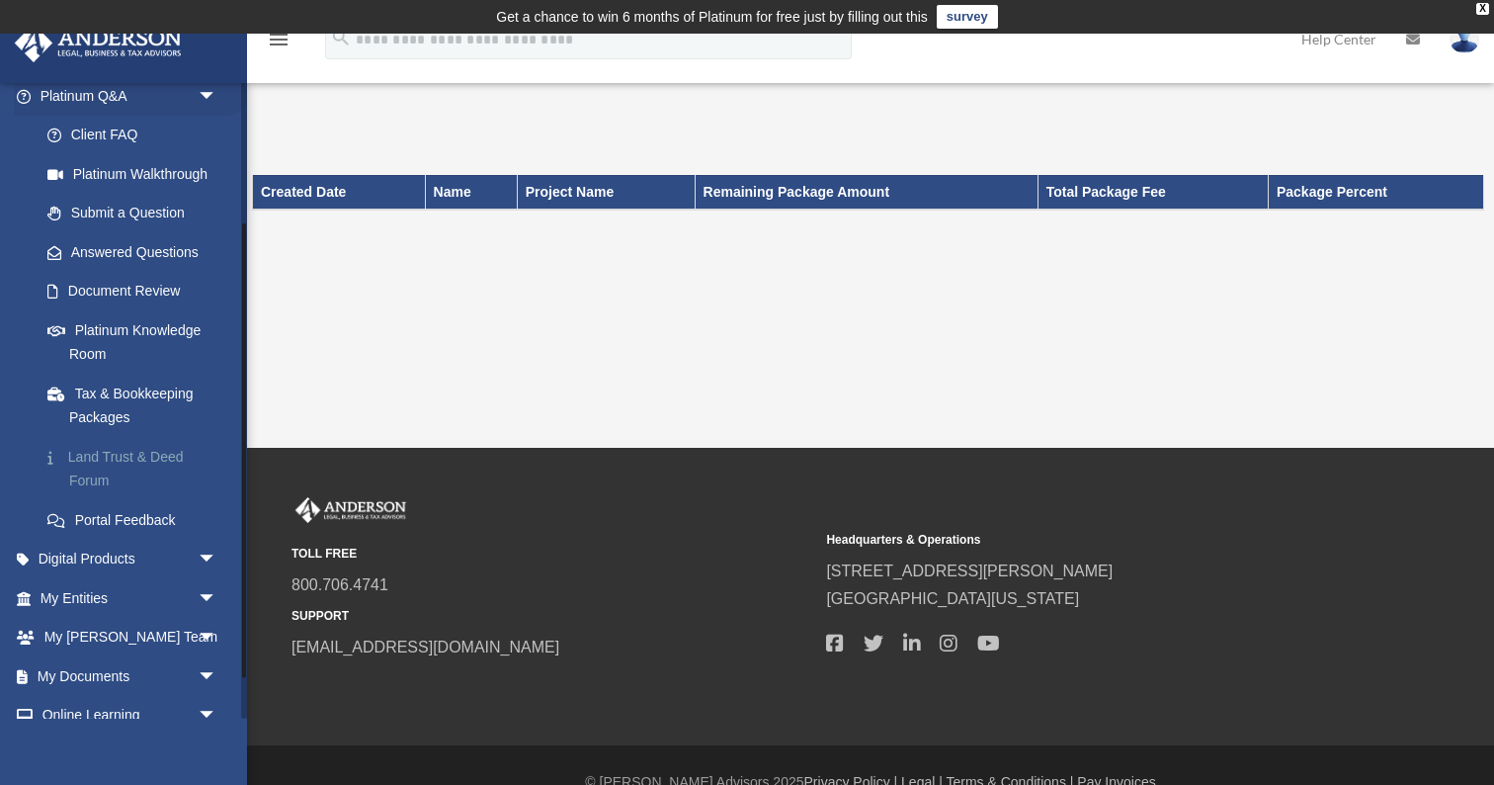
scroll to position [222, 0]
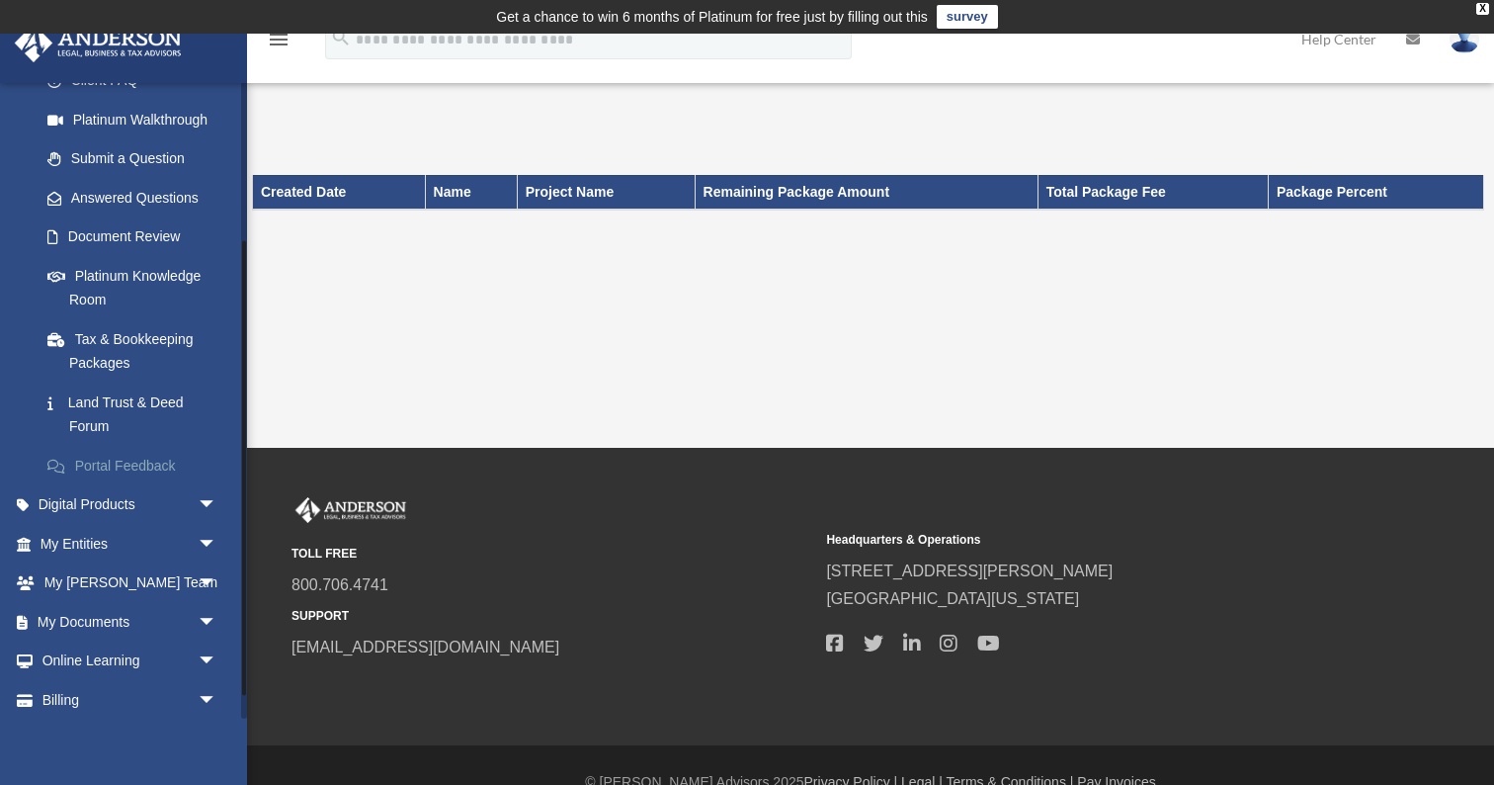
click at [154, 459] on link "Portal Feedback" at bounding box center [137, 466] width 219 height 40
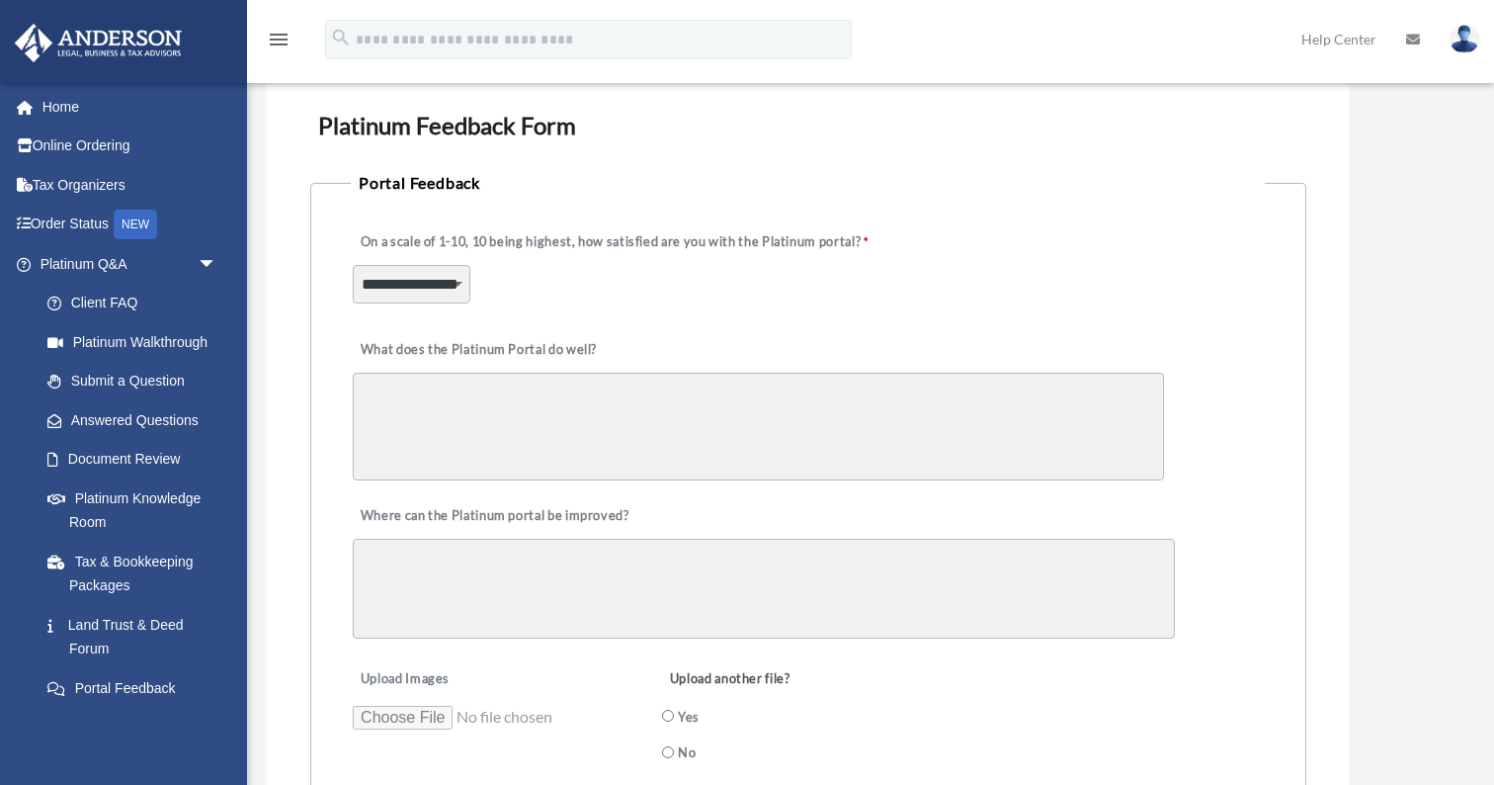
scroll to position [131, 0]
click at [1465, 39] on img at bounding box center [1465, 39] width 30 height 29
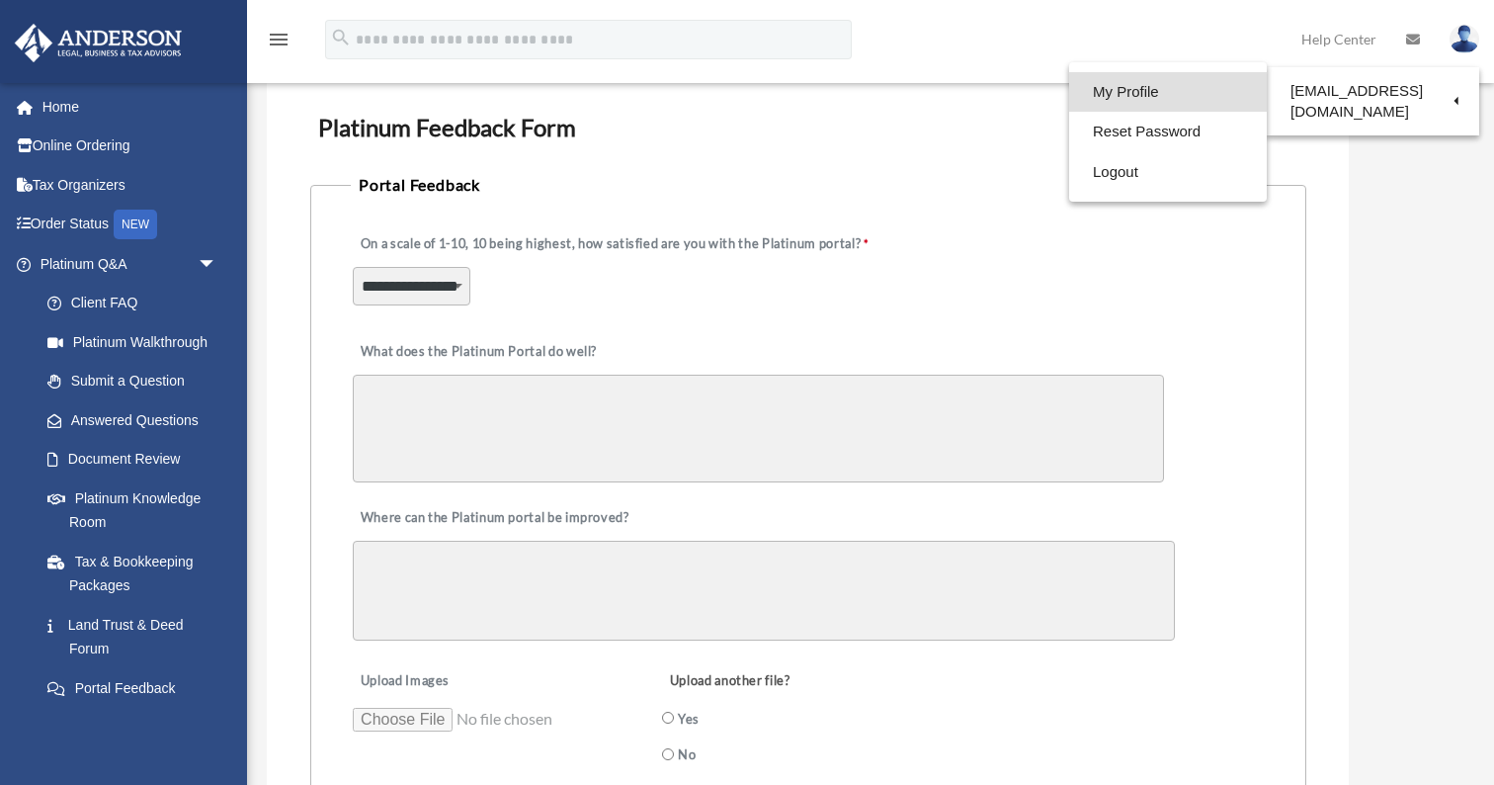
click at [1137, 93] on link "My Profile" at bounding box center [1168, 92] width 198 height 41
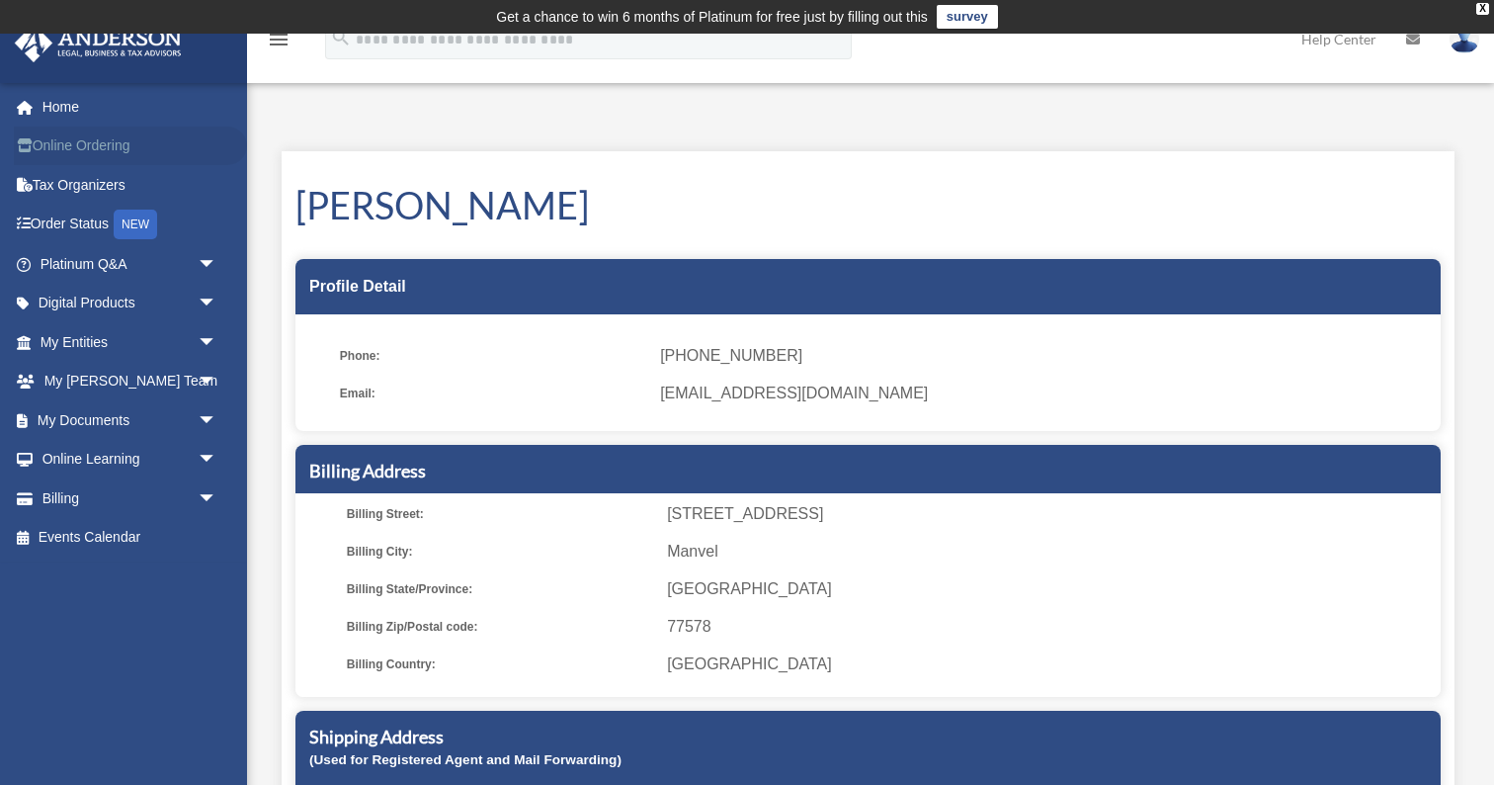
click at [65, 143] on link "Online Ordering" at bounding box center [130, 147] width 233 height 40
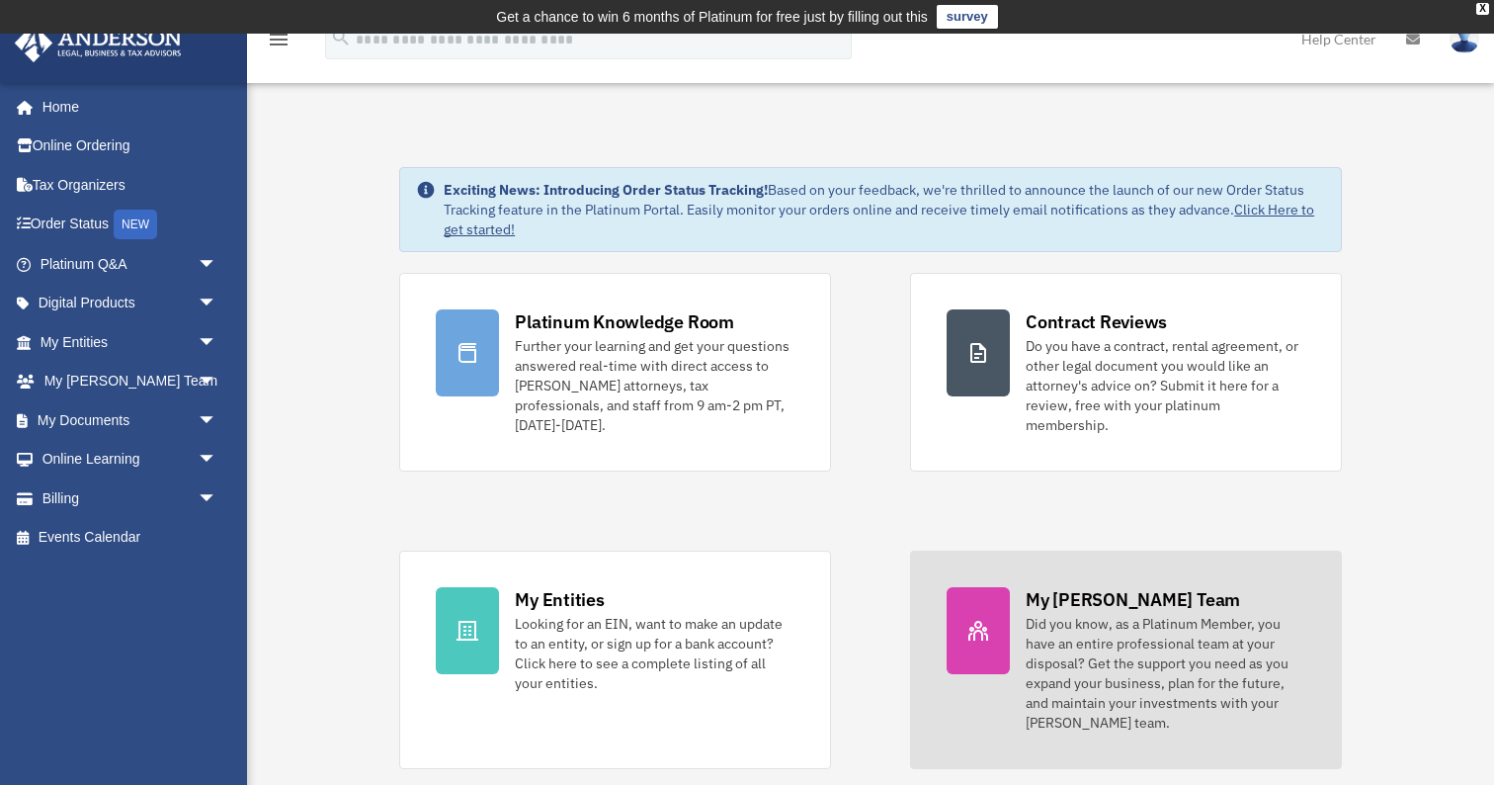
click at [1006, 591] on div at bounding box center [978, 630] width 63 height 87
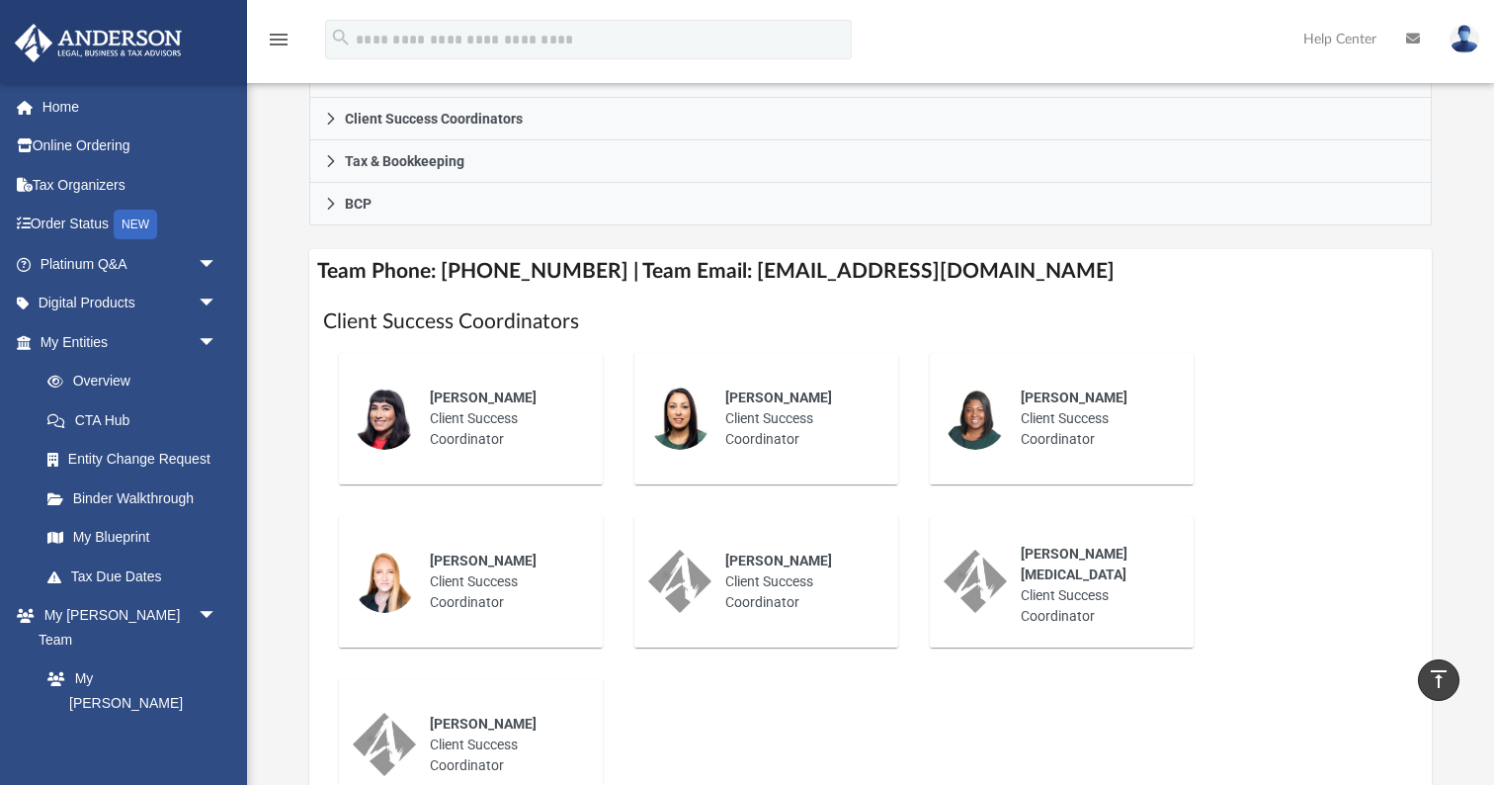
scroll to position [658, 0]
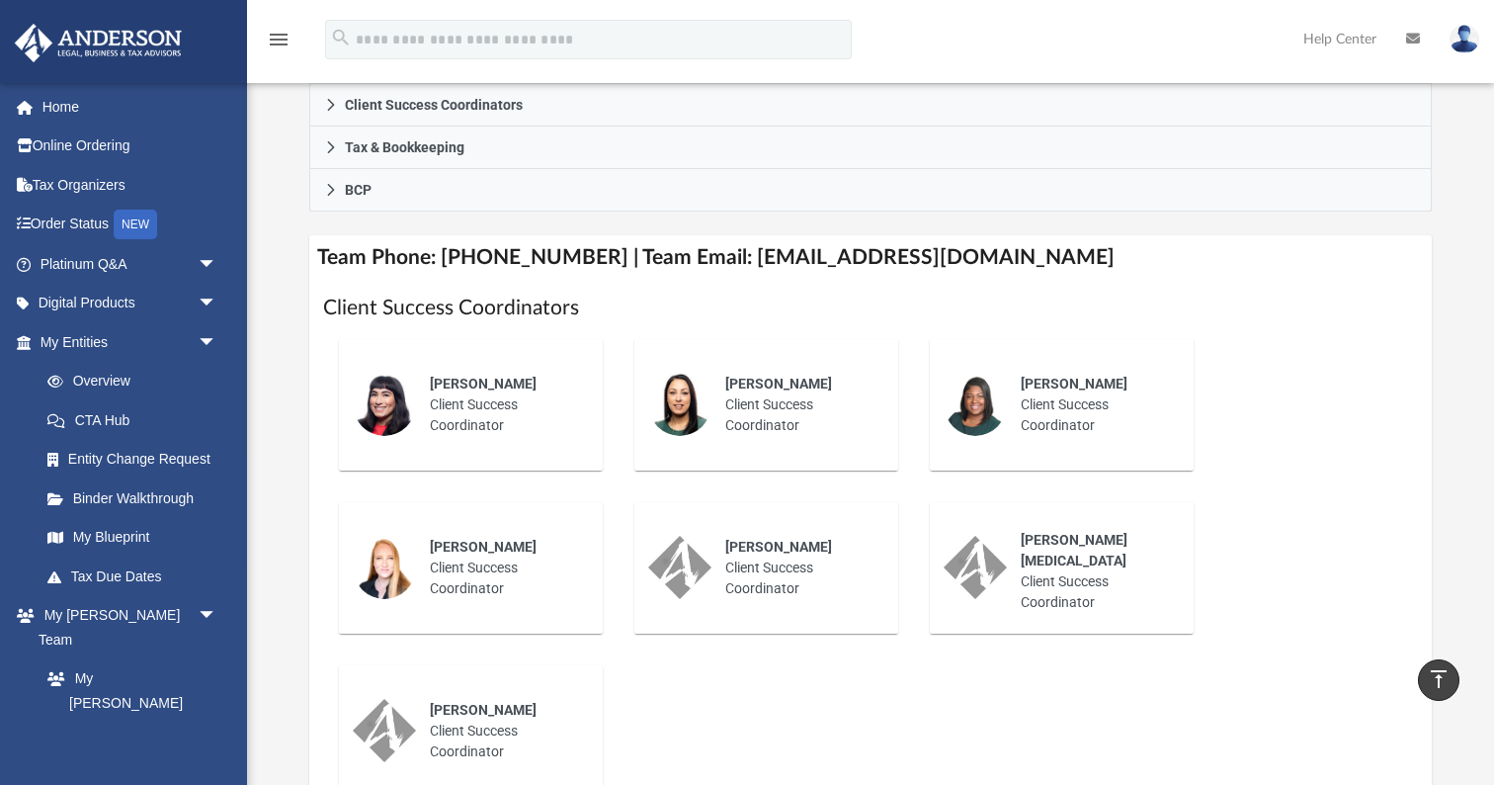
click at [745, 399] on div "[PERSON_NAME] Client Success Coordinator" at bounding box center [798, 405] width 173 height 90
click at [792, 377] on span "[PERSON_NAME]" at bounding box center [778, 384] width 107 height 16
click at [1030, 541] on span "[PERSON_NAME][MEDICAL_DATA]" at bounding box center [1074, 550] width 107 height 37
click at [801, 530] on div "[PERSON_NAME] Client Success Coordinator" at bounding box center [798, 568] width 173 height 90
click at [797, 539] on span "[PERSON_NAME]" at bounding box center [778, 547] width 107 height 16
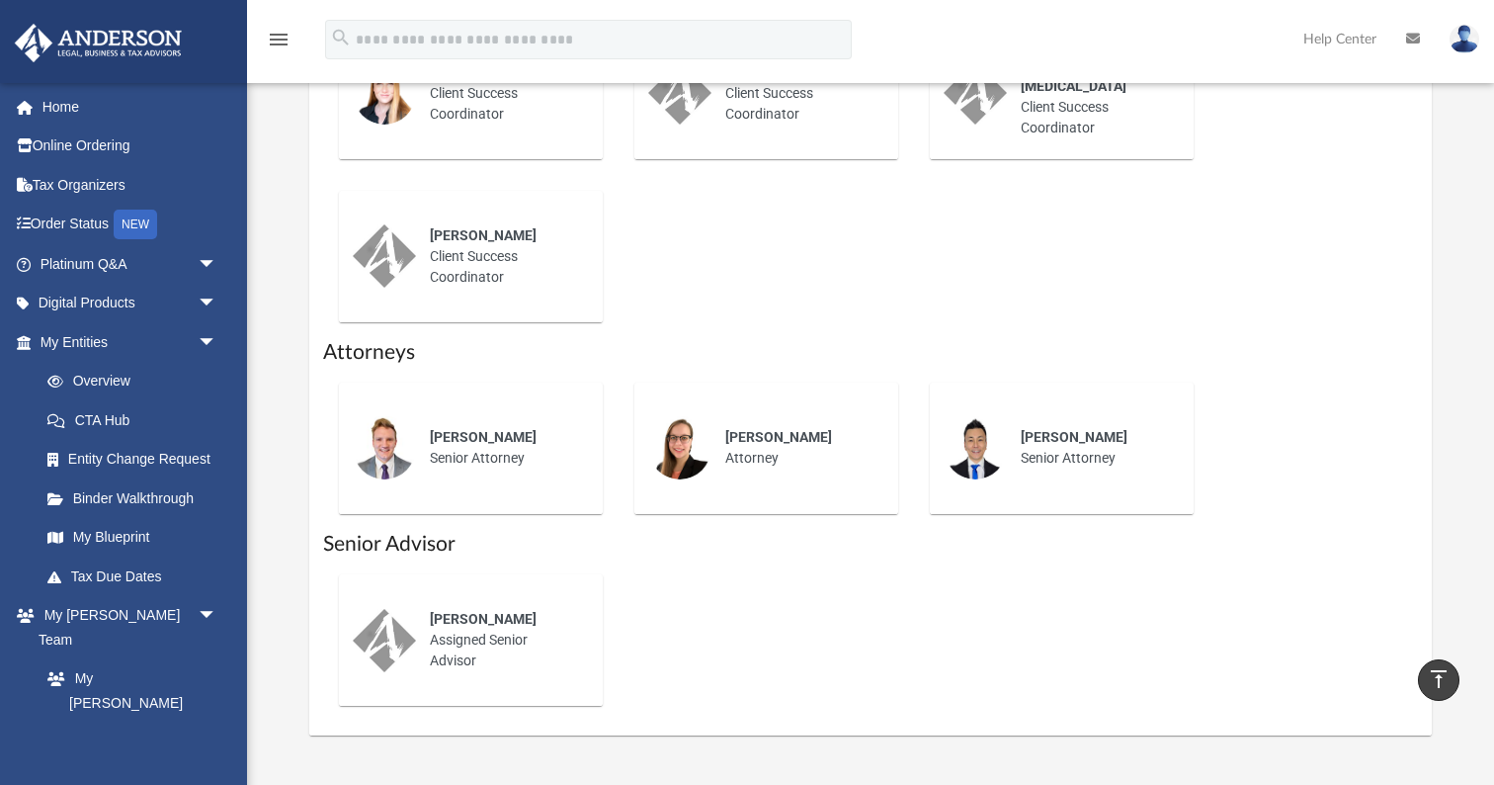
scroll to position [1141, 0]
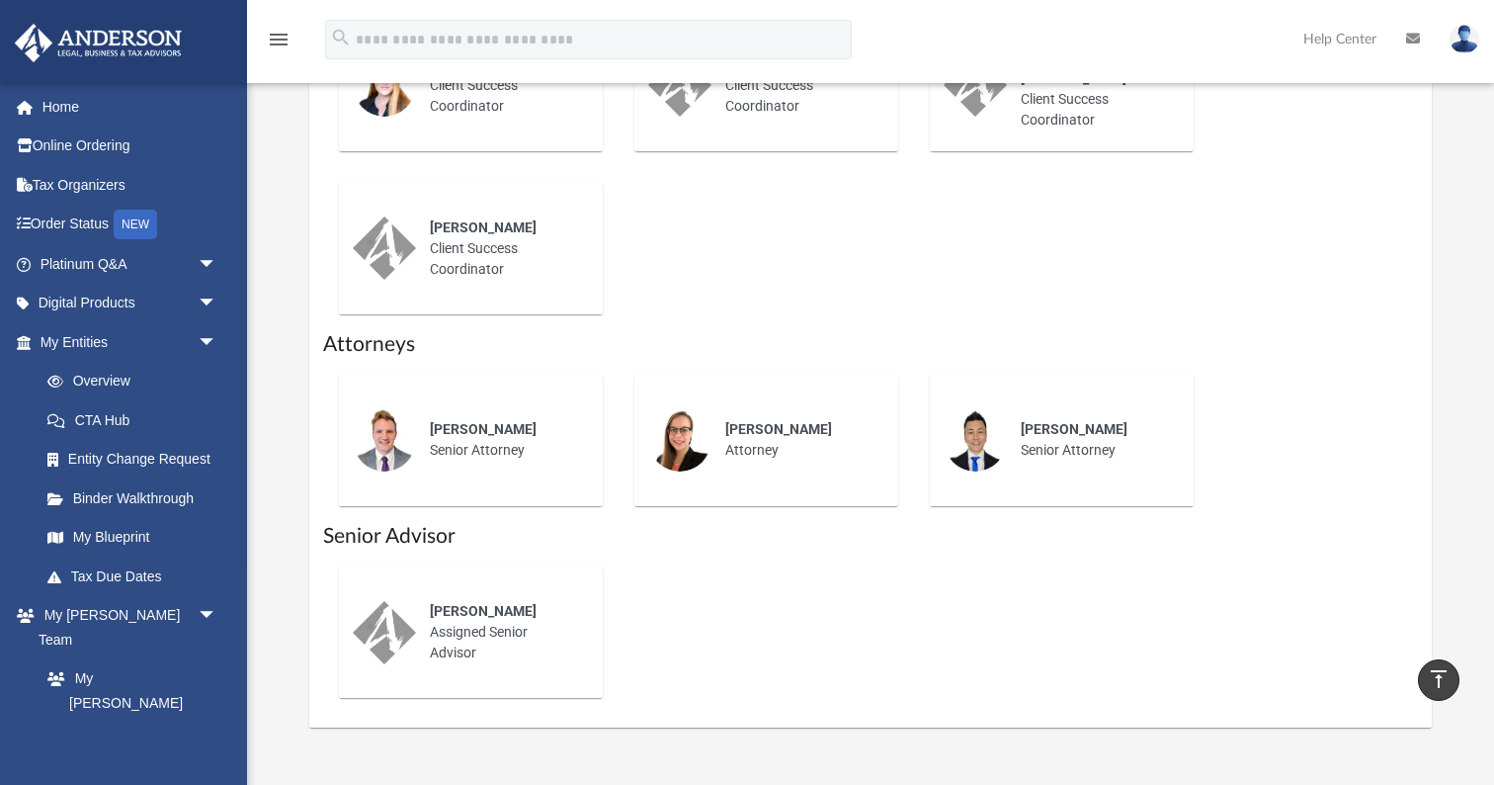
click at [499, 615] on div "[PERSON_NAME] Assigned Senior Advisor" at bounding box center [502, 632] width 173 height 90
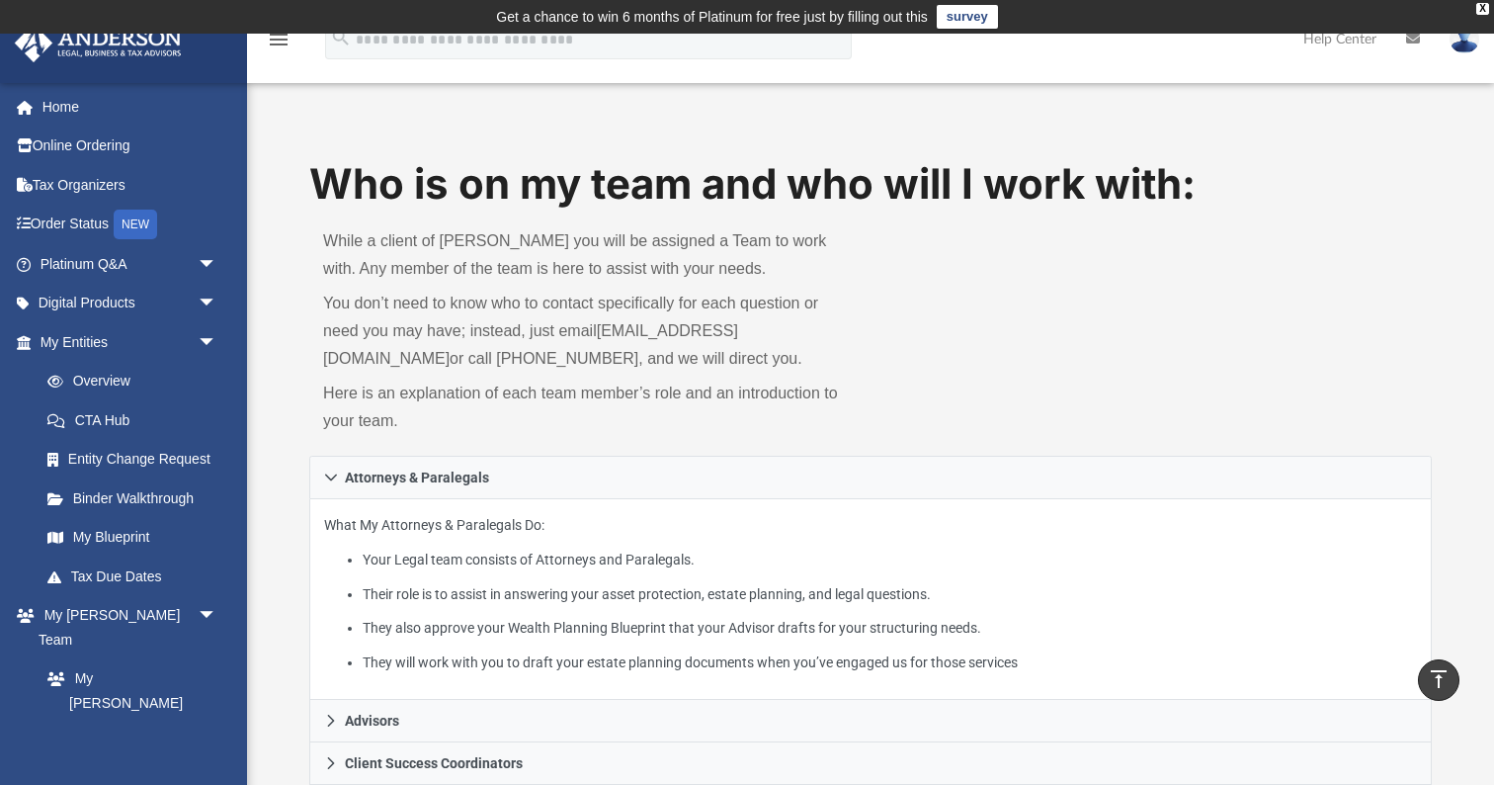
scroll to position [0, 0]
